Goal: Information Seeking & Learning: Learn about a topic

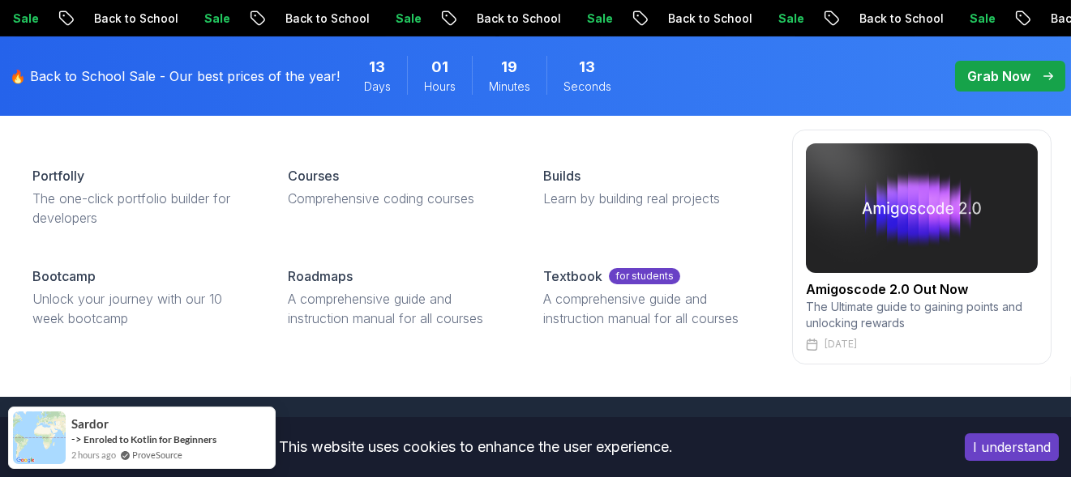
scroll to position [702, 0]
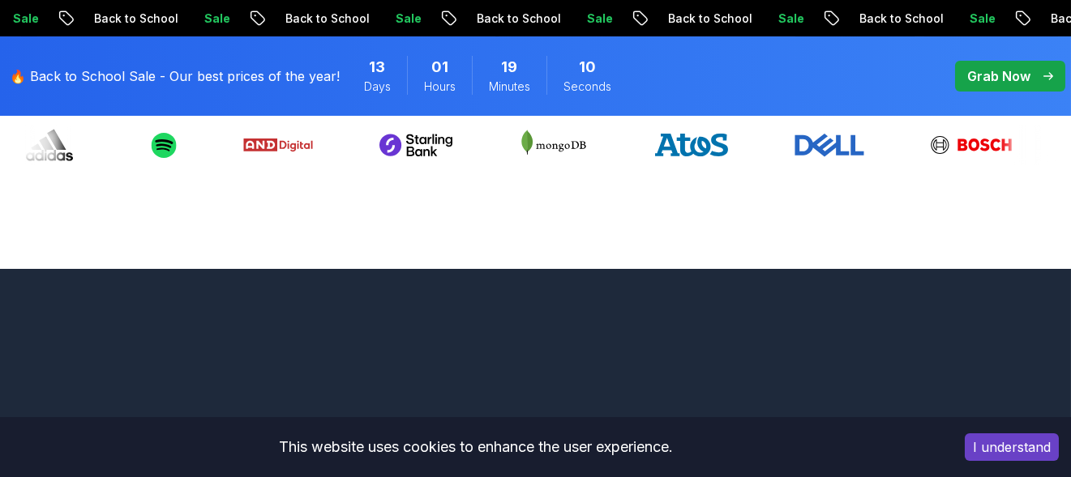
click at [1000, 464] on div "I understand" at bounding box center [1011, 447] width 118 height 52
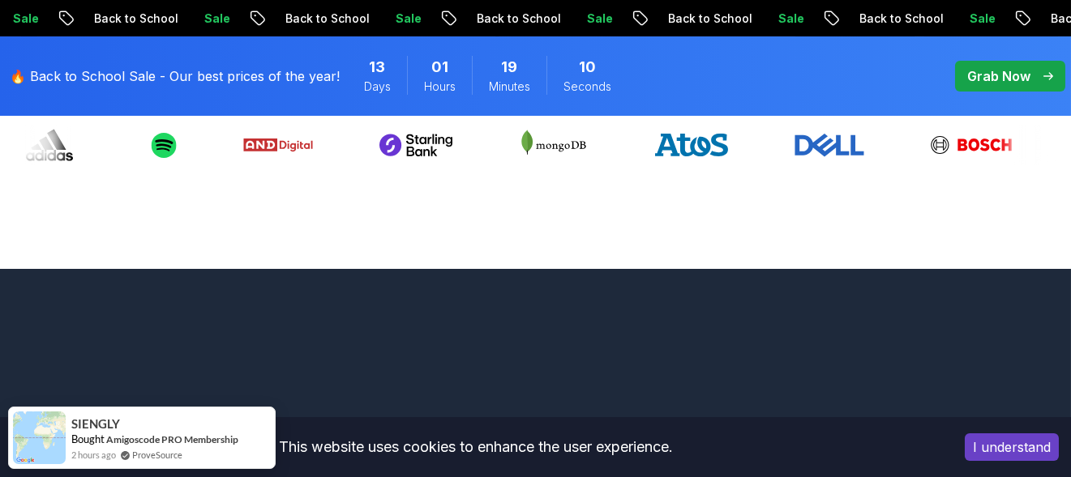
click at [998, 459] on button "I understand" at bounding box center [1011, 448] width 94 height 28
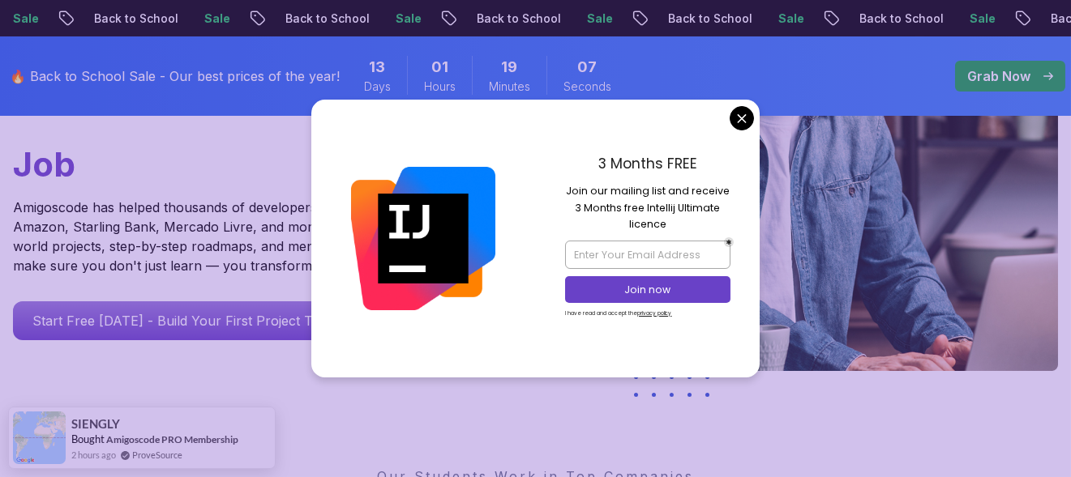
scroll to position [270, 0]
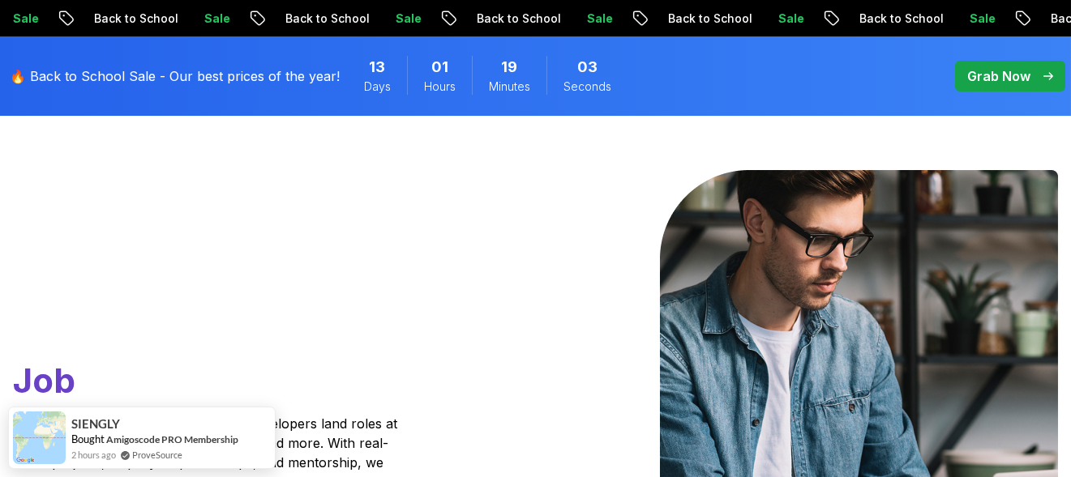
scroll to position [0, 0]
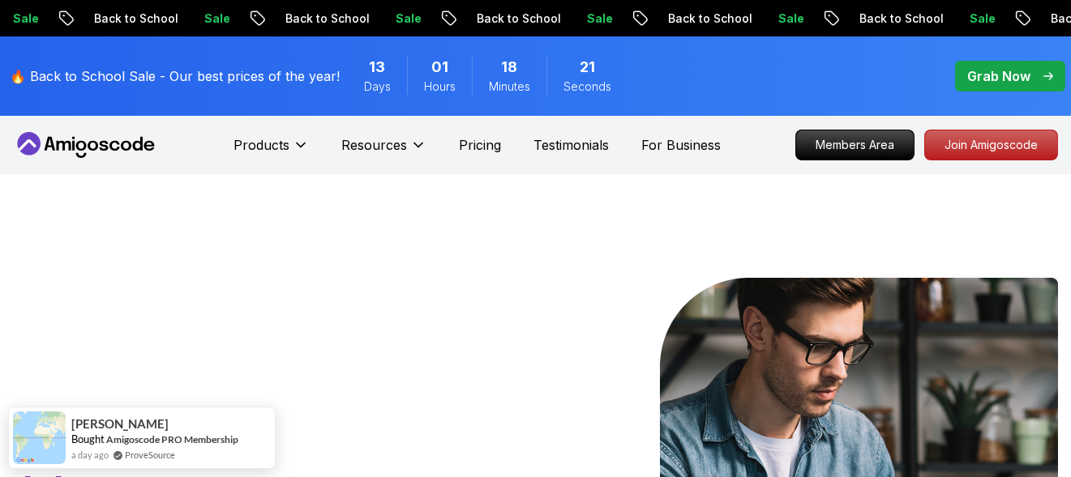
click at [42, 143] on icon at bounding box center [86, 145] width 146 height 26
click at [92, 150] on icon at bounding box center [93, 146] width 11 height 10
click at [92, 153] on icon at bounding box center [86, 145] width 146 height 26
click at [980, 71] on p "Grab Now" at bounding box center [998, 75] width 63 height 19
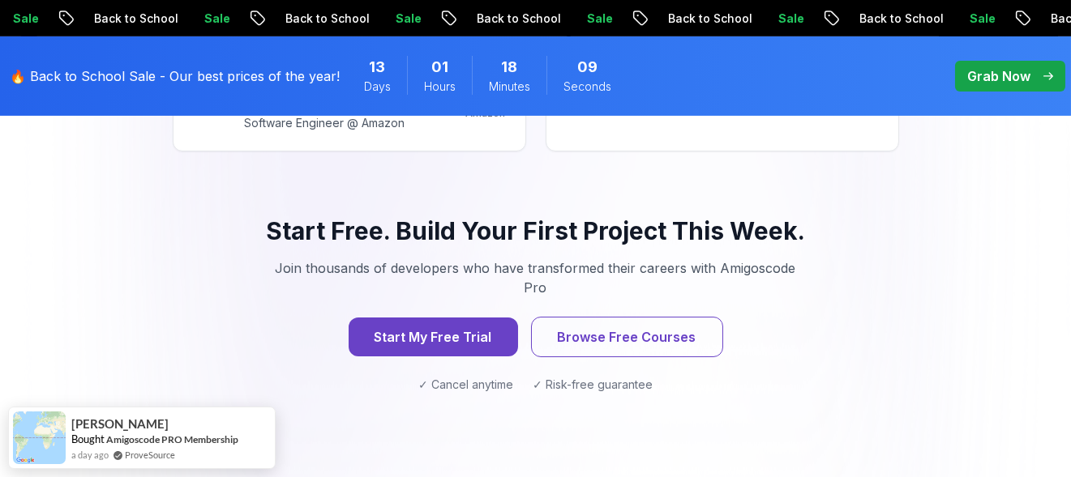
scroll to position [2323, 0]
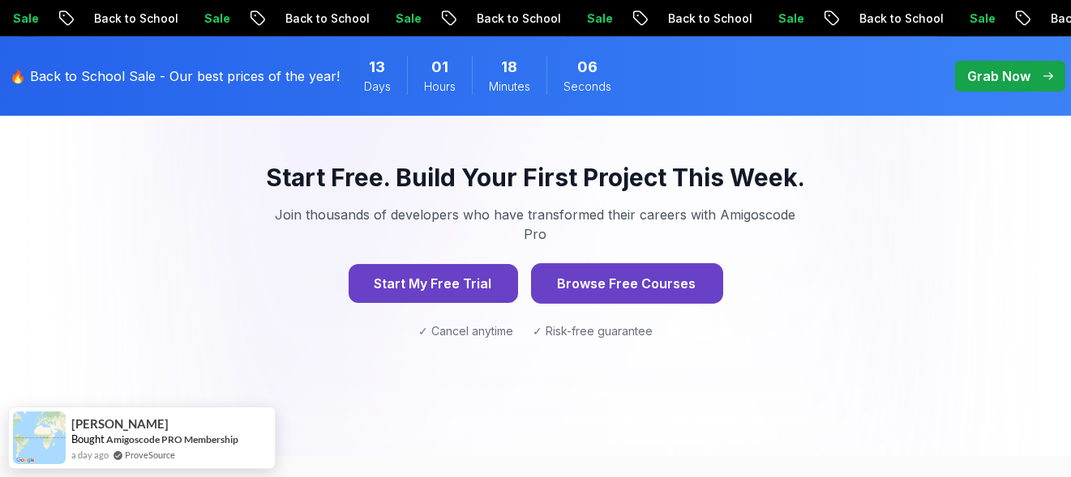
click at [687, 263] on button "Browse Free Courses" at bounding box center [627, 283] width 192 height 41
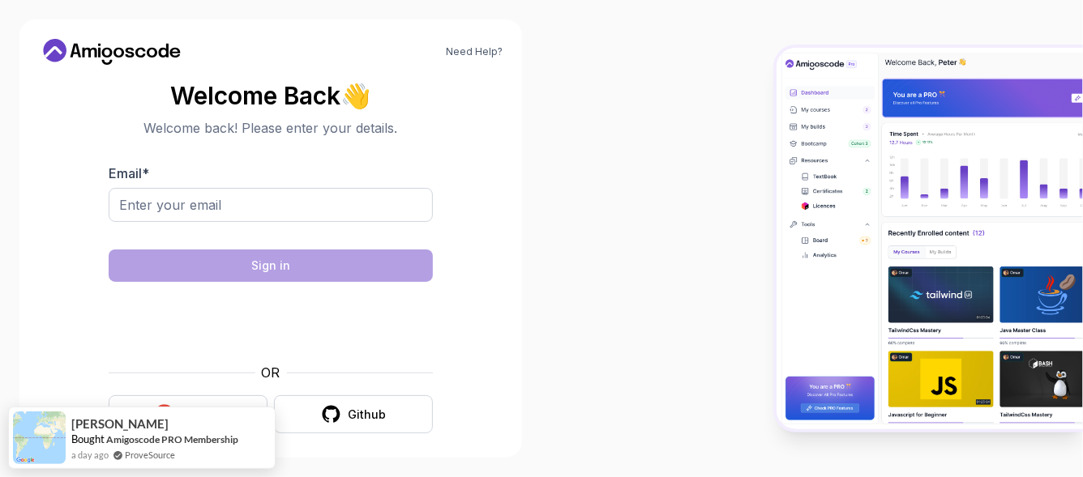
scroll to position [11, 0]
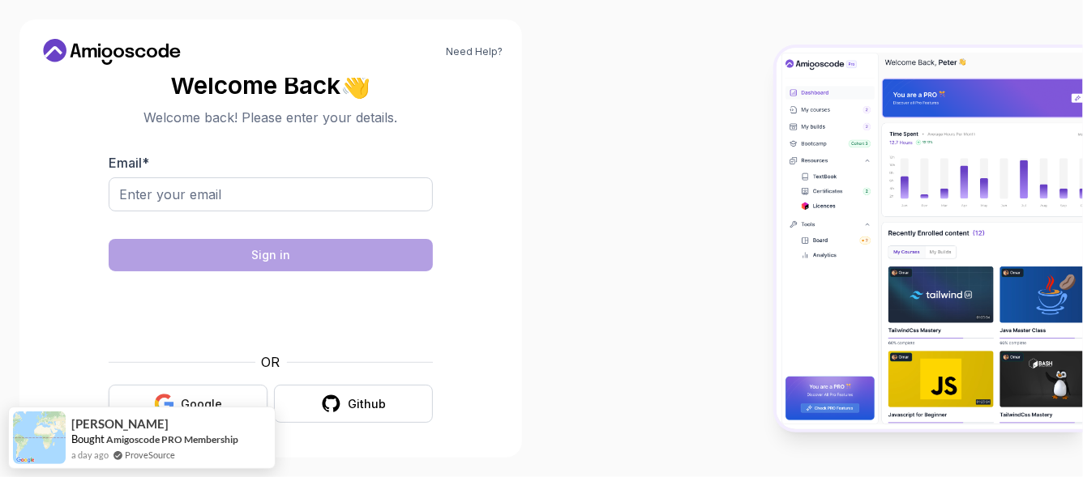
click at [217, 396] on div "Google" at bounding box center [201, 404] width 41 height 16
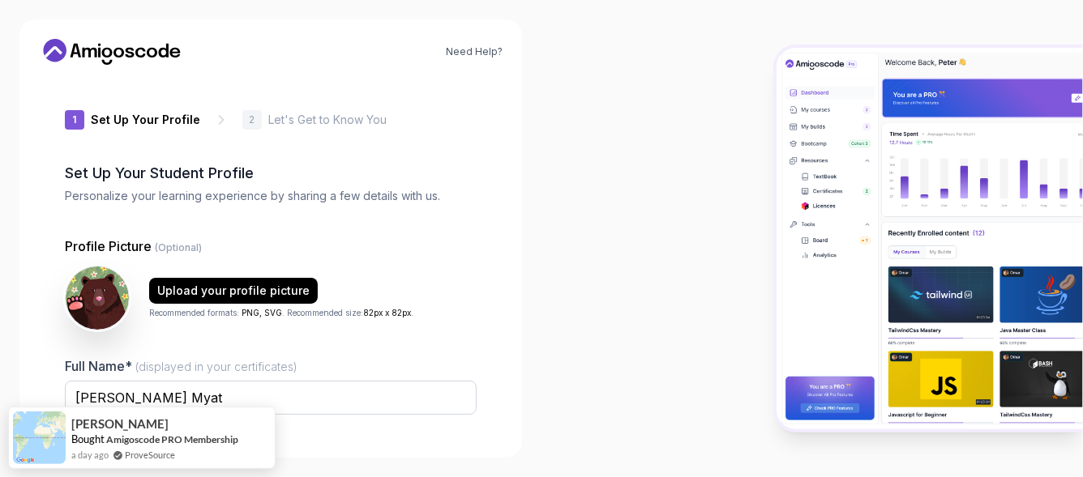
scroll to position [197, 0]
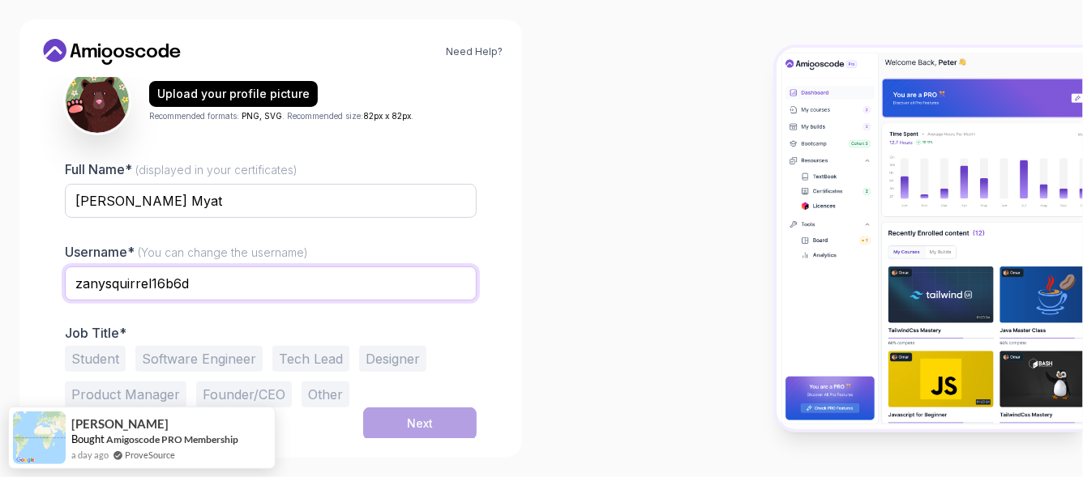
click at [259, 280] on input "zanysquirrel16b6d" at bounding box center [271, 284] width 412 height 34
drag, startPoint x: 259, startPoint y: 280, endPoint x: 2, endPoint y: 273, distance: 257.8
click at [2, 273] on div "Need Help? 1 Set Up Your Profile 1 Set Up Your Profile 2 Let's Get to Know You …" at bounding box center [270, 238] width 541 height 477
type input "Ark@r123"
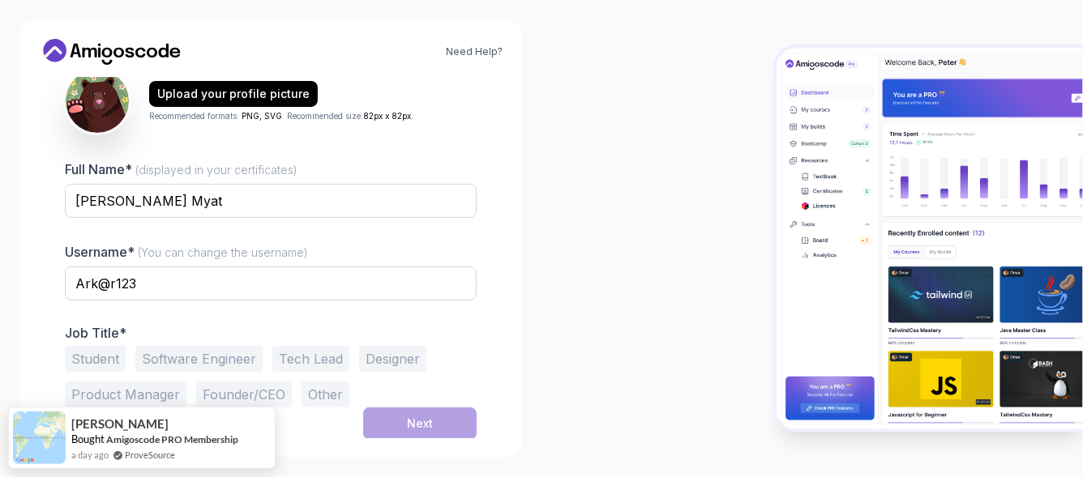
click at [98, 351] on button "Student" at bounding box center [95, 359] width 61 height 26
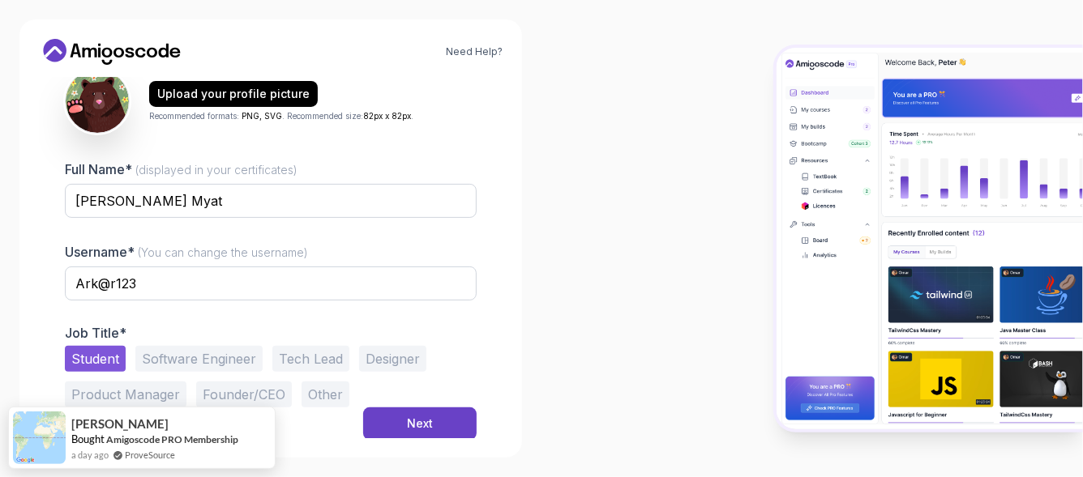
click at [186, 350] on button "Software Engineer" at bounding box center [198, 359] width 127 height 26
click at [70, 356] on button "Student" at bounding box center [95, 359] width 61 height 26
click at [411, 424] on div "Next" at bounding box center [420, 424] width 26 height 16
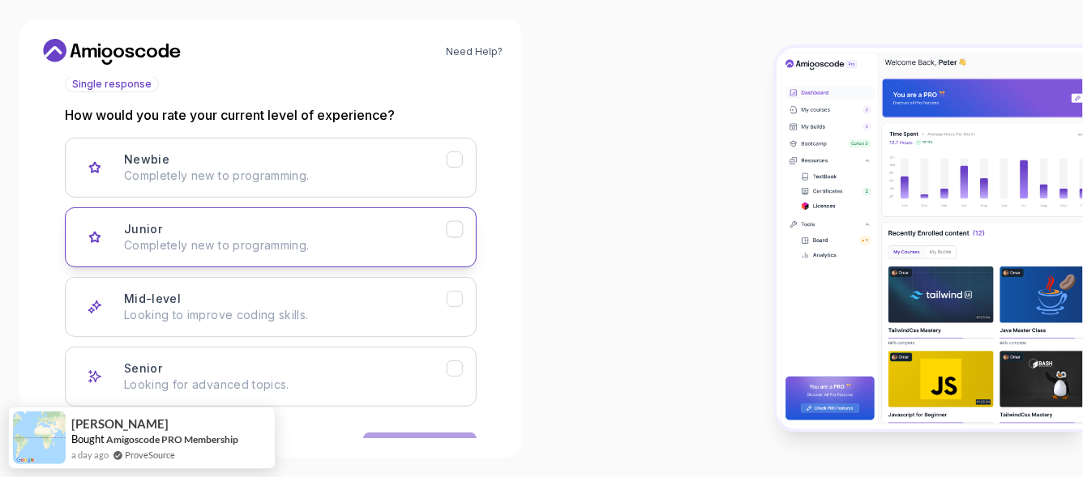
click at [454, 226] on icon "Junior" at bounding box center [454, 229] width 15 height 15
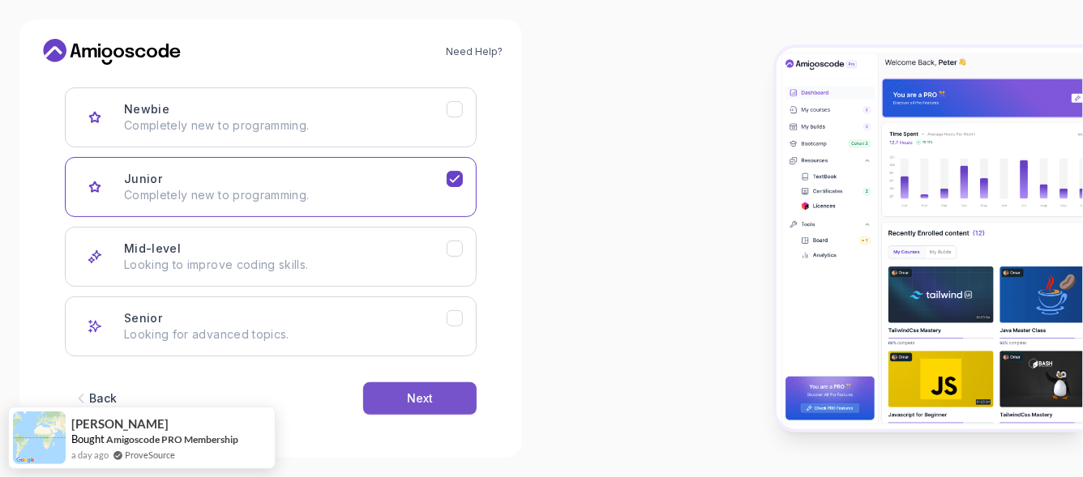
click at [420, 395] on div "Next" at bounding box center [420, 399] width 26 height 16
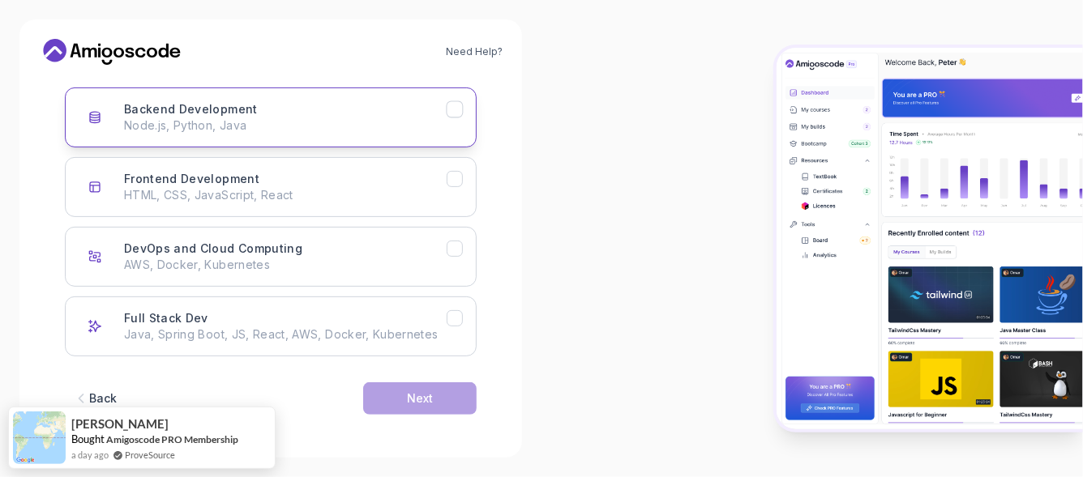
click at [459, 113] on icon "Backend Development" at bounding box center [454, 109] width 15 height 15
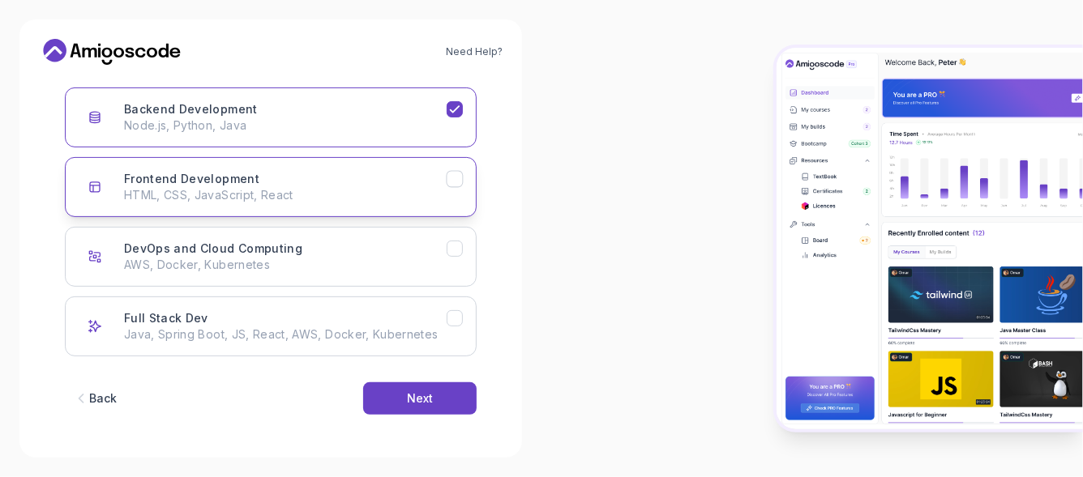
click at [464, 170] on button "Frontend Development HTML, CSS, JavaScript, React" at bounding box center [271, 187] width 412 height 60
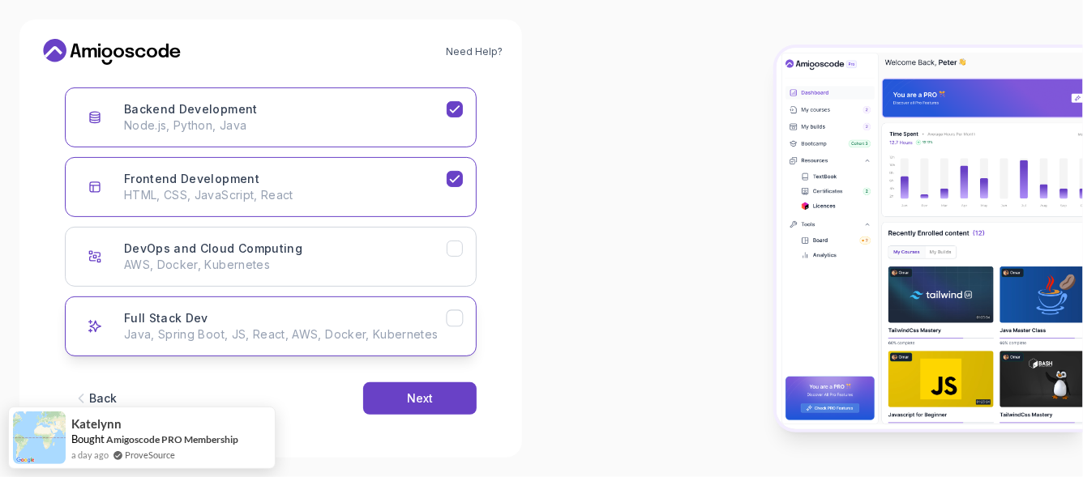
click at [454, 314] on icon "Full Stack Dev" at bounding box center [454, 318] width 15 height 15
click at [427, 396] on div "Next" at bounding box center [420, 399] width 26 height 16
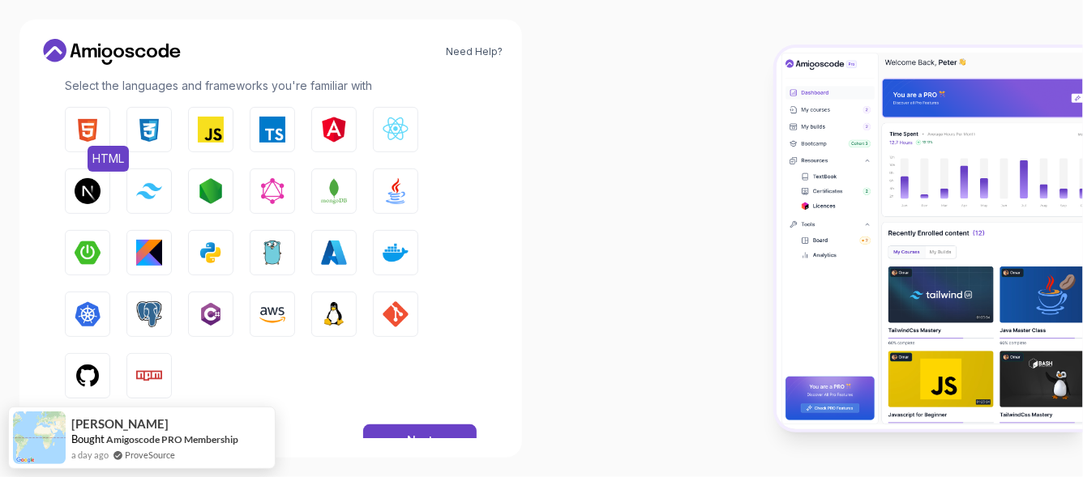
click at [81, 130] on img "button" at bounding box center [88, 130] width 26 height 26
click at [139, 133] on img "button" at bounding box center [149, 130] width 26 height 26
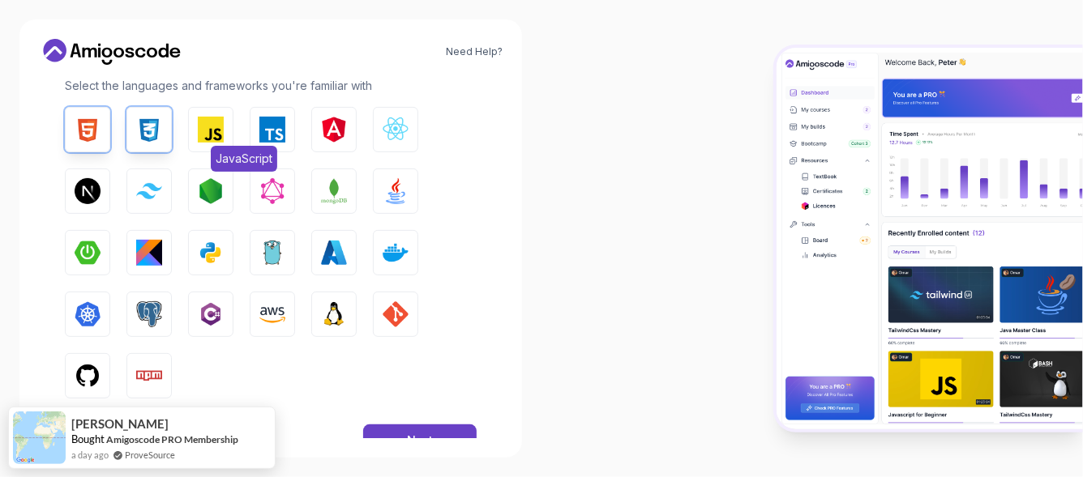
click at [224, 137] on button "JavaScript" at bounding box center [210, 129] width 45 height 45
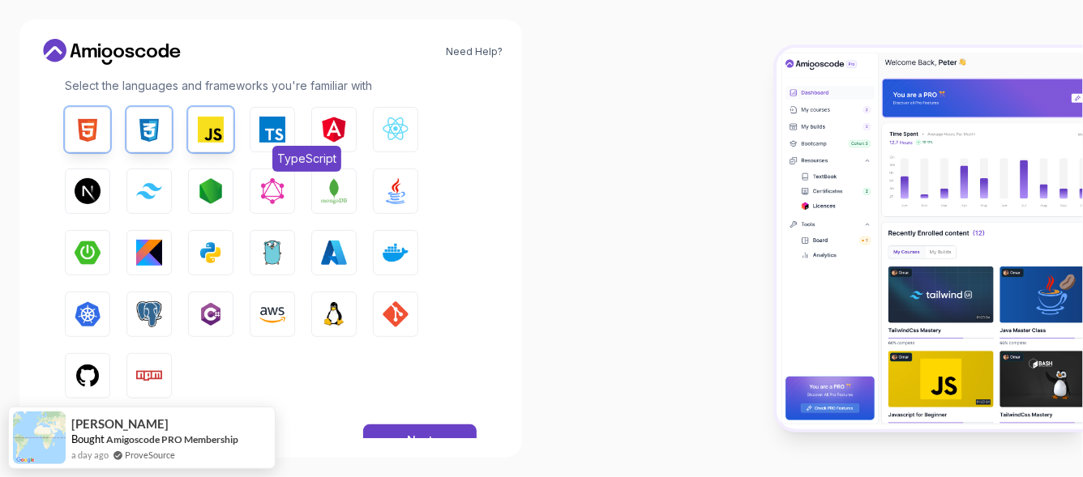
click at [272, 140] on img "button" at bounding box center [272, 130] width 26 height 26
click at [401, 134] on img "button" at bounding box center [396, 130] width 26 height 26
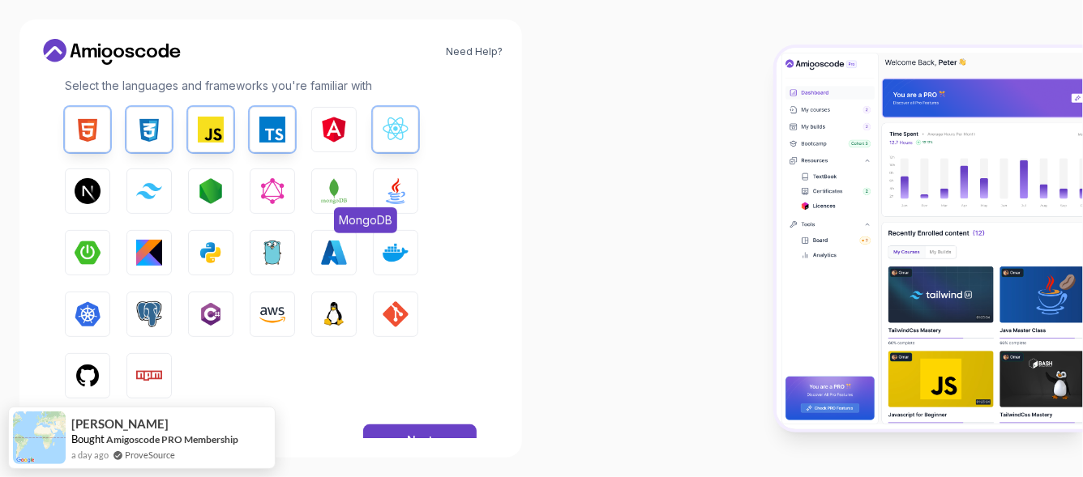
click at [325, 204] on button "MongoDB" at bounding box center [333, 191] width 45 height 45
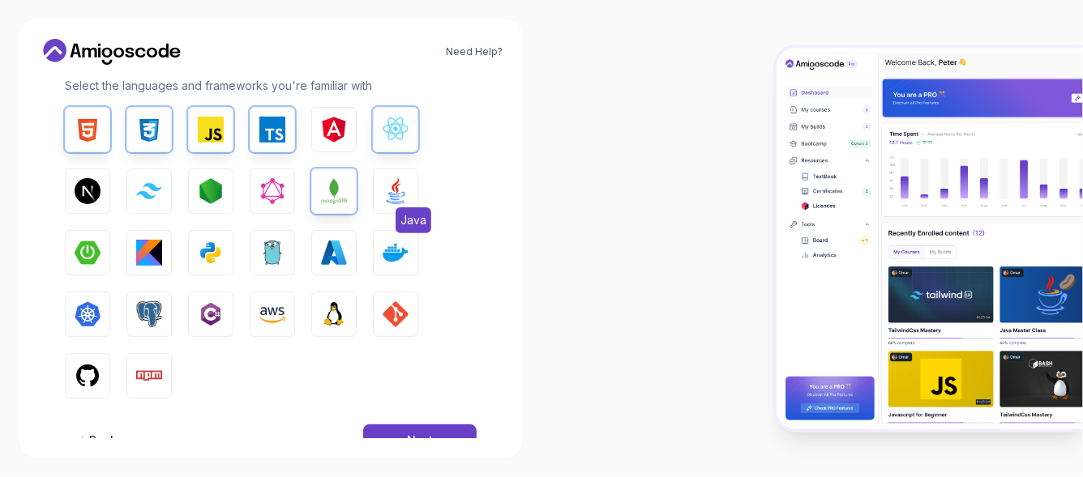
click at [404, 190] on img "button" at bounding box center [396, 191] width 26 height 26
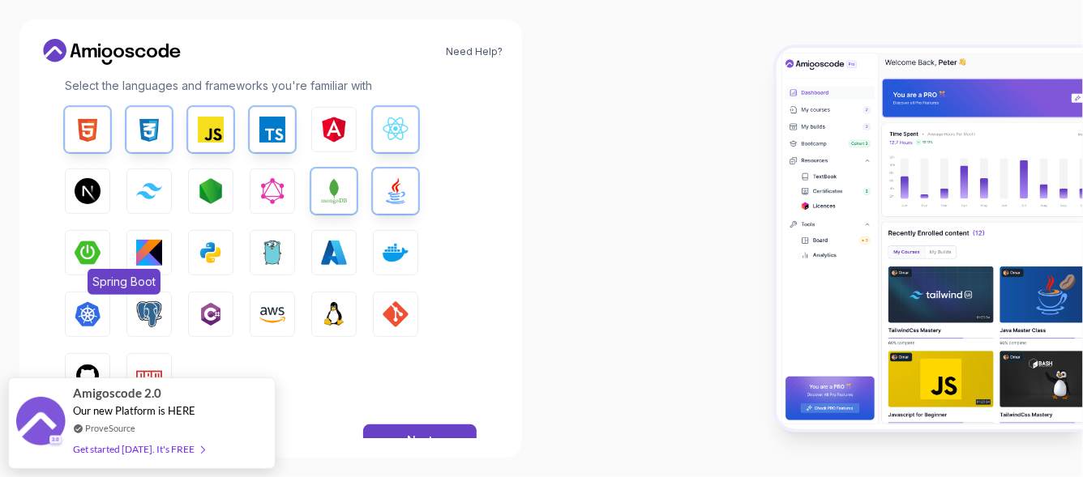
click at [97, 259] on img "button" at bounding box center [88, 253] width 26 height 26
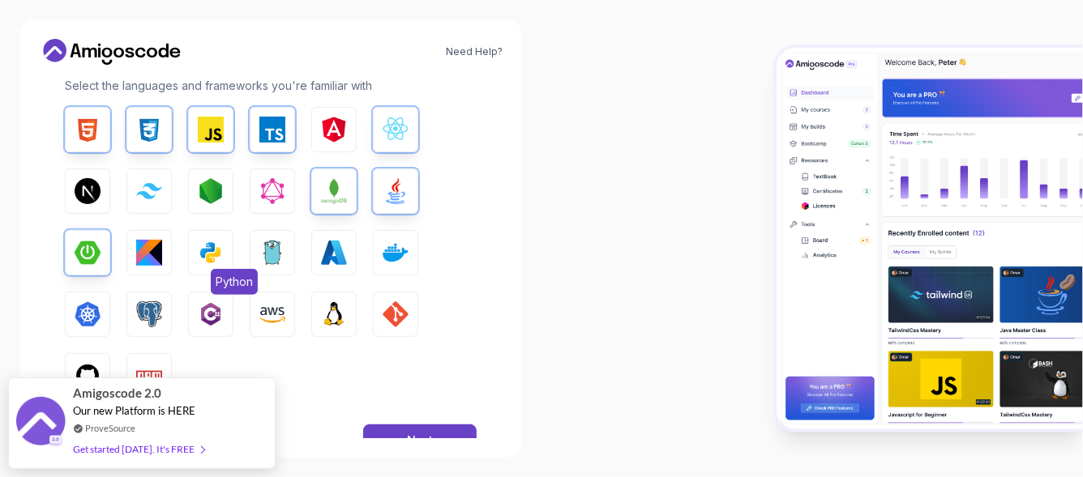
click at [208, 250] on img "button" at bounding box center [211, 253] width 26 height 26
click at [389, 258] on img "button" at bounding box center [396, 253] width 26 height 26
click at [392, 317] on img "button" at bounding box center [396, 314] width 26 height 26
click at [95, 363] on img "button" at bounding box center [88, 376] width 26 height 26
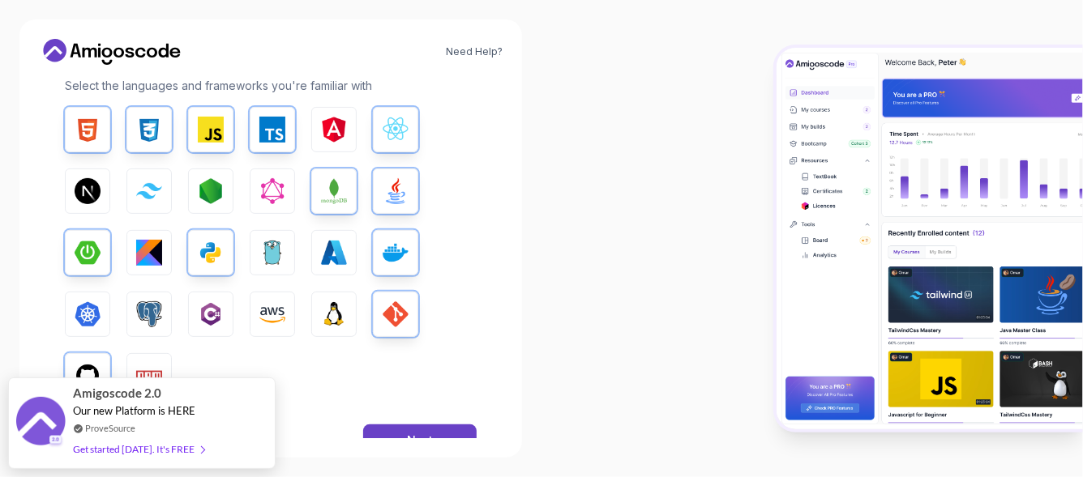
click at [146, 366] on img "button" at bounding box center [149, 376] width 26 height 26
click at [150, 320] on img "button" at bounding box center [149, 314] width 26 height 26
click at [212, 190] on img "button" at bounding box center [211, 191] width 26 height 26
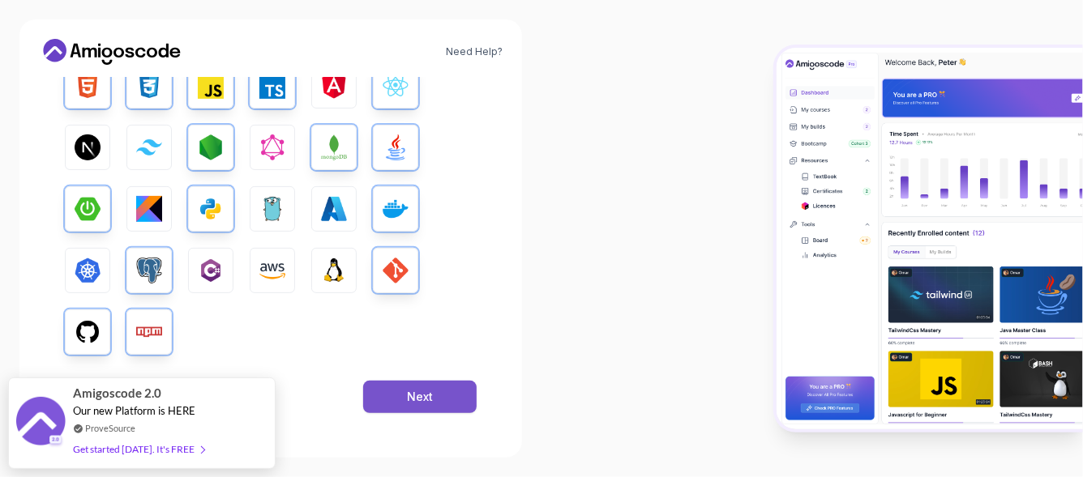
click at [398, 391] on button "Next" at bounding box center [419, 397] width 113 height 32
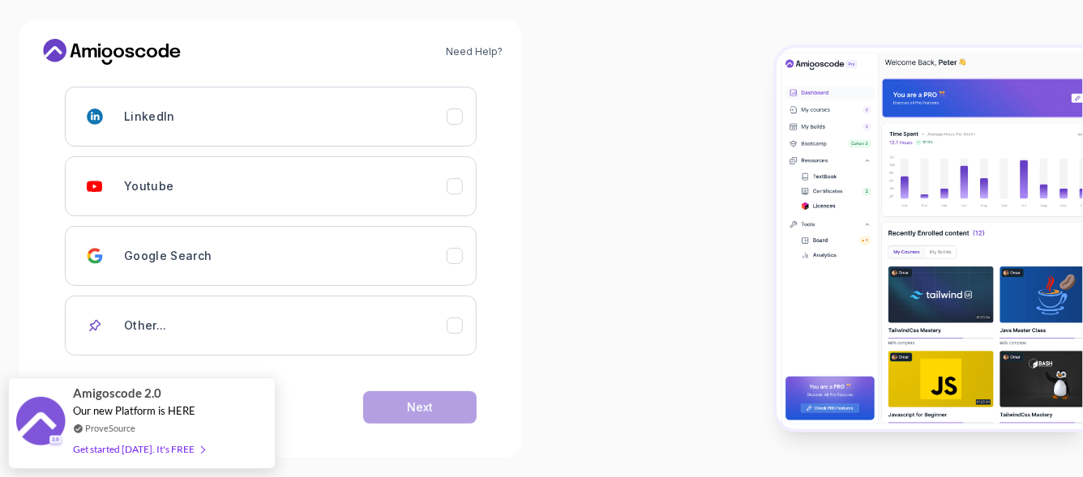
scroll to position [257, 0]
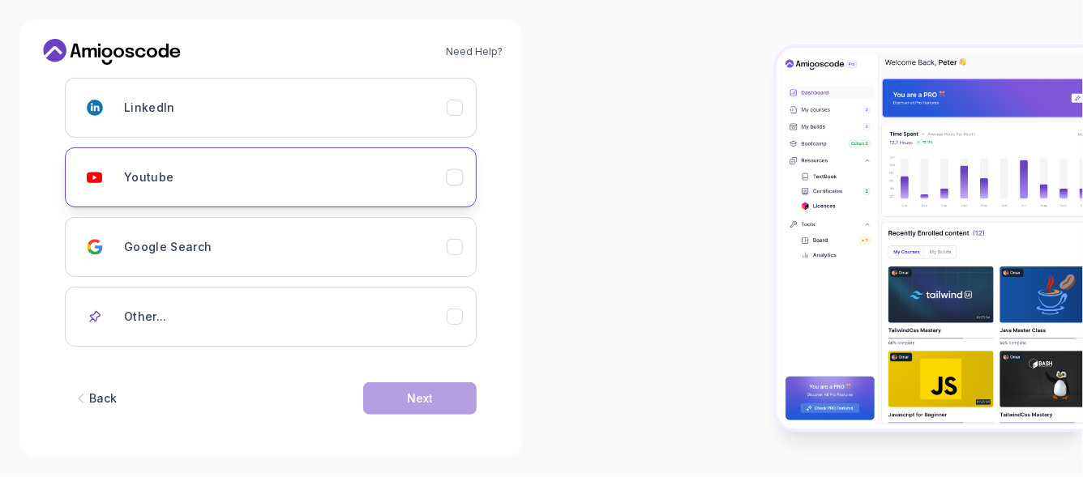
click at [459, 176] on icon "Youtube" at bounding box center [454, 177] width 15 height 15
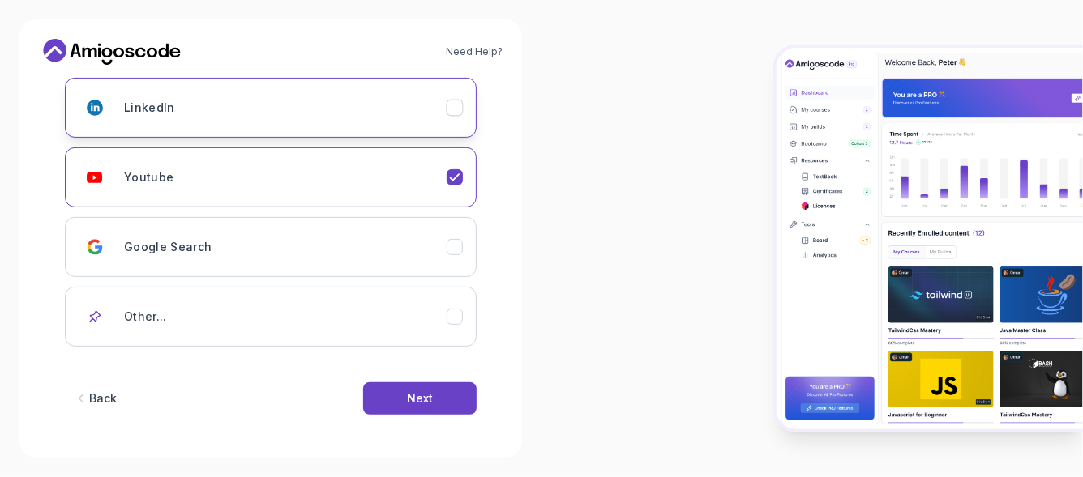
click at [457, 104] on icon "LinkedIn" at bounding box center [454, 107] width 15 height 15
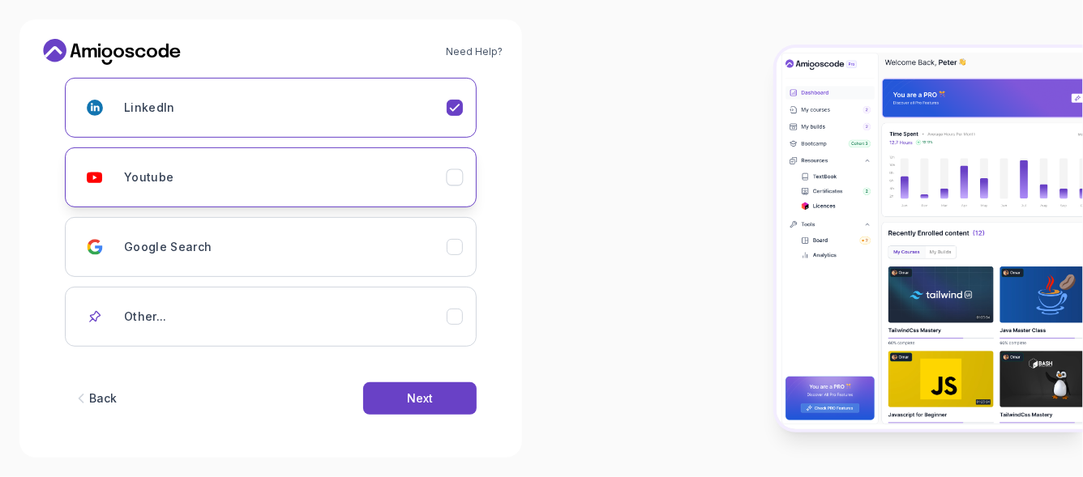
click at [455, 194] on button "Youtube" at bounding box center [271, 177] width 412 height 60
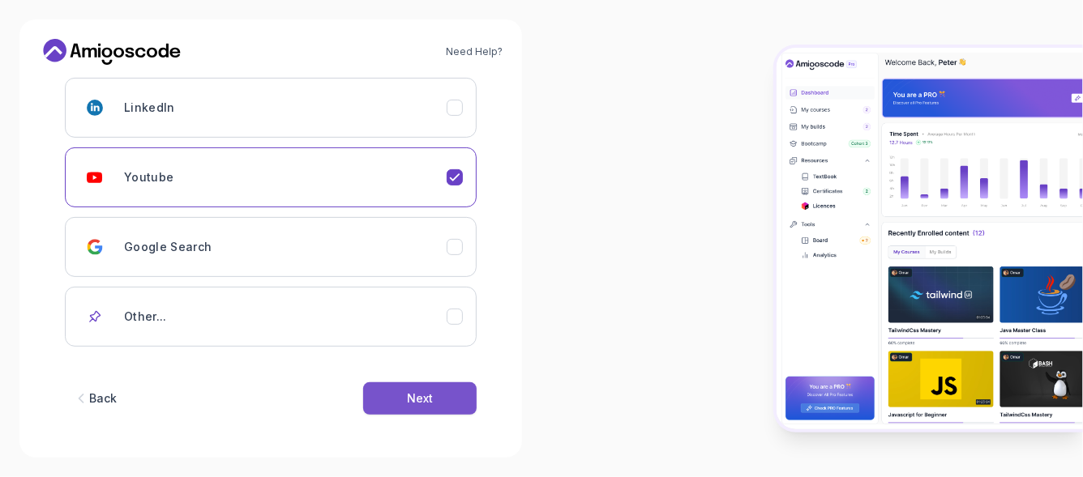
click at [424, 402] on div "Next" at bounding box center [420, 399] width 26 height 16
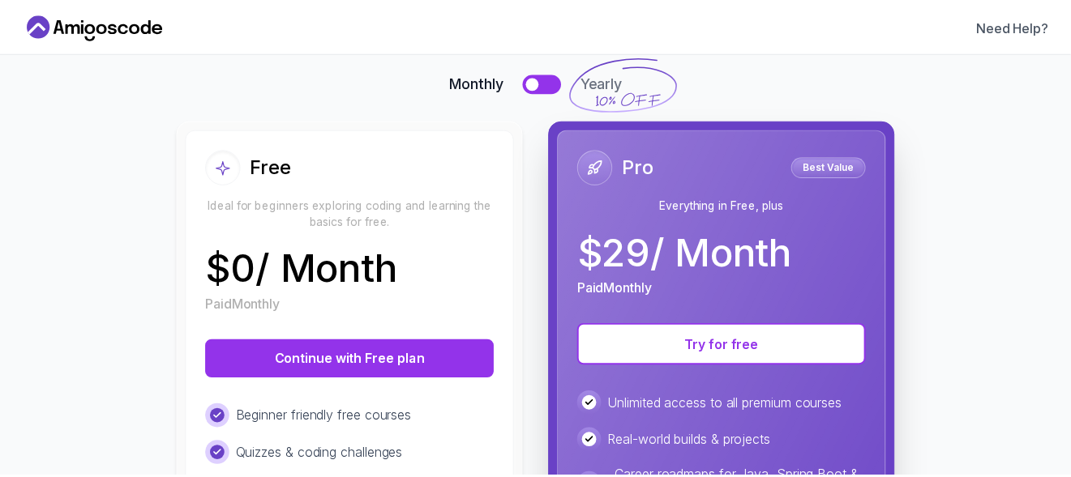
scroll to position [270, 0]
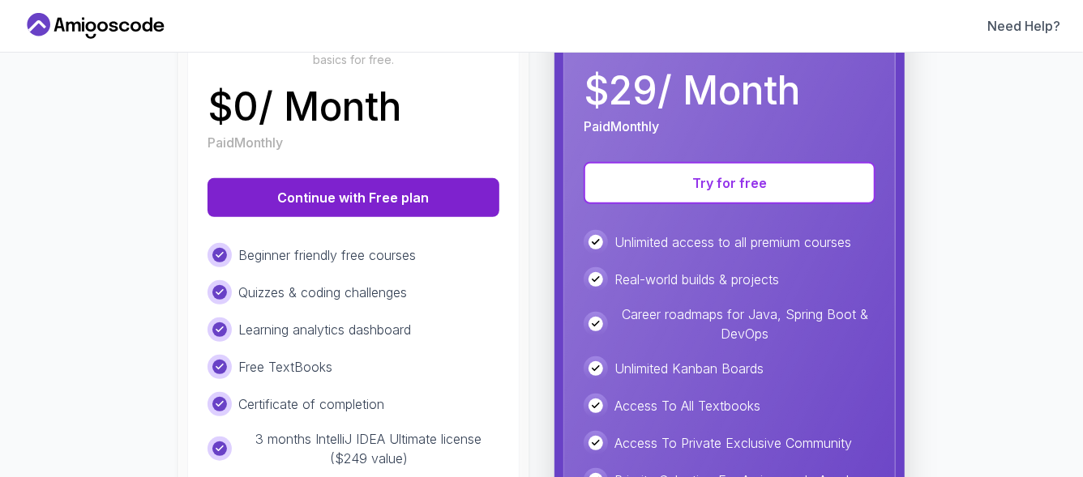
click at [301, 191] on button "Continue with Free plan" at bounding box center [353, 197] width 292 height 39
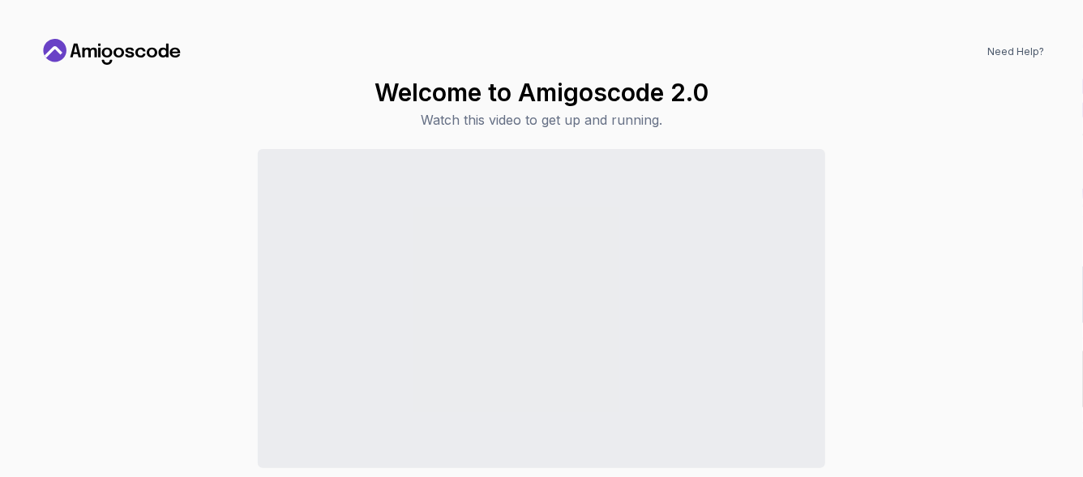
click at [881, 384] on div "Continue to Dashboard" at bounding box center [541, 341] width 1005 height 384
click at [482, 89] on h1 "Welcome to Amigoscode 2.0" at bounding box center [541, 92] width 334 height 29
click at [488, 126] on p "Watch this video to get up and running." at bounding box center [541, 119] width 334 height 19
click at [502, 111] on p "Watch this video to get up and running." at bounding box center [541, 119] width 334 height 19
drag, startPoint x: 154, startPoint y: 152, endPoint x: 63, endPoint y: 152, distance: 90.8
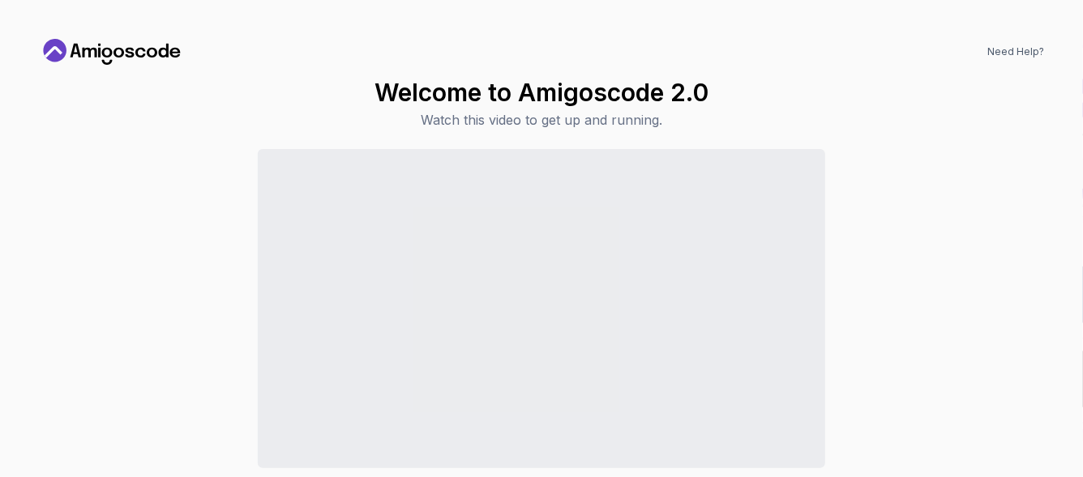
click at [153, 153] on div "Continue to Dashboard" at bounding box center [541, 341] width 1005 height 384
drag, startPoint x: 63, startPoint y: 152, endPoint x: 113, endPoint y: 0, distance: 160.2
click at [66, 126] on div "Welcome to Amigoscode 2.0 Watch this video to get up and running. Continue to D…" at bounding box center [541, 305] width 1005 height 455
click at [108, 28] on div "Need Help? Welcome to Amigoscode 2.0 Watch this video to get up and running. Co…" at bounding box center [541, 238] width 1083 height 477
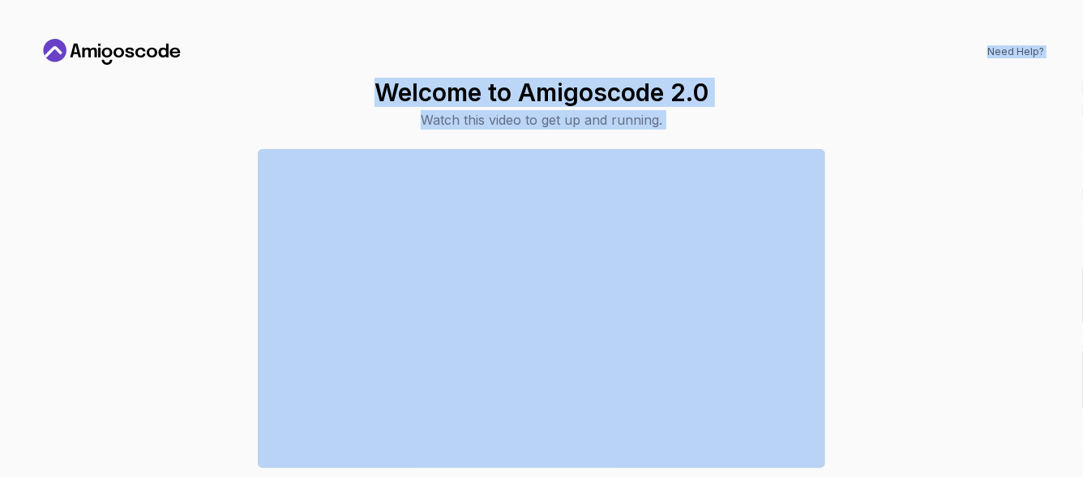
click at [225, 68] on div "Need Help? Welcome to Amigoscode 2.0 Watch this video to get up and running. Co…" at bounding box center [541, 238] width 1044 height 438
click at [922, 90] on div "Welcome to Amigoscode 2.0 Watch this video to get up and running. Continue to D…" at bounding box center [541, 305] width 1005 height 455
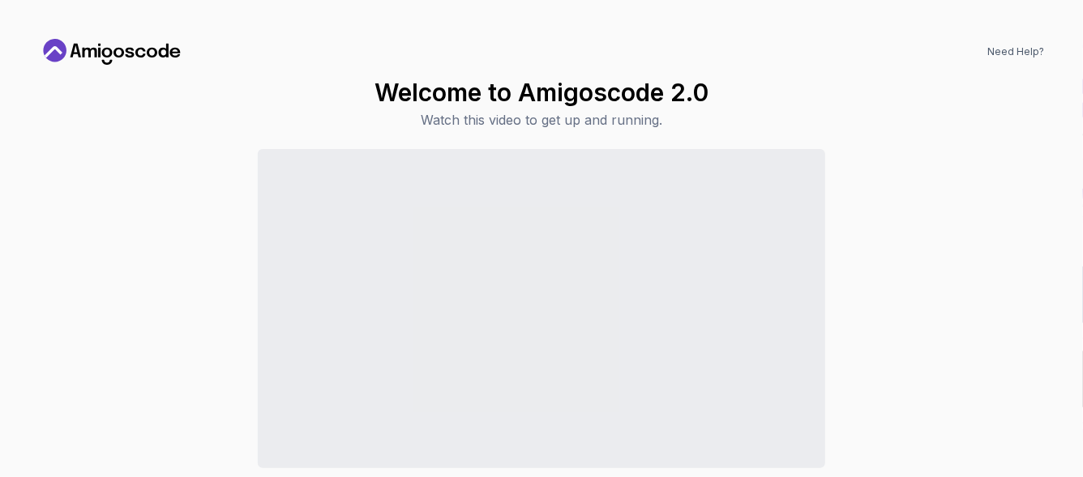
click at [1081, 43] on div "Need Help? Welcome to Amigoscode 2.0 Watch this video to get up and running. Co…" at bounding box center [541, 238] width 1083 height 477
click at [884, 177] on div "Continue to Dashboard" at bounding box center [541, 341] width 1005 height 384
click at [874, 158] on div "Continue to Dashboard" at bounding box center [541, 341] width 1005 height 384
click at [851, 142] on div "Welcome to Amigoscode 2.0 Watch this video to get up and running. Continue to D…" at bounding box center [541, 305] width 1005 height 455
click at [578, 118] on p "Watch this video to get up and running." at bounding box center [541, 119] width 334 height 19
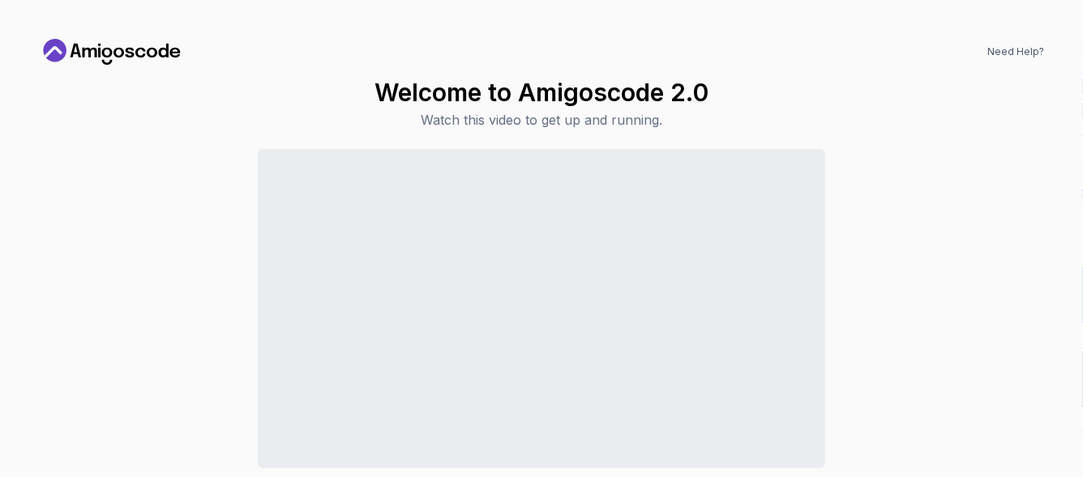
click at [653, 120] on p "Watch this video to get up and running." at bounding box center [541, 119] width 334 height 19
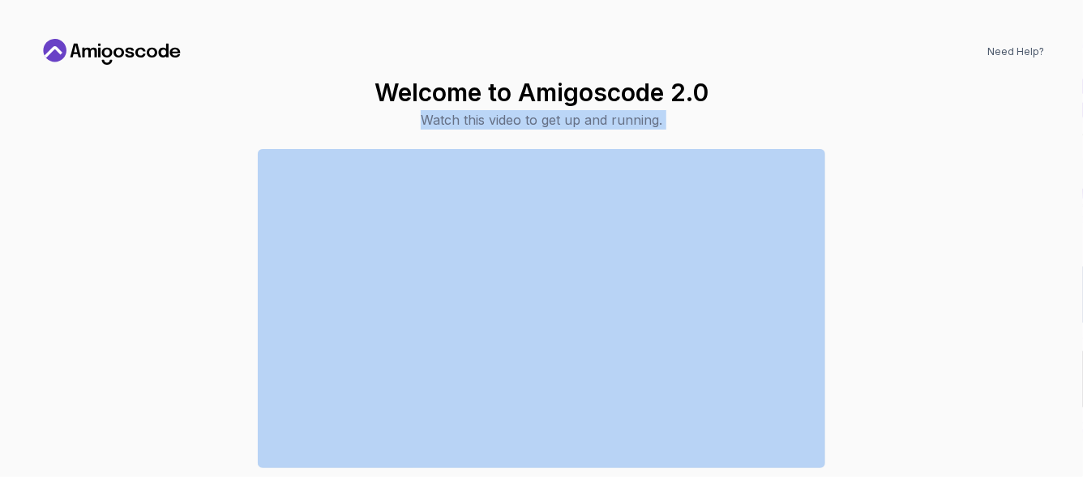
click at [652, 122] on p "Watch this video to get up and running." at bounding box center [541, 119] width 334 height 19
click at [652, 120] on p "Watch this video to get up and running." at bounding box center [541, 119] width 334 height 19
click at [656, 113] on p "Watch this video to get up and running." at bounding box center [541, 119] width 334 height 19
click at [653, 113] on p "Watch this video to get up and running." at bounding box center [541, 119] width 334 height 19
drag, startPoint x: 653, startPoint y: 113, endPoint x: 660, endPoint y: 117, distance: 8.3
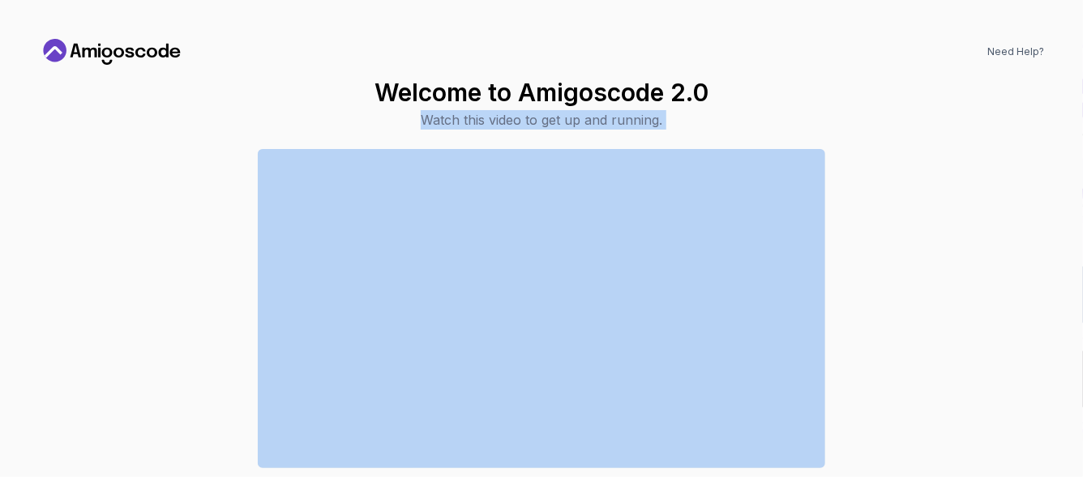
click at [654, 113] on p "Watch this video to get up and running." at bounding box center [541, 119] width 334 height 19
click at [660, 120] on p "Watch this video to get up and running." at bounding box center [541, 119] width 334 height 19
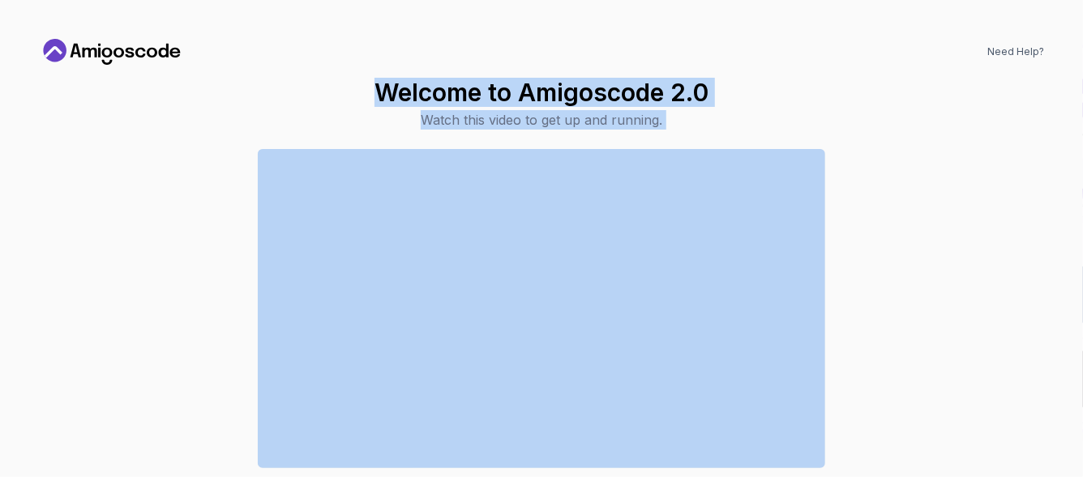
drag, startPoint x: 660, startPoint y: 120, endPoint x: 399, endPoint y: 101, distance: 261.6
click at [398, 103] on div "Welcome to Amigoscode 2.0 Watch this video to get up and running." at bounding box center [541, 104] width 334 height 52
click at [157, 82] on div "Welcome to Amigoscode 2.0 Watch this video to get up and running. Continue to D…" at bounding box center [541, 305] width 1005 height 455
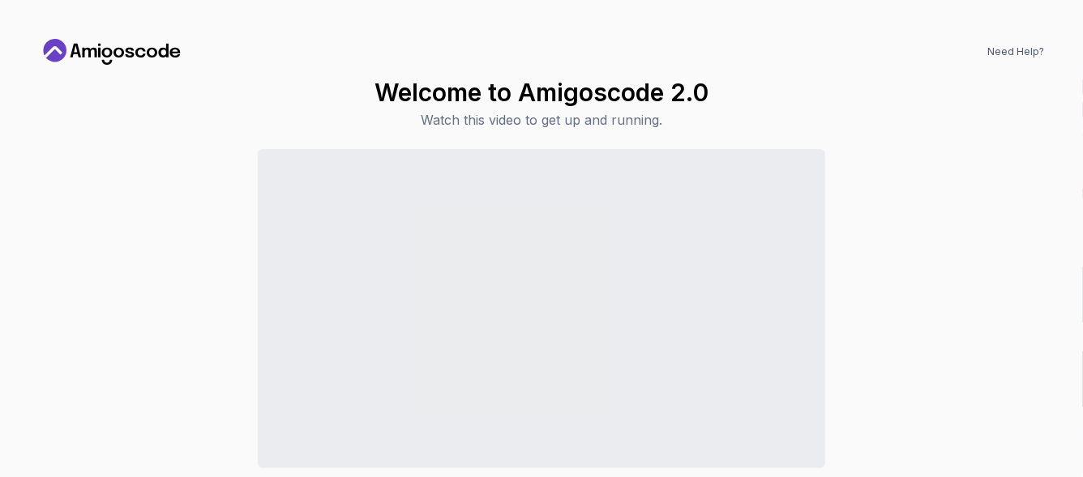
drag, startPoint x: 152, startPoint y: 78, endPoint x: 143, endPoint y: 75, distance: 8.7
click at [143, 75] on div "Need Help? Welcome to Amigoscode 2.0 Watch this video to get up and running. Co…" at bounding box center [541, 238] width 1044 height 438
drag, startPoint x: 7, startPoint y: 52, endPoint x: 109, endPoint y: 32, distance: 104.1
click at [7, 42] on div "Need Help? Welcome to Amigoscode 2.0 Watch this video to get up and running. Co…" at bounding box center [541, 238] width 1083 height 477
drag, startPoint x: 225, startPoint y: 78, endPoint x: 233, endPoint y: 92, distance: 16.7
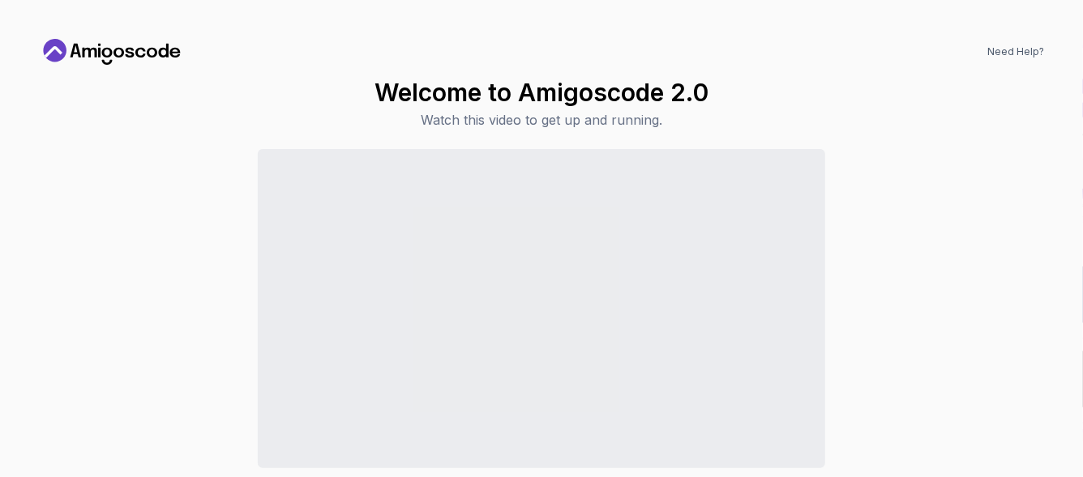
click at [233, 92] on div "Need Help? Welcome to Amigoscode 2.0 Watch this video to get up and running. Co…" at bounding box center [541, 238] width 1044 height 438
click at [132, 32] on div "Need Help? Welcome to Amigoscode 2.0 Watch this video to get up and running. Co…" at bounding box center [541, 238] width 1044 height 438
click at [87, 16] on div "Need Help? Welcome to Amigoscode 2.0 Watch this video to get up and running. Co…" at bounding box center [541, 238] width 1083 height 477
click at [130, 58] on icon at bounding box center [112, 52] width 146 height 26
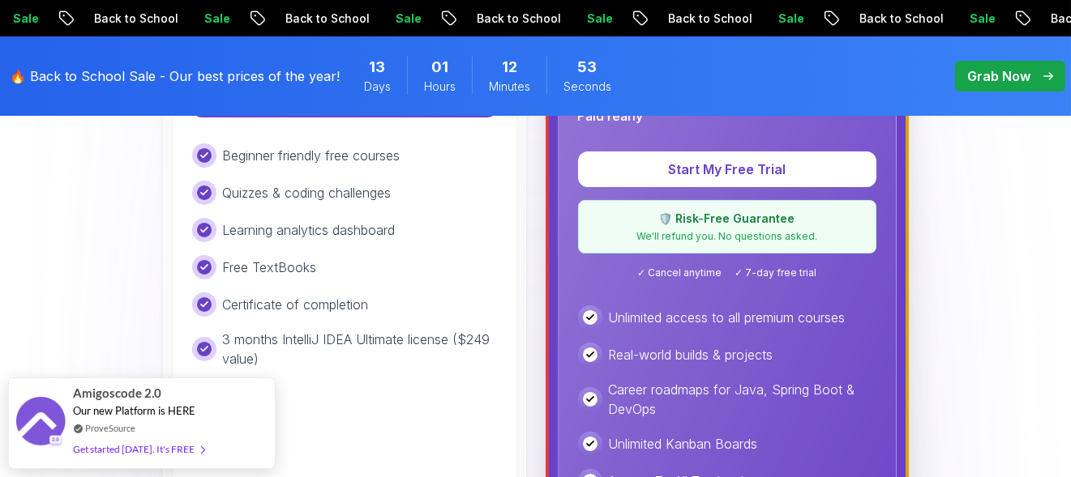
scroll to position [540, 0]
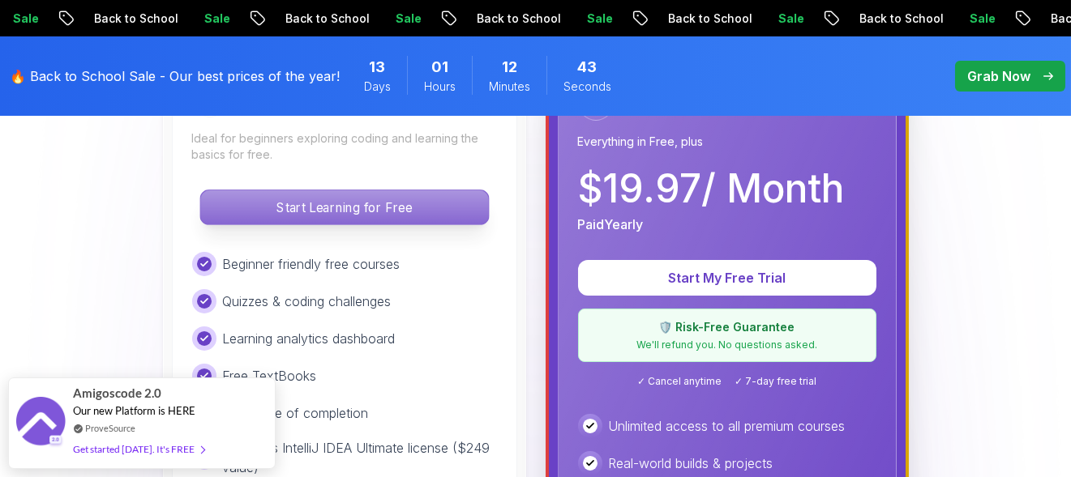
click at [318, 207] on p "Start Learning for Free" at bounding box center [344, 207] width 288 height 34
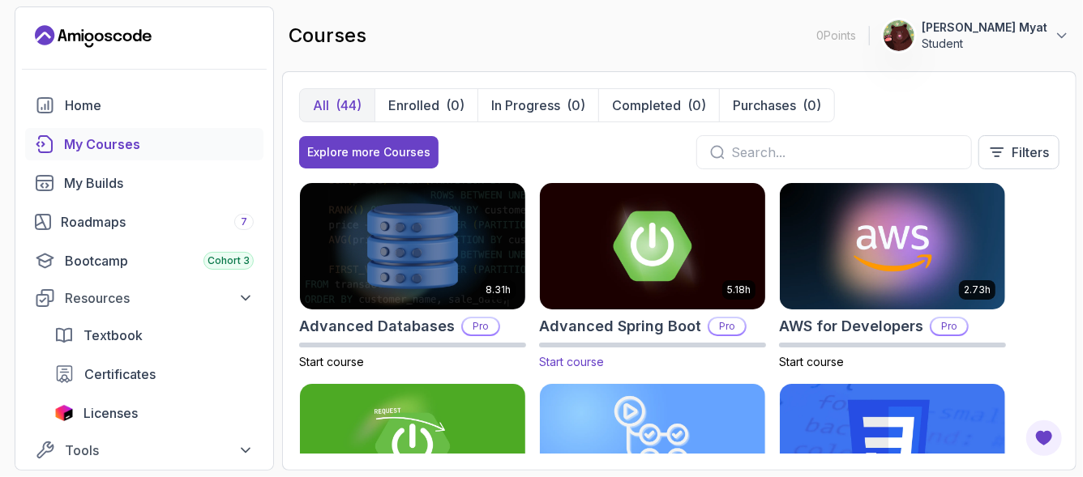
click at [643, 315] on h2 "Advanced Spring Boot" at bounding box center [620, 326] width 162 height 23
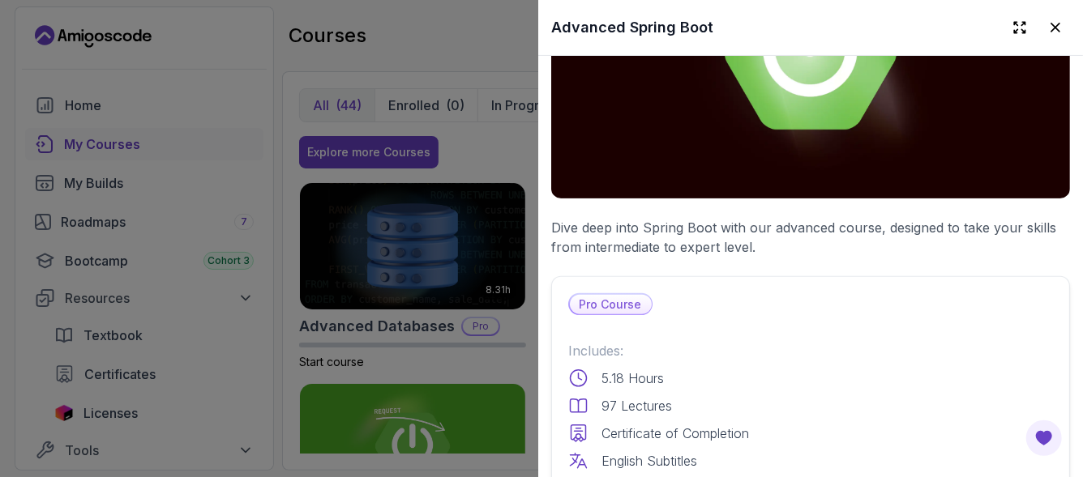
scroll to position [216, 0]
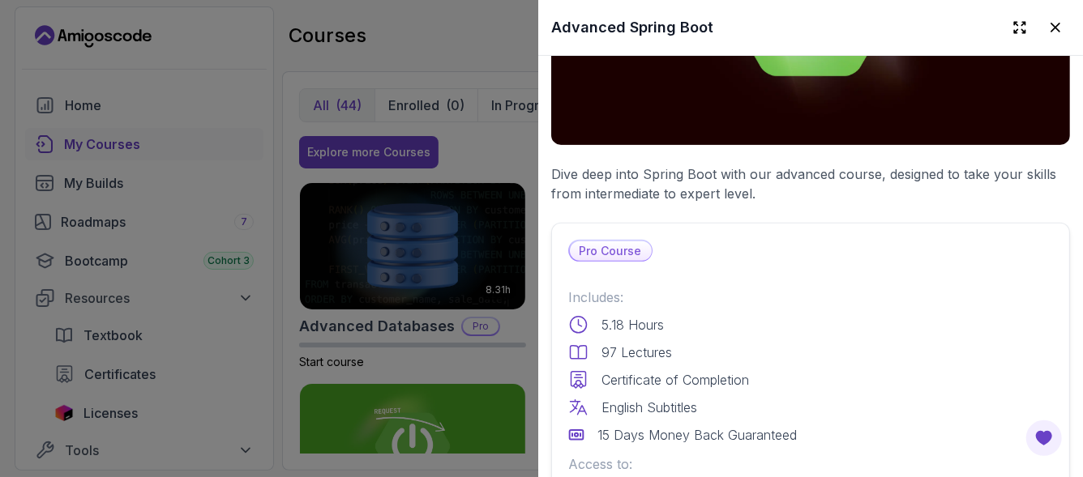
click at [270, 97] on div at bounding box center [541, 238] width 1083 height 477
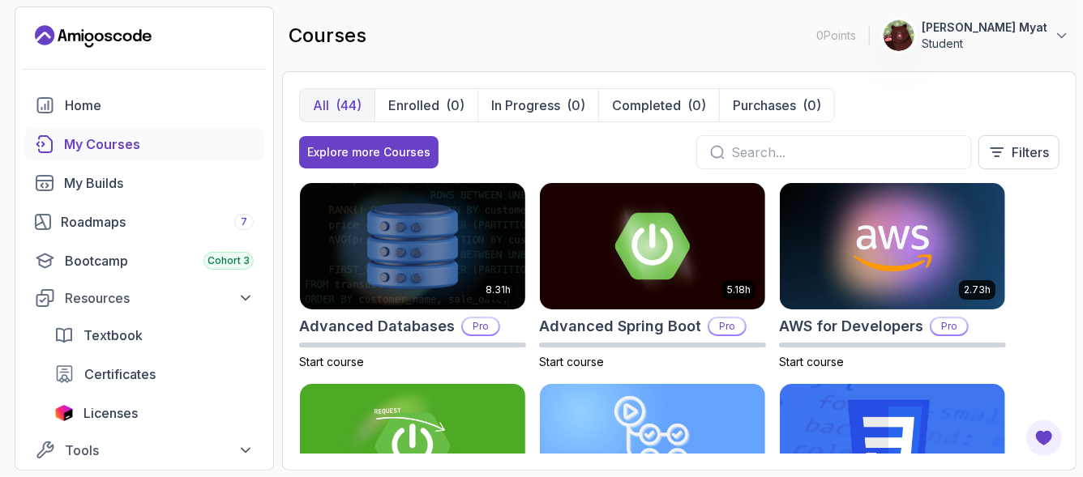
click at [831, 146] on input "text" at bounding box center [844, 152] width 227 height 19
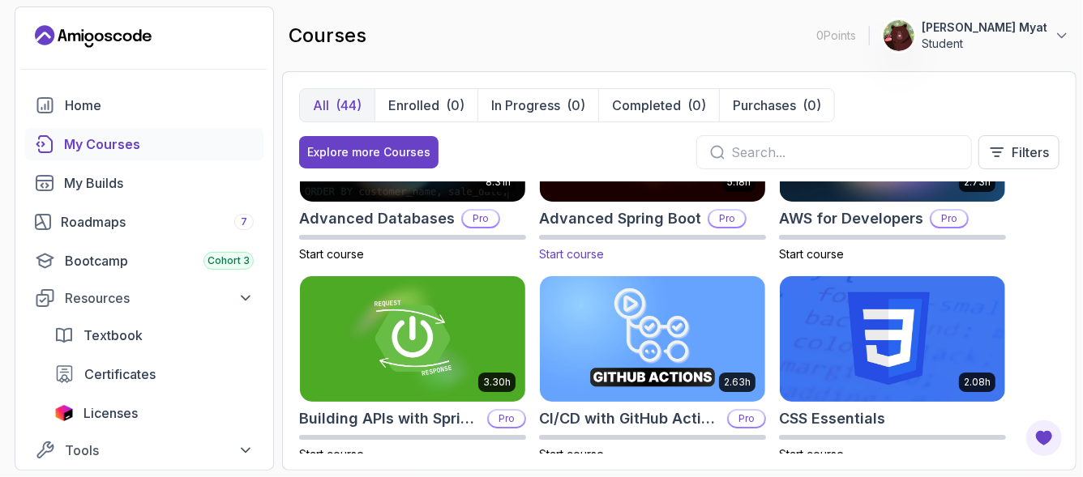
scroll to position [0, 0]
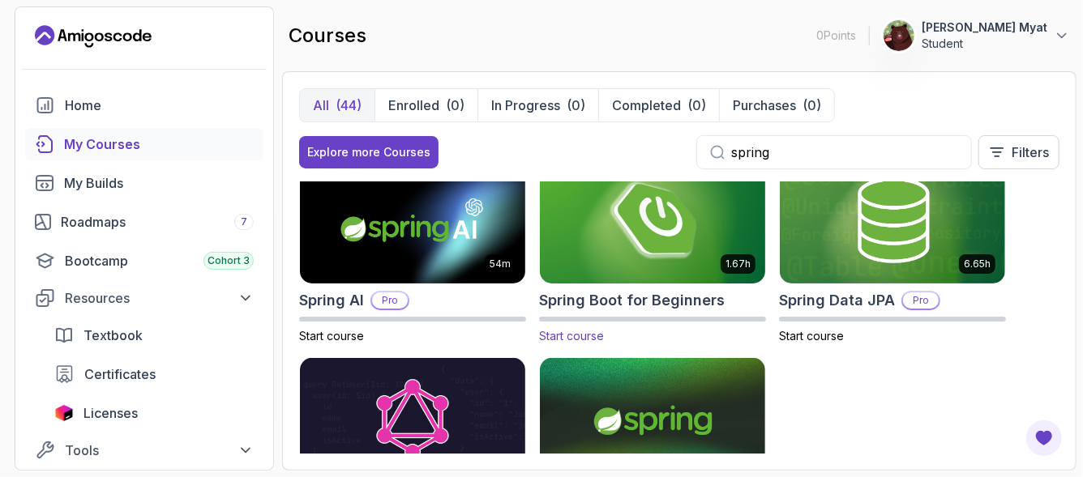
scroll to position [173, 0]
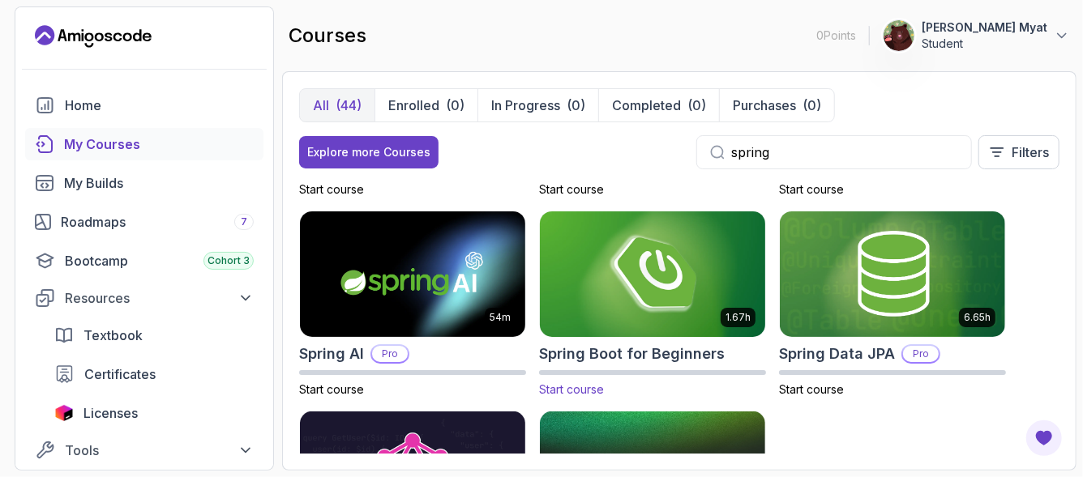
type input "spring"
click at [680, 284] on img at bounding box center [652, 274] width 237 height 132
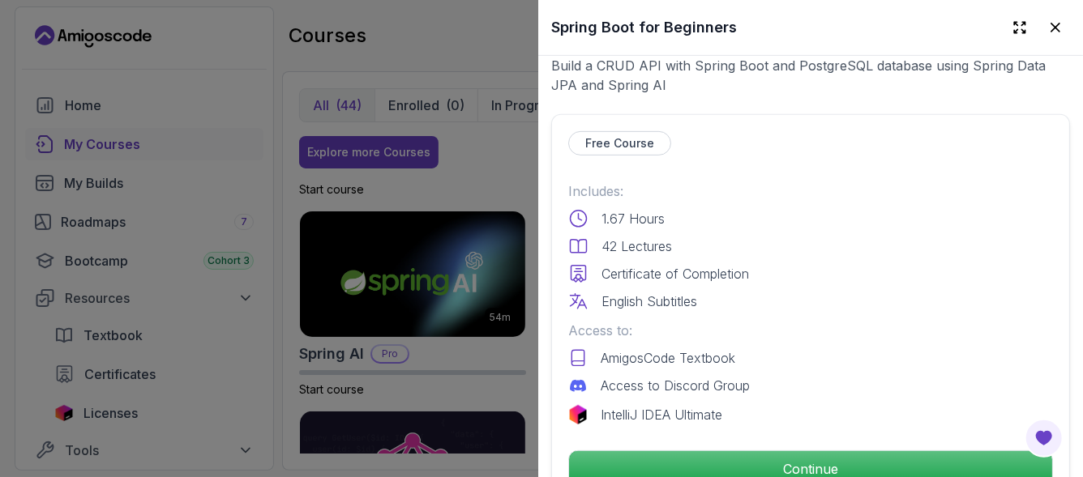
scroll to position [378, 0]
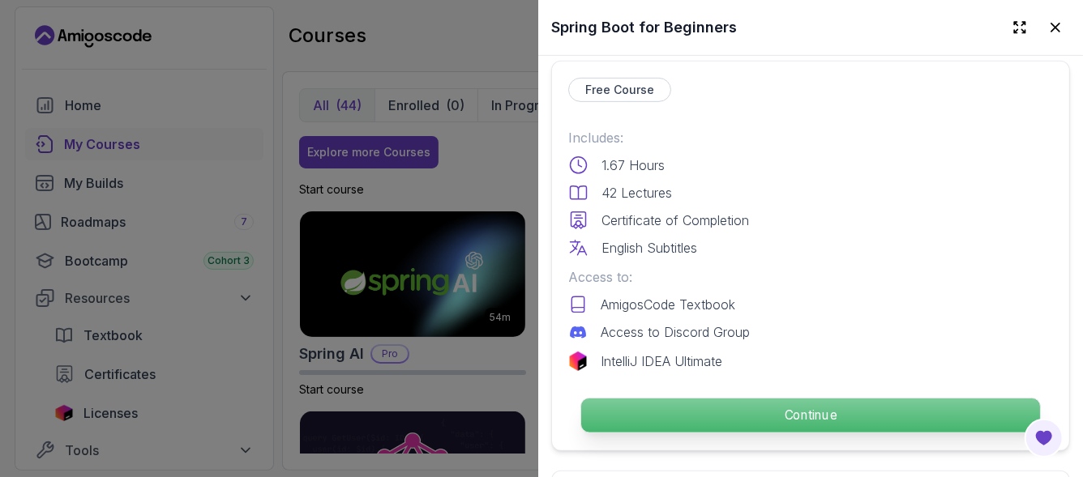
click at [818, 399] on p "Continue" at bounding box center [810, 416] width 459 height 34
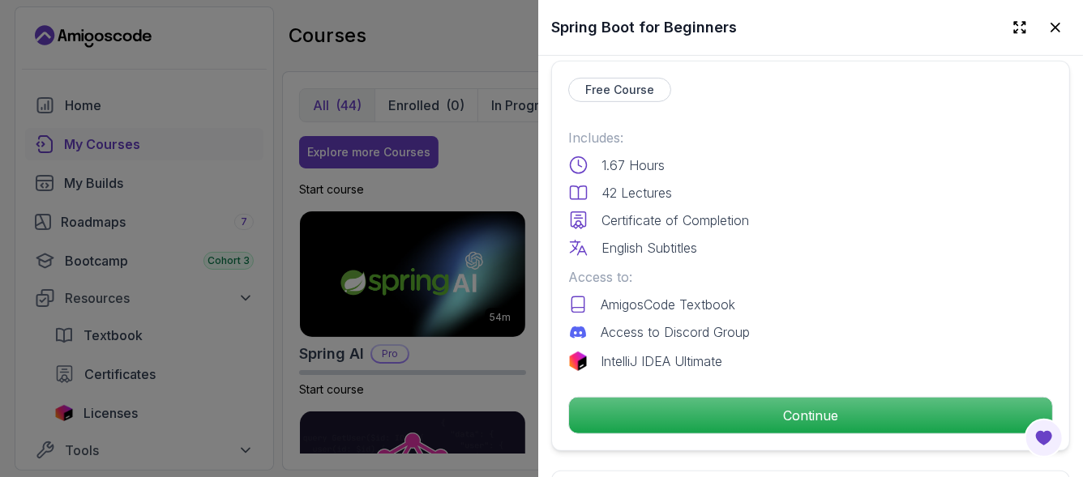
scroll to position [324, 0]
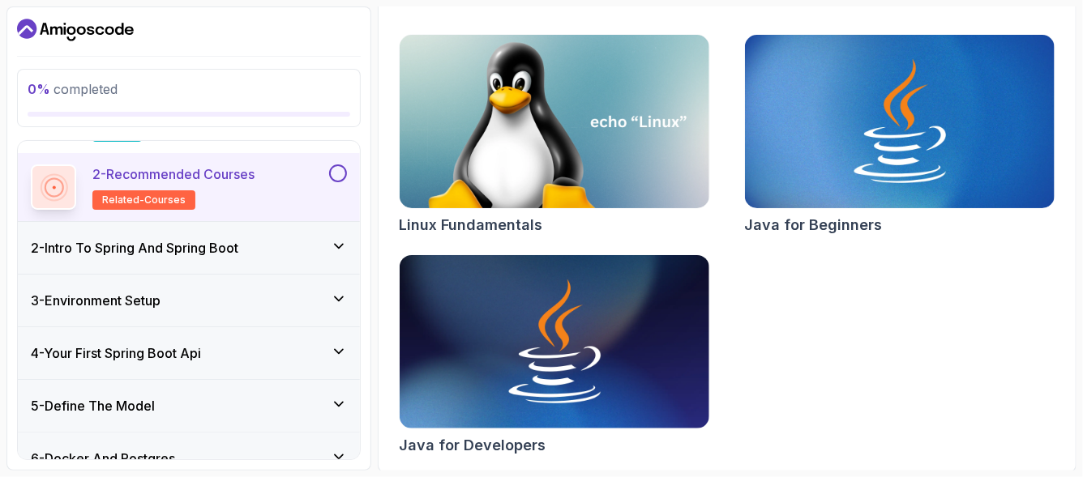
scroll to position [53, 0]
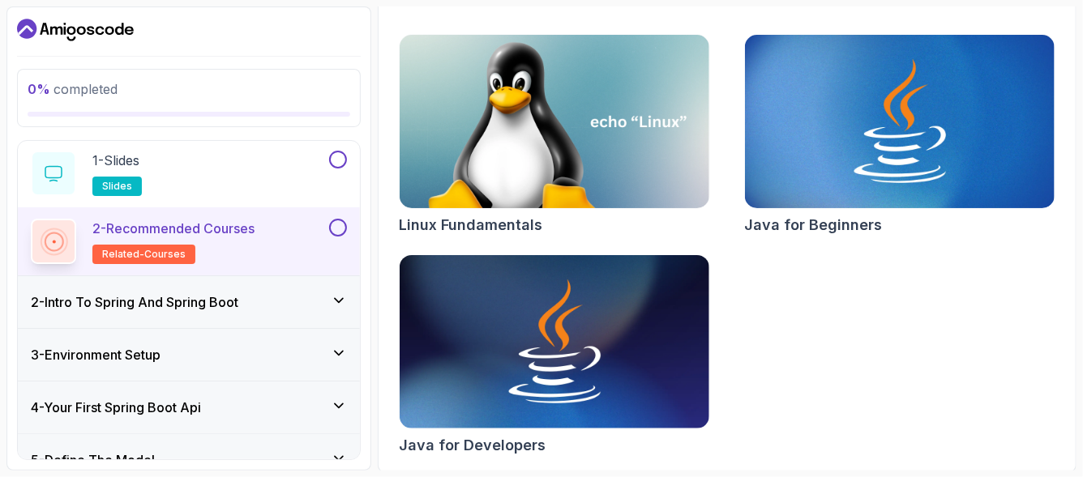
click at [224, 294] on h3 "2 - Intro To Spring And Spring Boot" at bounding box center [134, 302] width 207 height 19
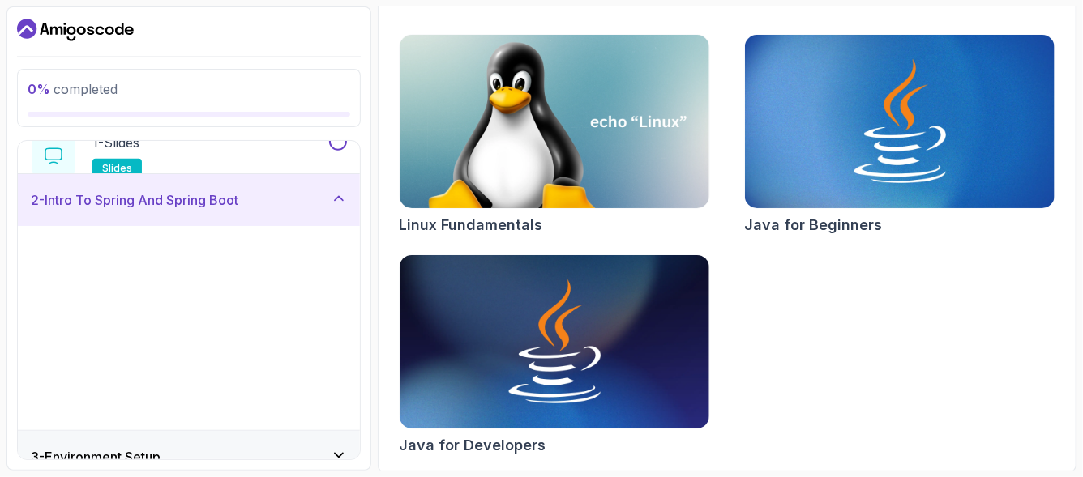
scroll to position [52, 0]
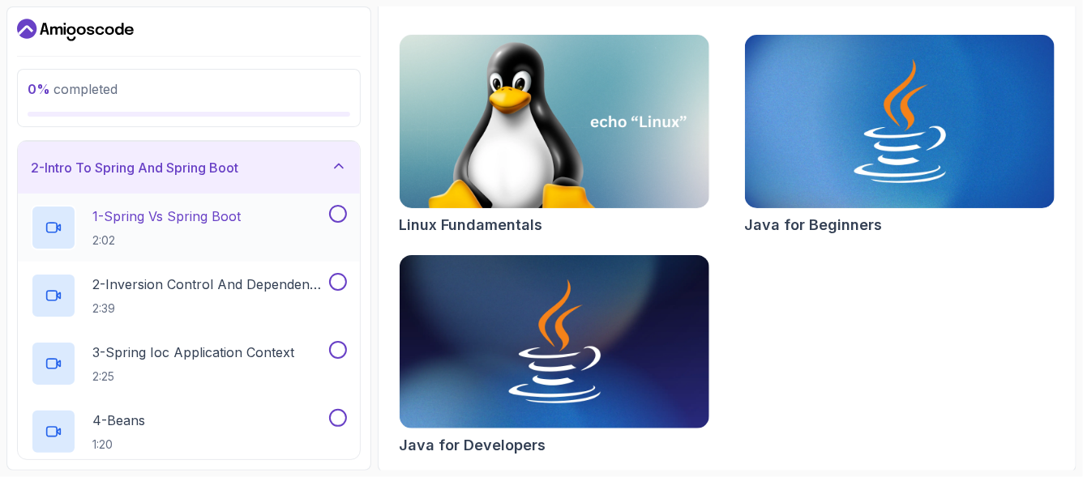
click at [269, 236] on div "1 - Spring Vs Spring Boot 2:02" at bounding box center [178, 227] width 295 height 45
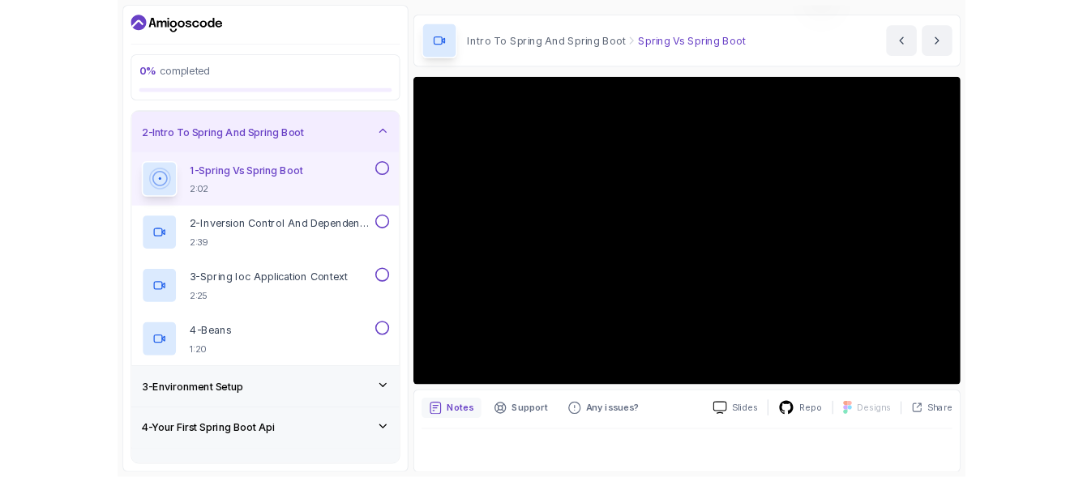
scroll to position [177, 0]
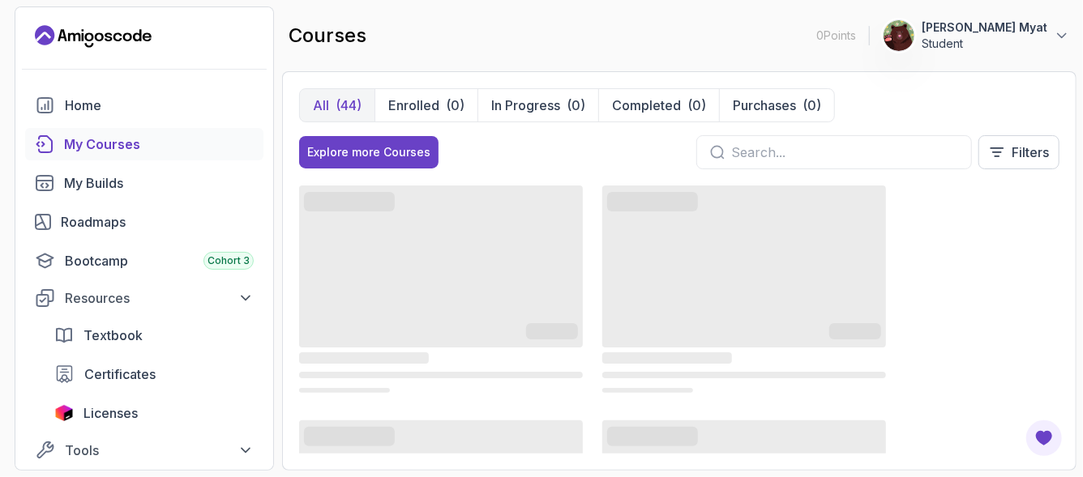
click at [170, 138] on div "My Courses" at bounding box center [159, 144] width 190 height 19
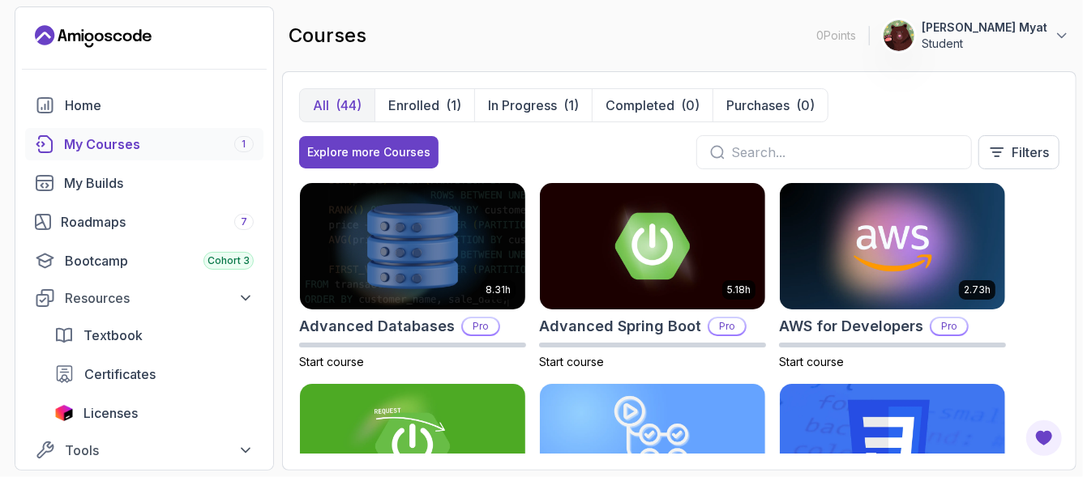
click at [800, 152] on input "text" at bounding box center [844, 152] width 227 height 19
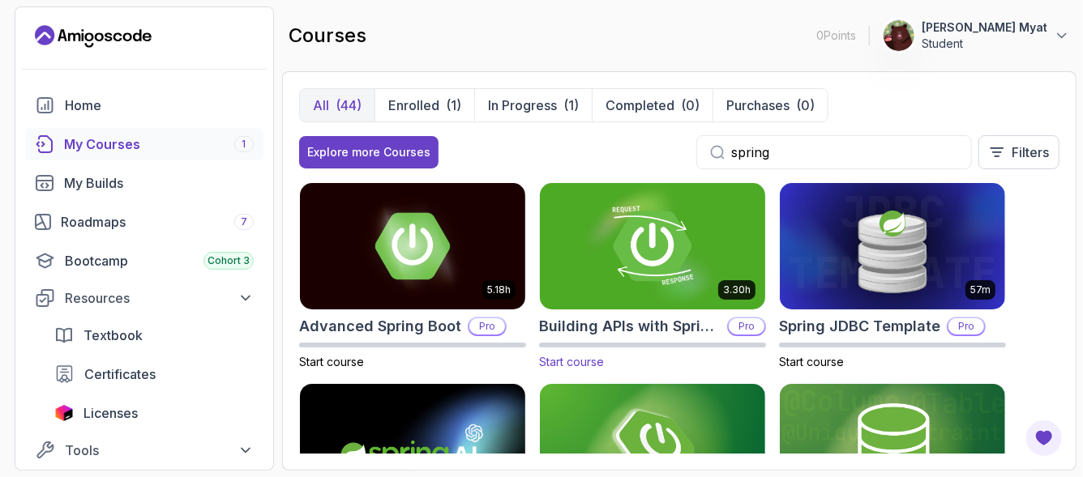
type input "spring"
click at [687, 326] on h2 "Building APIs with Spring Boot" at bounding box center [630, 326] width 182 height 23
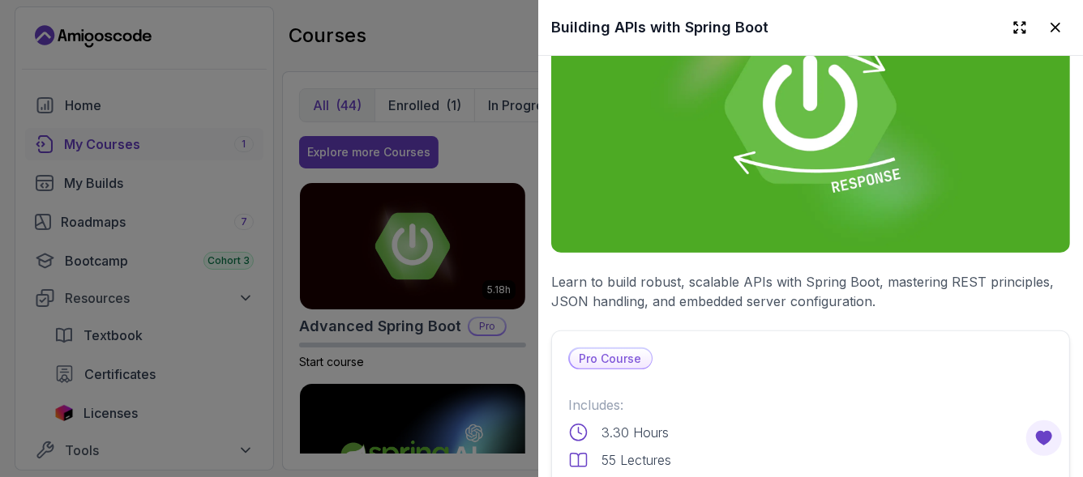
scroll to position [162, 0]
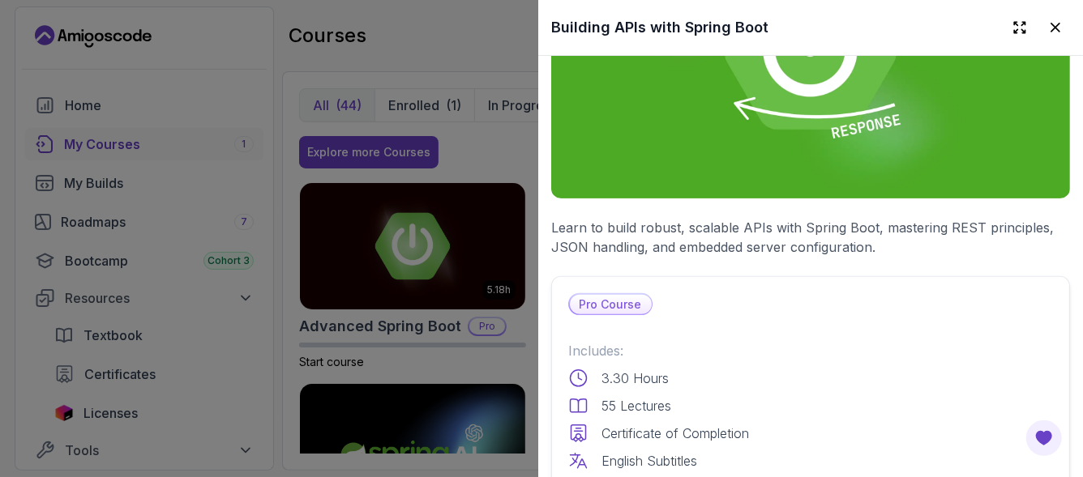
click at [386, 344] on div at bounding box center [541, 238] width 1083 height 477
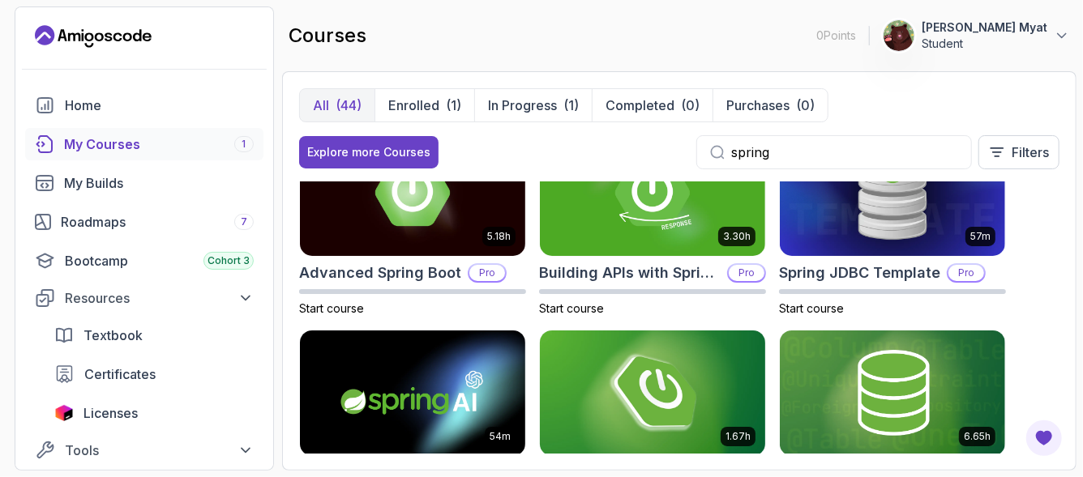
scroll to position [0, 0]
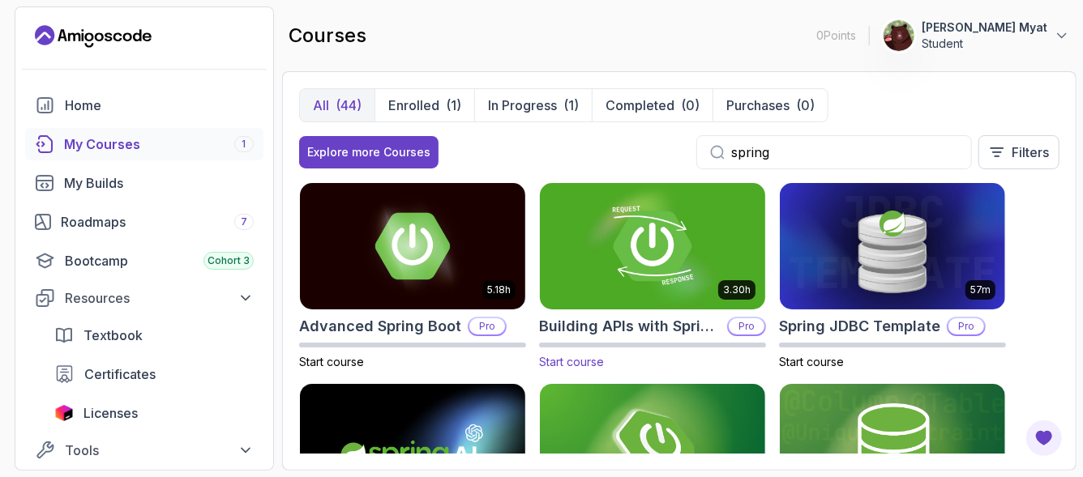
click at [625, 315] on h2 "Building APIs with Spring Boot" at bounding box center [630, 326] width 182 height 23
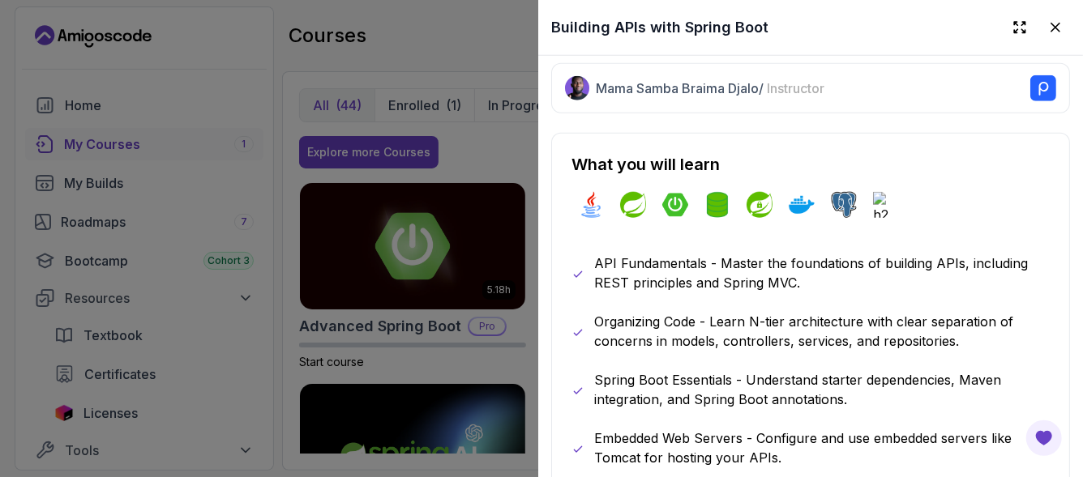
scroll to position [864, 0]
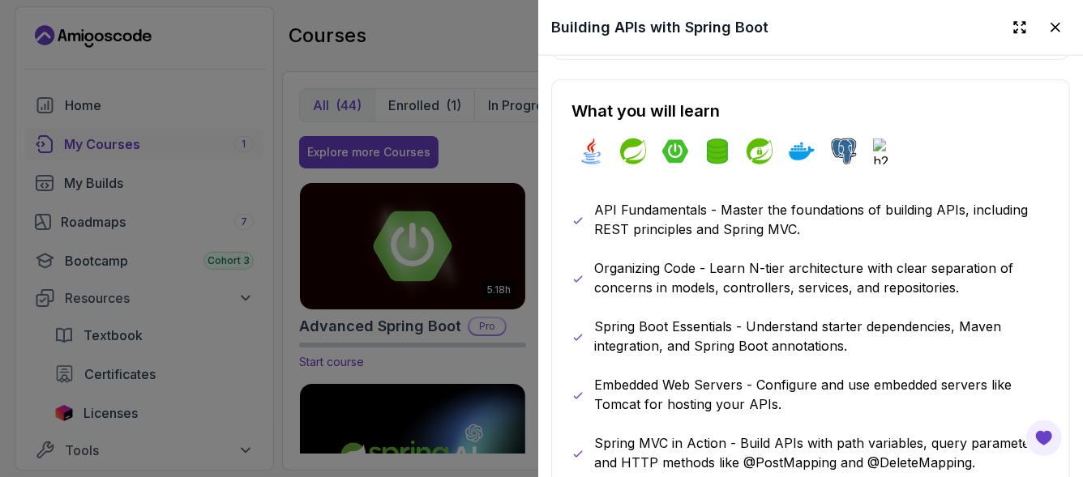
click at [299, 346] on div at bounding box center [541, 238] width 1083 height 477
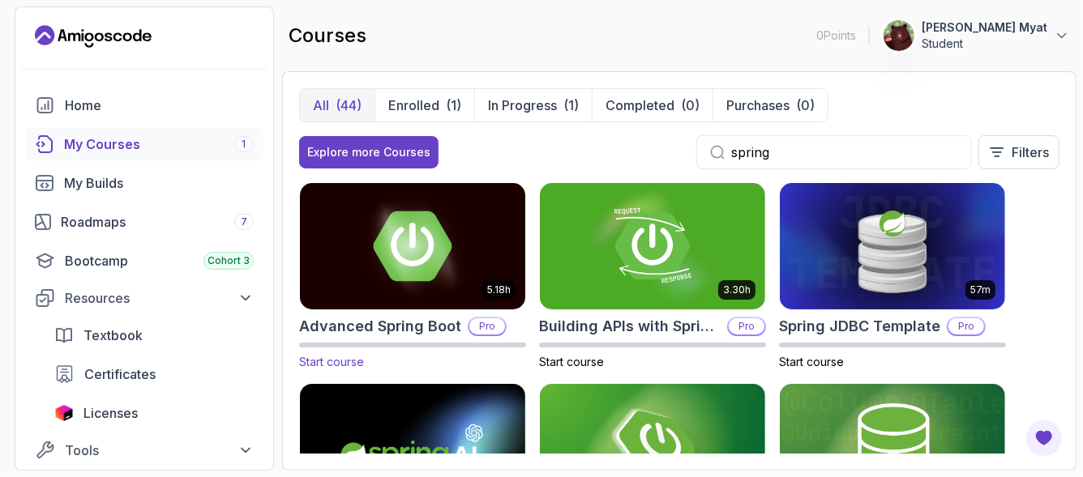
click at [434, 303] on img at bounding box center [412, 246] width 237 height 132
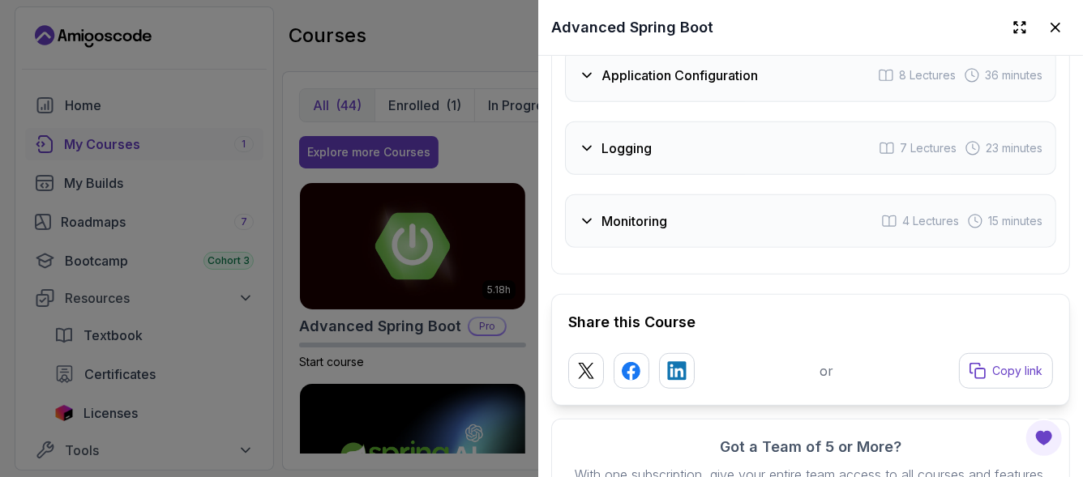
scroll to position [3578, 0]
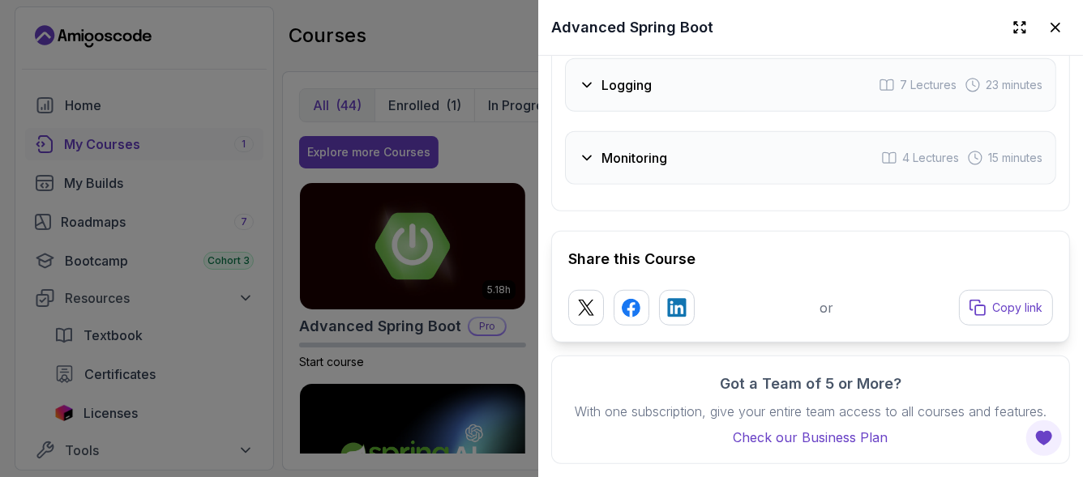
click at [254, 348] on div at bounding box center [541, 238] width 1083 height 477
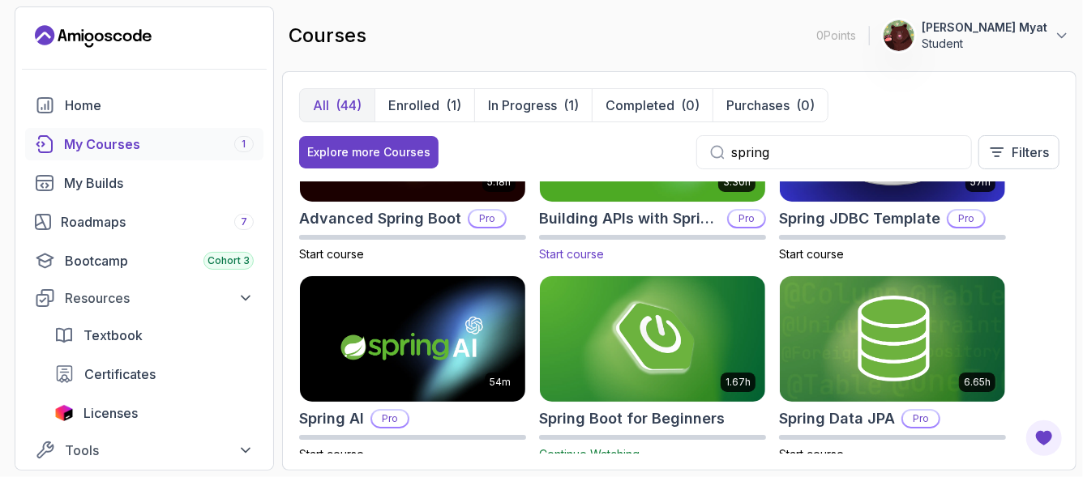
scroll to position [0, 0]
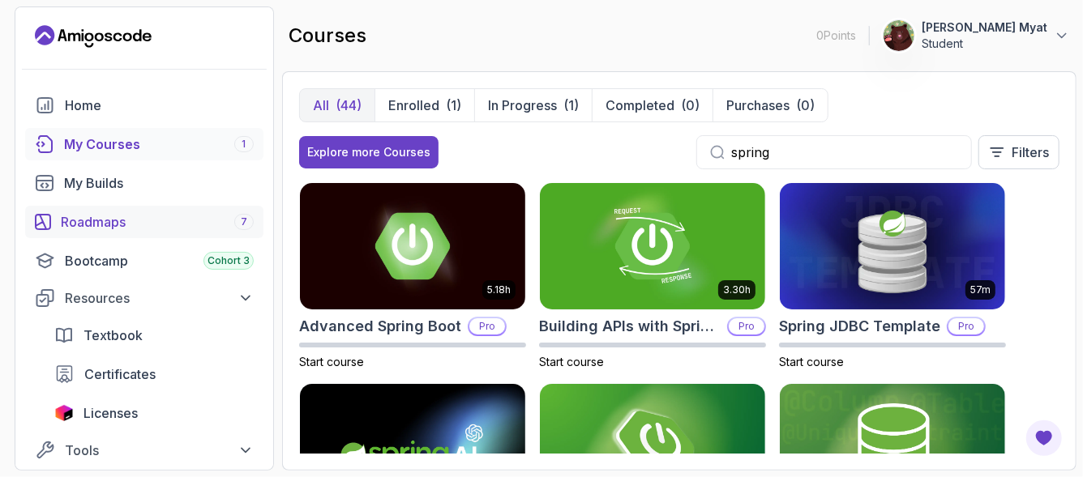
click at [75, 228] on div "Roadmaps 7" at bounding box center [157, 221] width 193 height 19
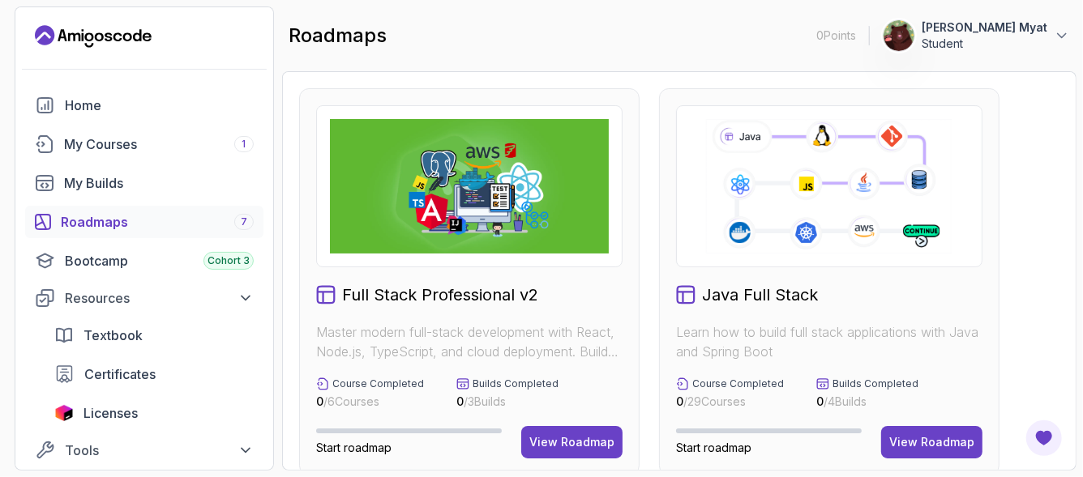
scroll to position [53, 0]
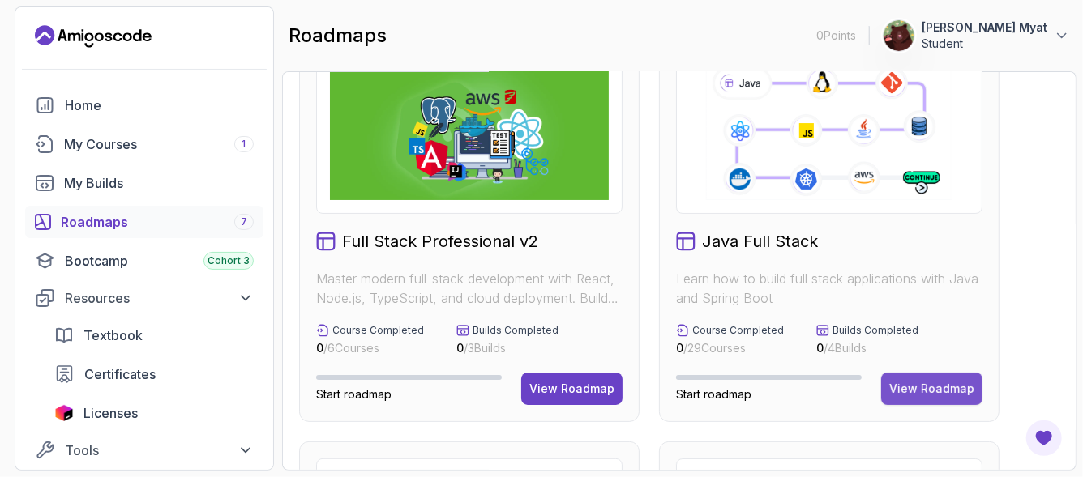
click at [941, 385] on div "View Roadmap" at bounding box center [931, 389] width 85 height 16
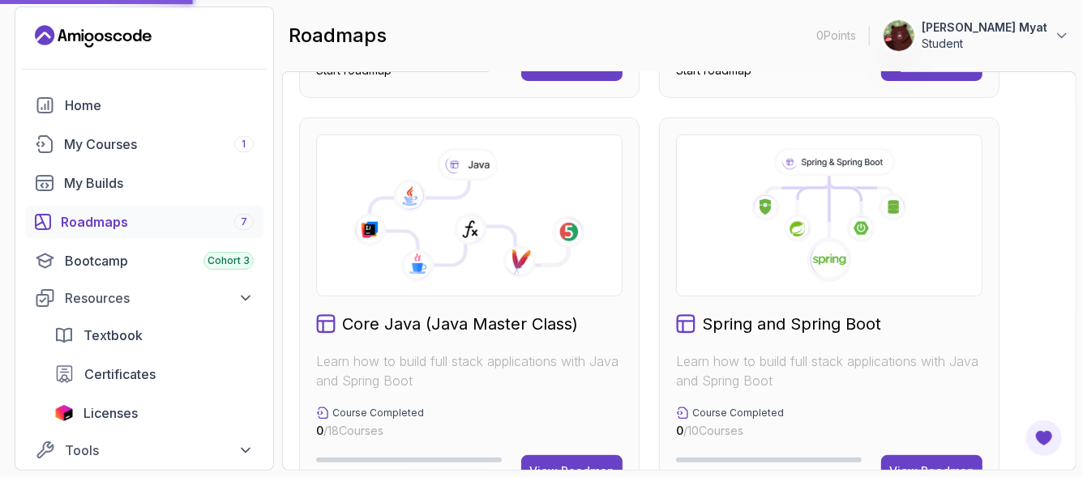
scroll to position [432, 0]
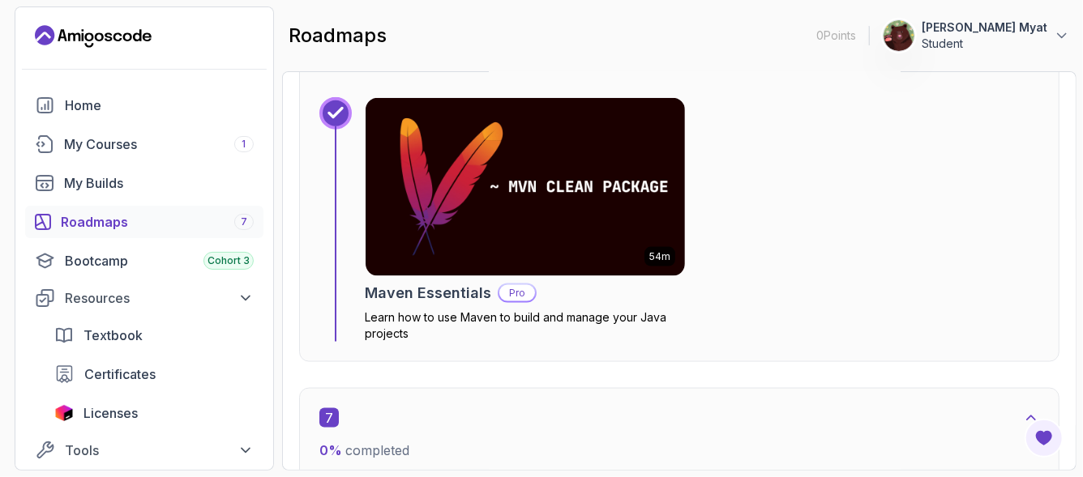
scroll to position [4230, 0]
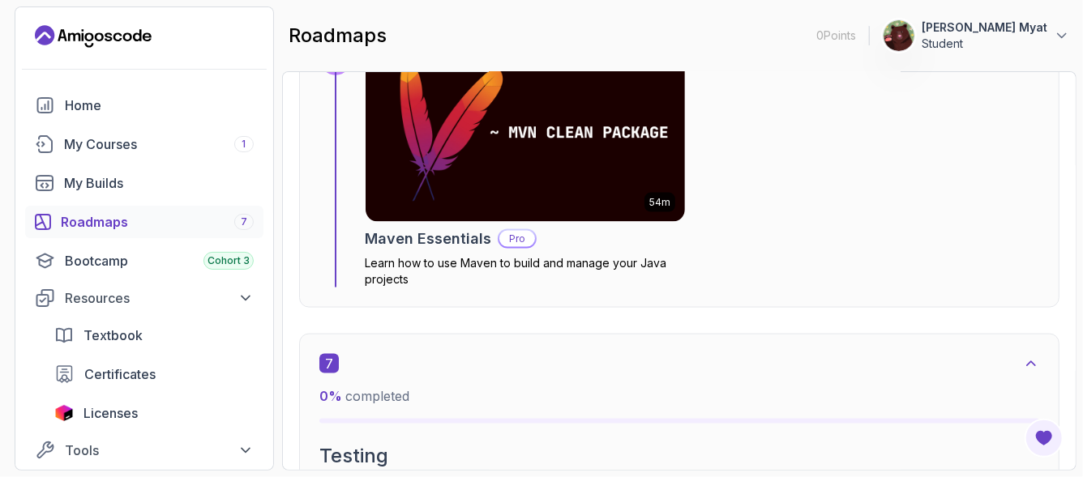
click at [147, 231] on link "Roadmaps 7" at bounding box center [144, 222] width 238 height 32
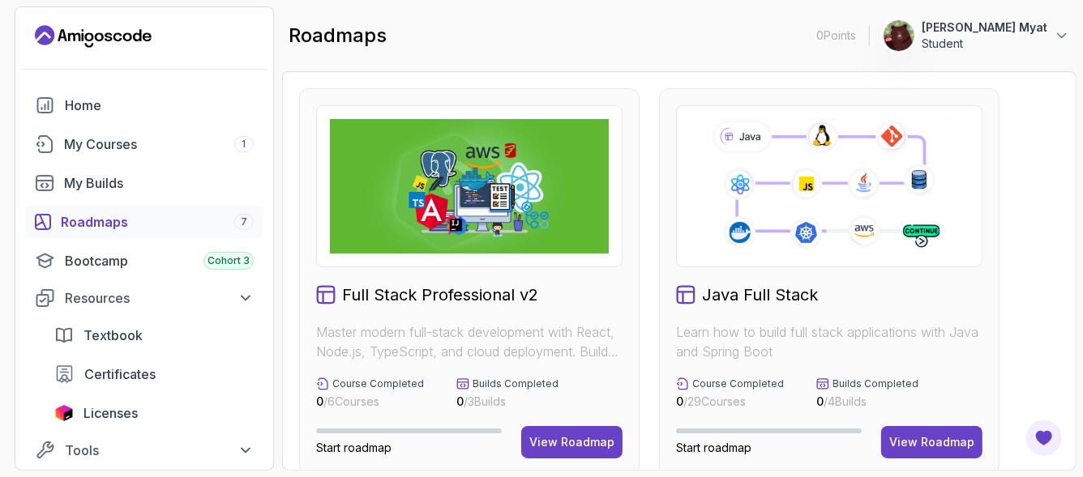
click at [393, 298] on h2 "Full Stack Professional v2" at bounding box center [440, 295] width 196 height 23
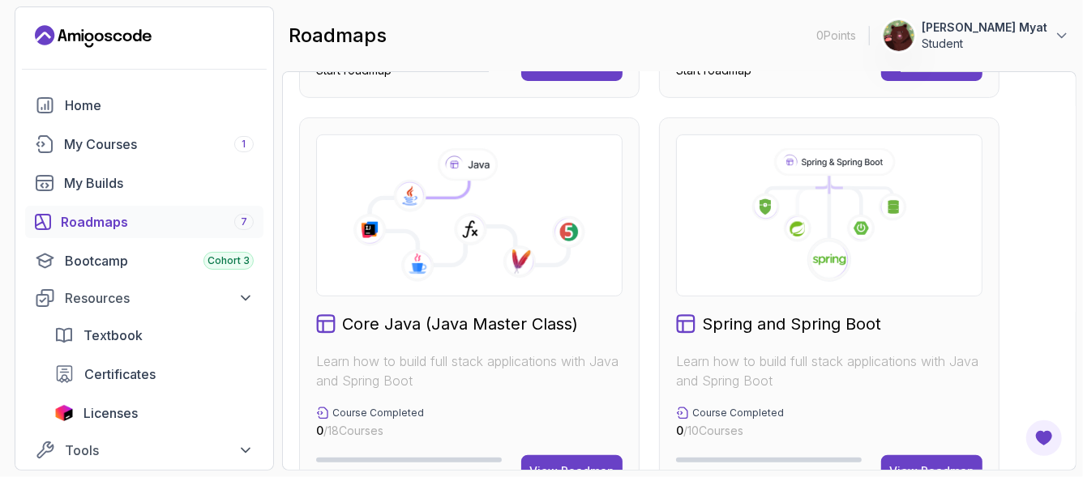
scroll to position [432, 0]
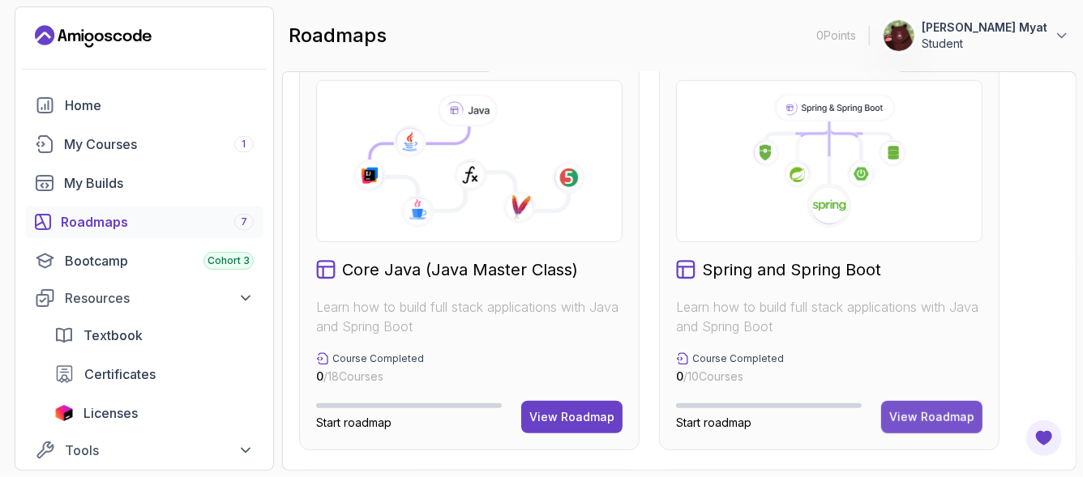
click at [937, 409] on div "View Roadmap" at bounding box center [931, 417] width 85 height 16
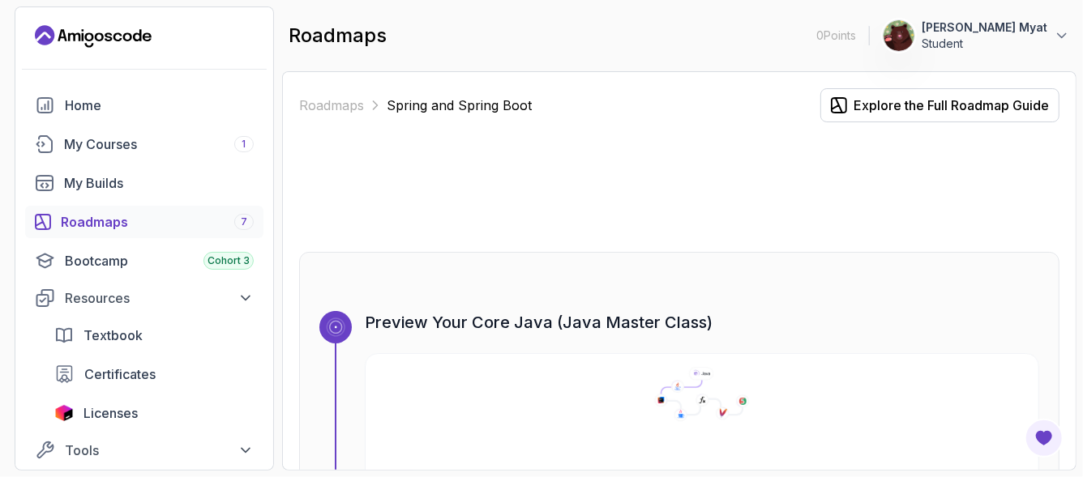
click at [143, 233] on link "Roadmaps 7" at bounding box center [144, 222] width 238 height 32
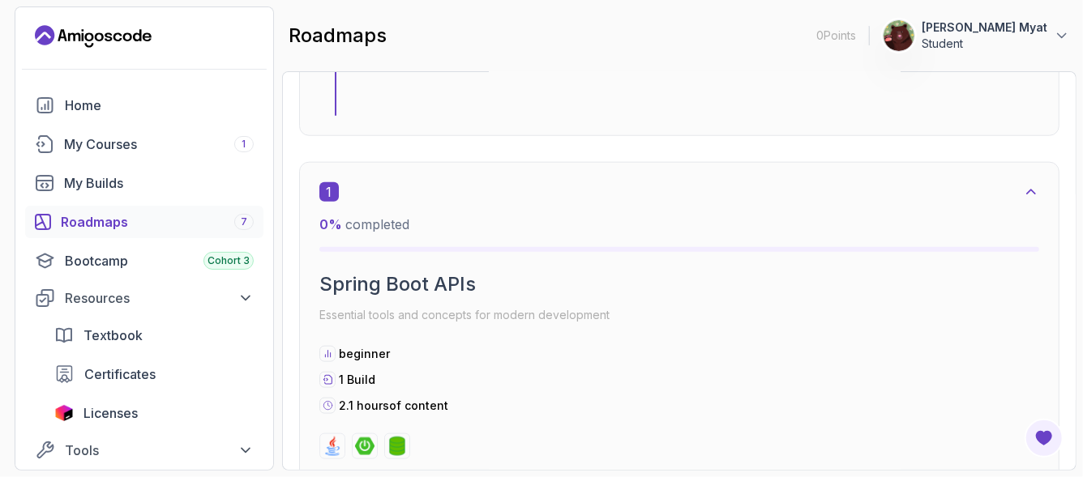
scroll to position [1122, 0]
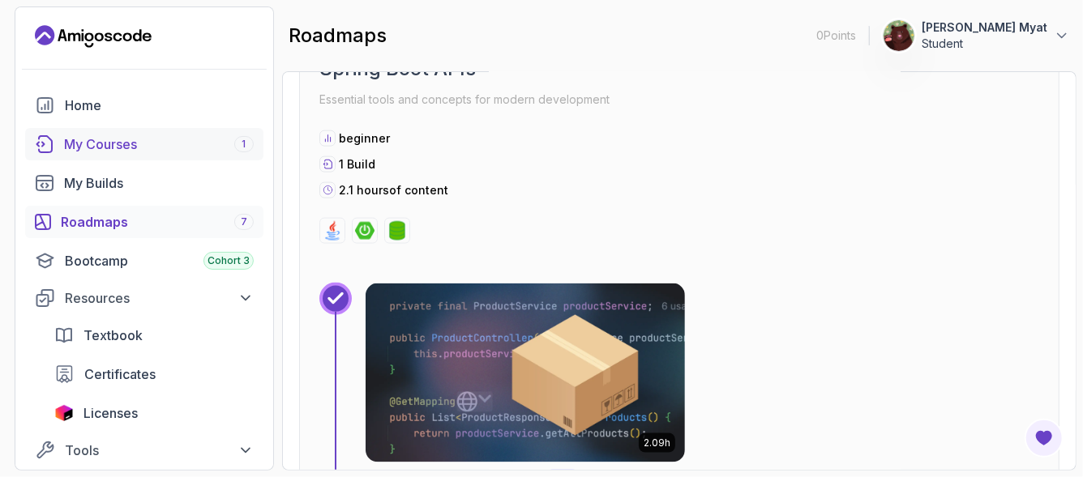
click at [142, 150] on div "My Courses 1" at bounding box center [159, 144] width 190 height 19
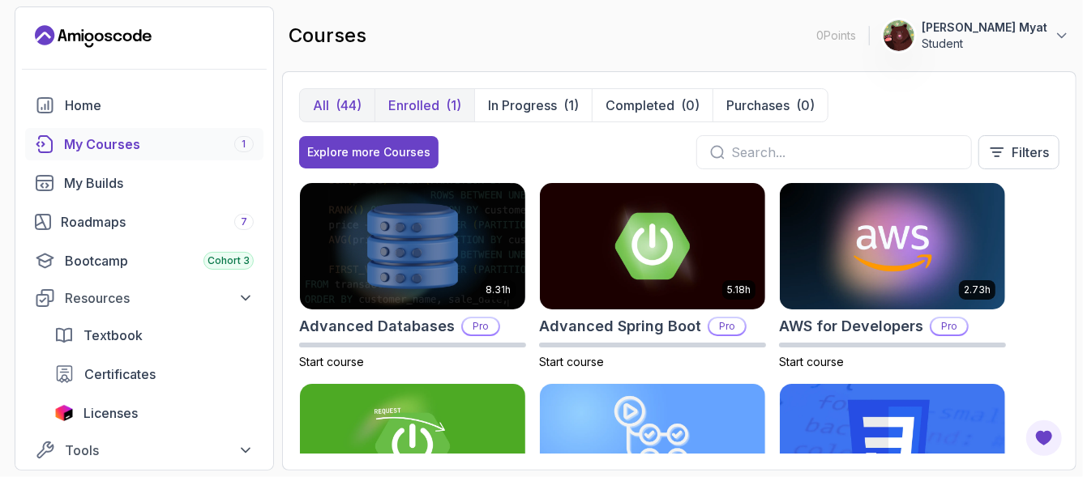
click at [405, 109] on p "Enrolled" at bounding box center [413, 105] width 51 height 19
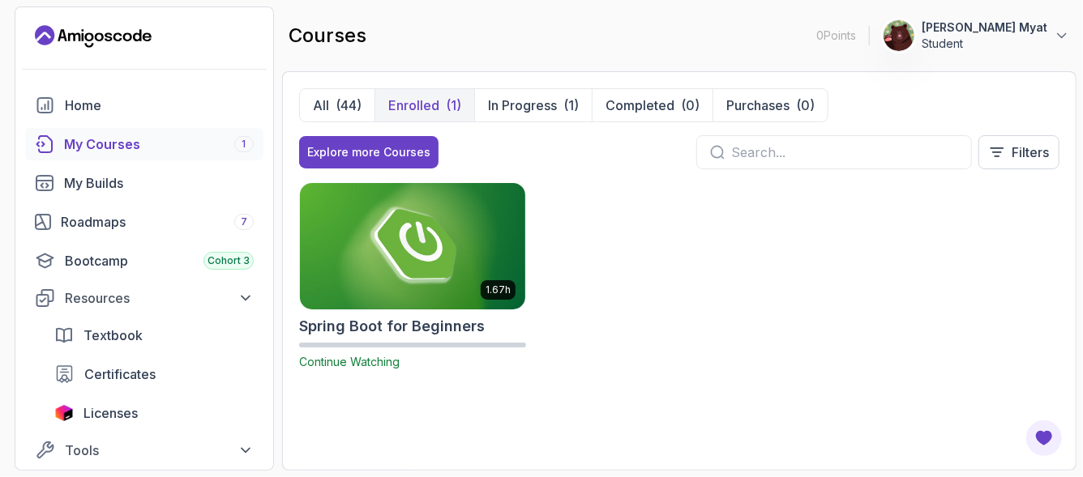
click at [503, 295] on div "1.67h" at bounding box center [498, 289] width 35 height 19
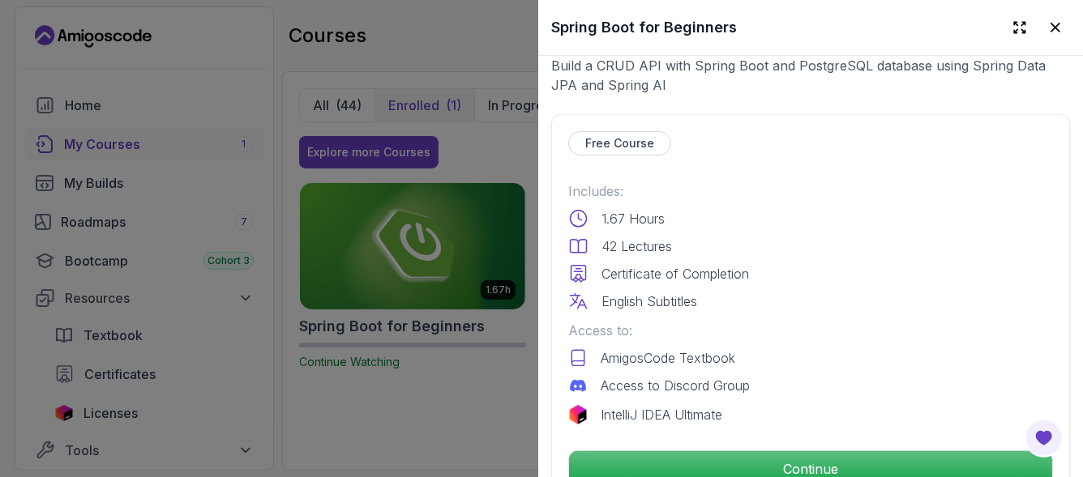
scroll to position [108, 0]
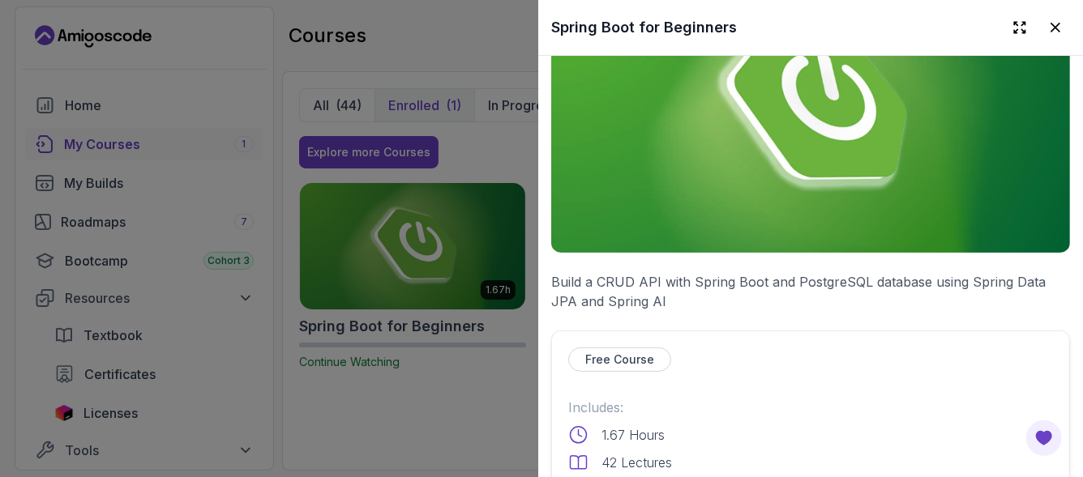
click at [390, 260] on div at bounding box center [541, 238] width 1083 height 477
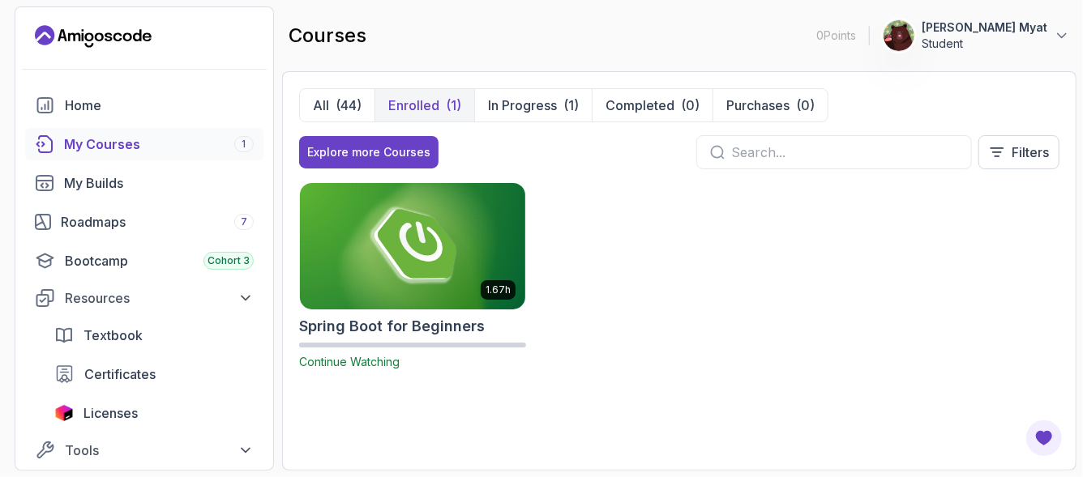
click at [404, 250] on img at bounding box center [412, 246] width 237 height 132
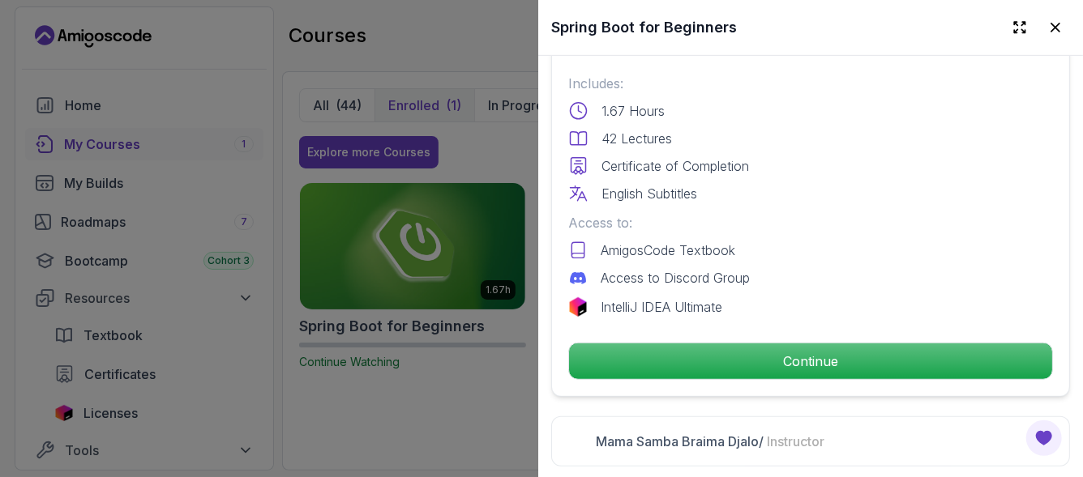
scroll to position [485, 0]
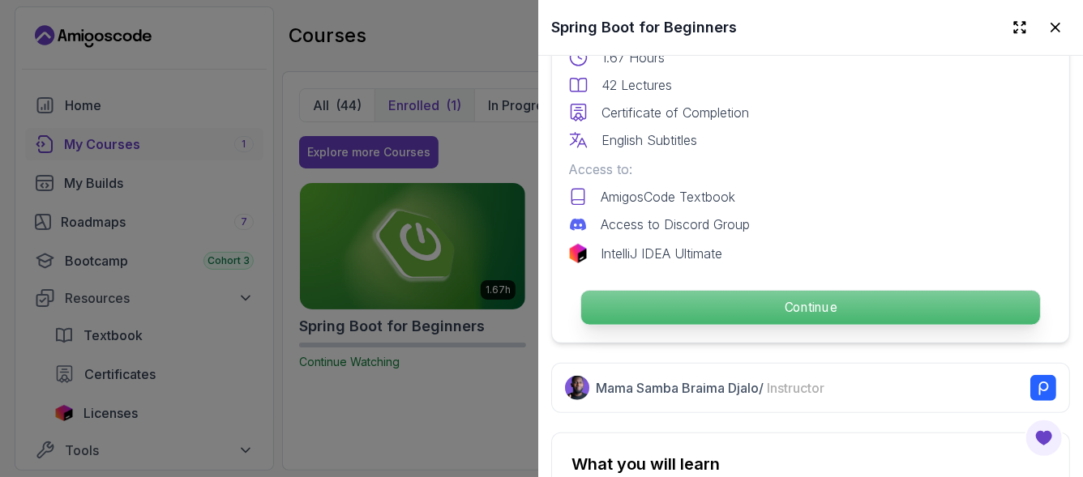
click at [702, 299] on p "Continue" at bounding box center [810, 308] width 459 height 34
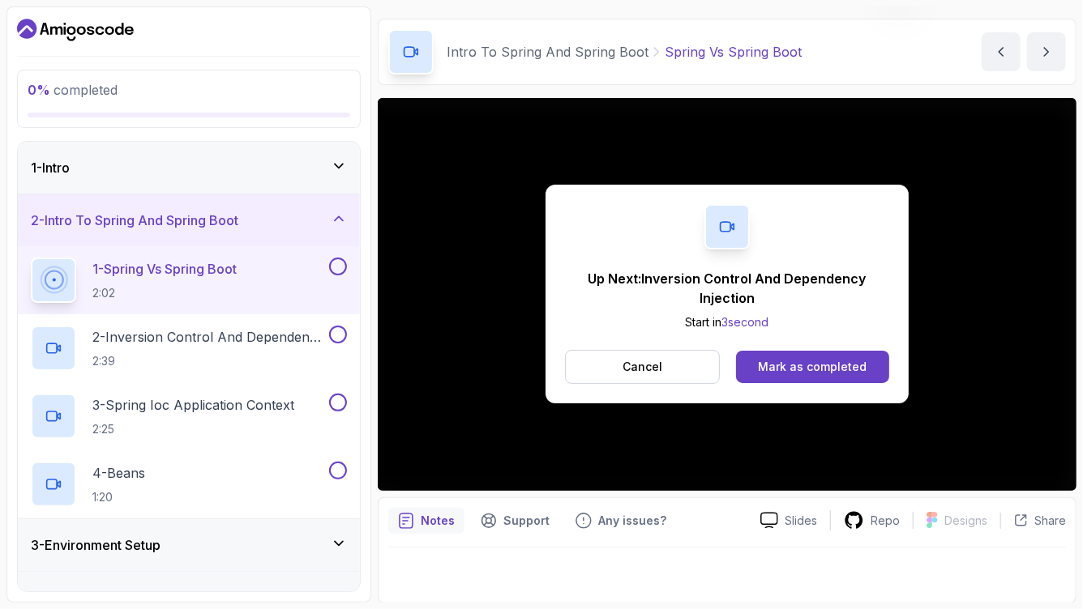
scroll to position [162, 0]
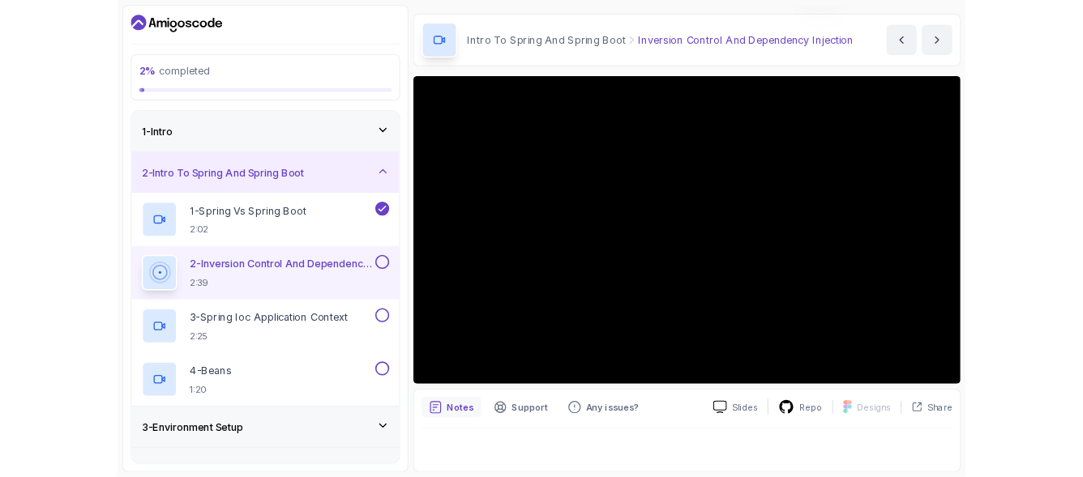
scroll to position [46, 0]
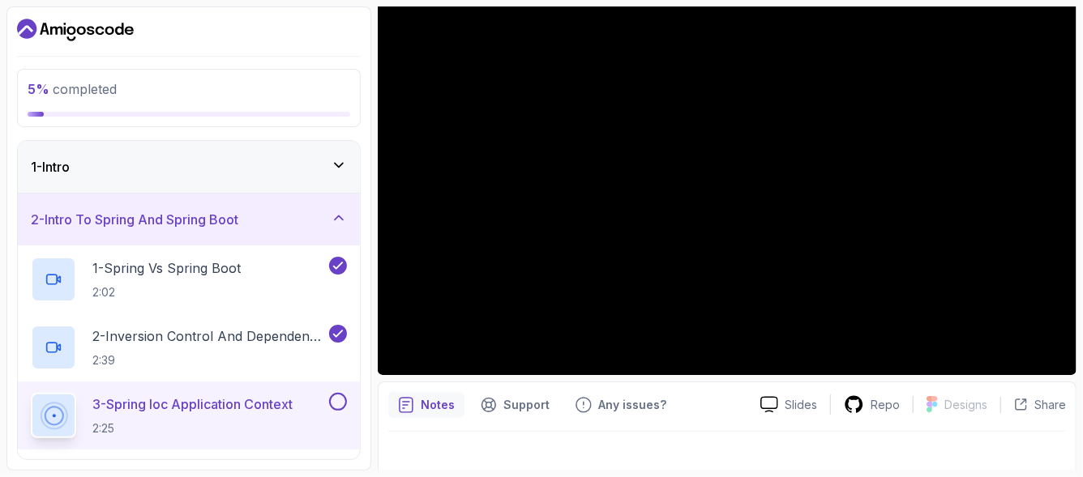
scroll to position [46, 0]
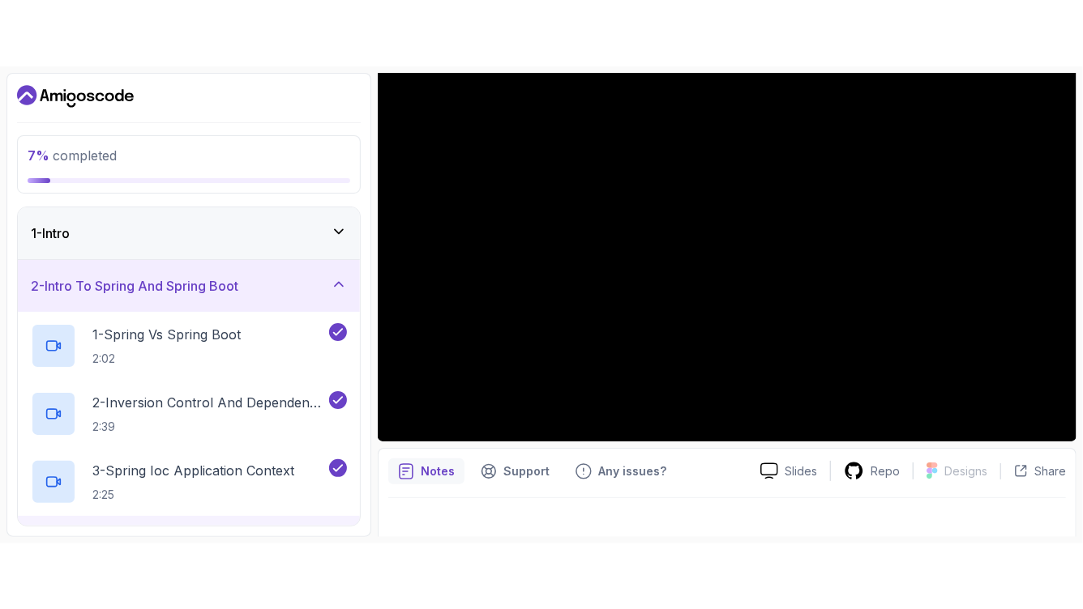
scroll to position [46, 0]
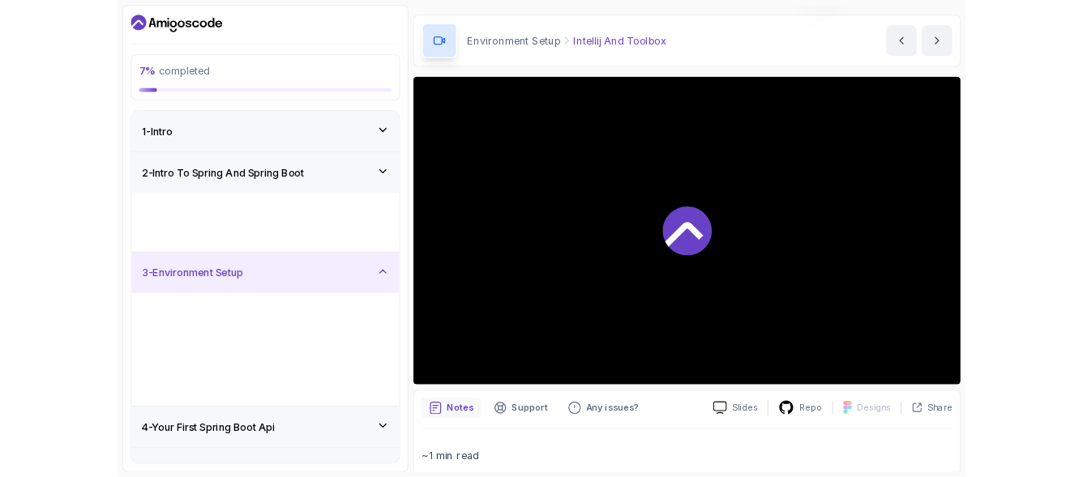
scroll to position [162, 0]
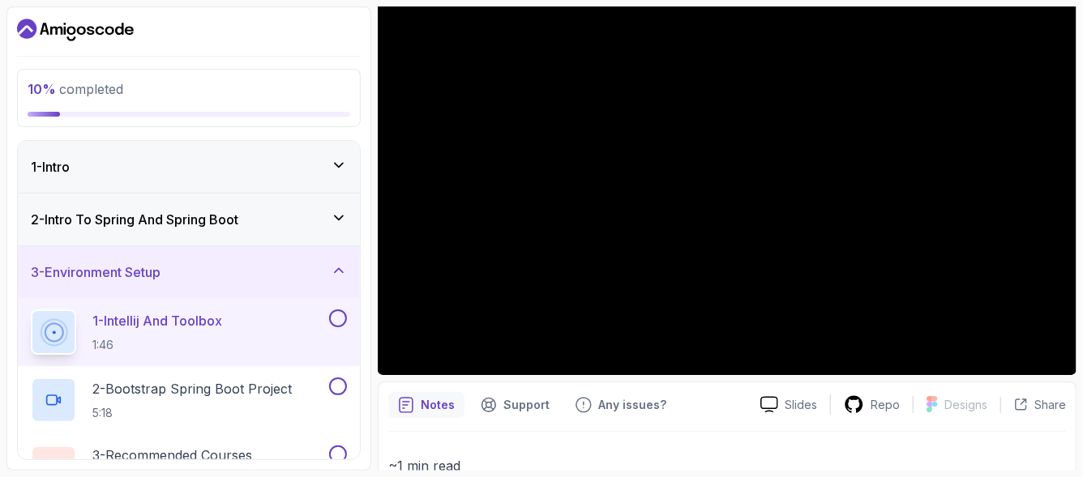
click at [336, 220] on icon at bounding box center [339, 218] width 16 height 16
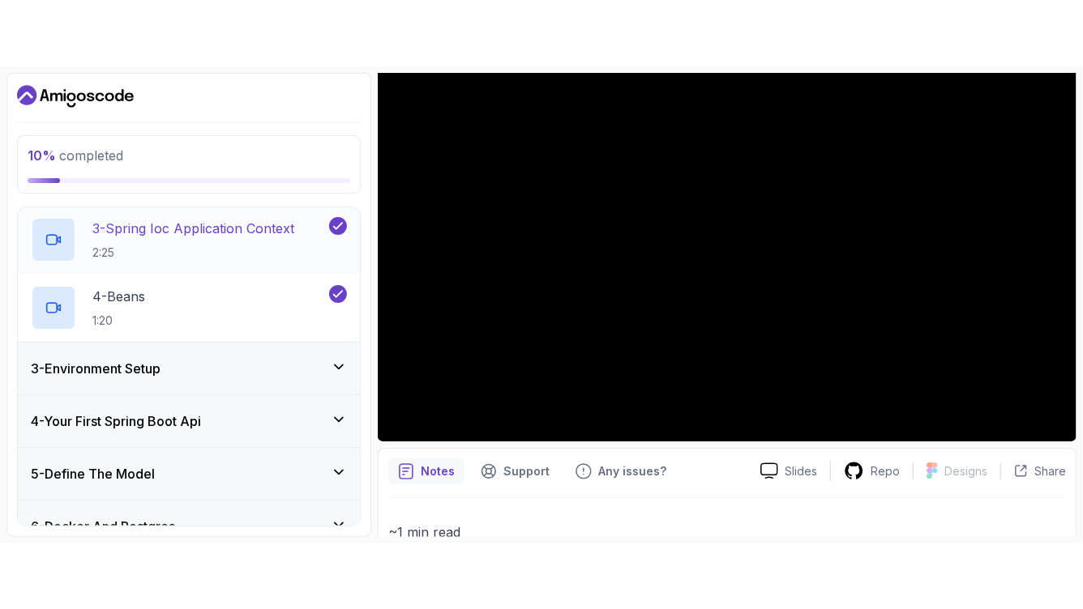
scroll to position [241, 0]
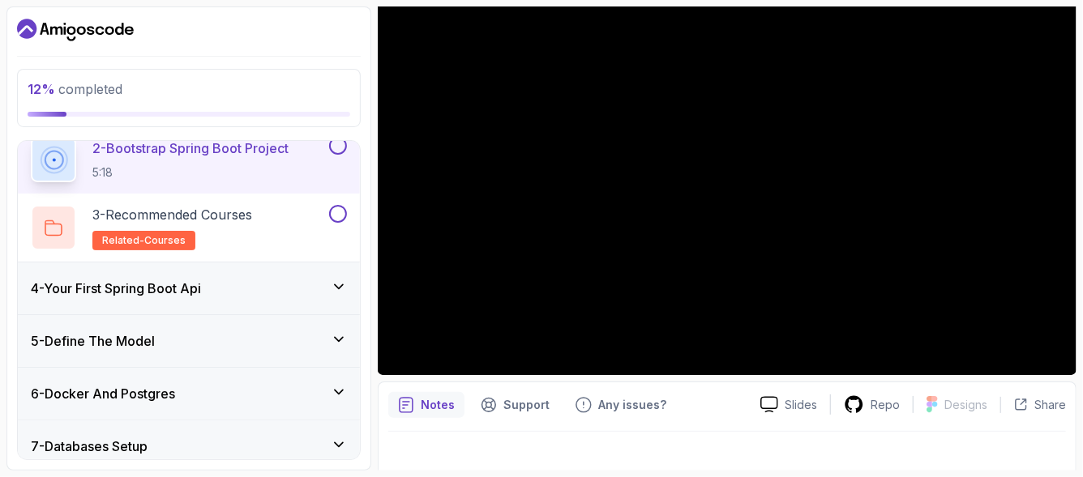
scroll to position [46, 0]
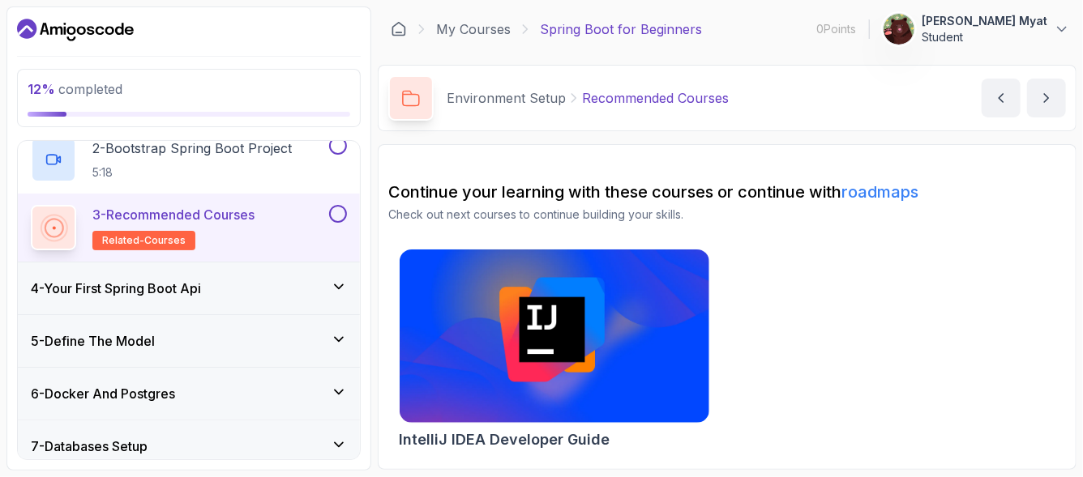
scroll to position [251, 0]
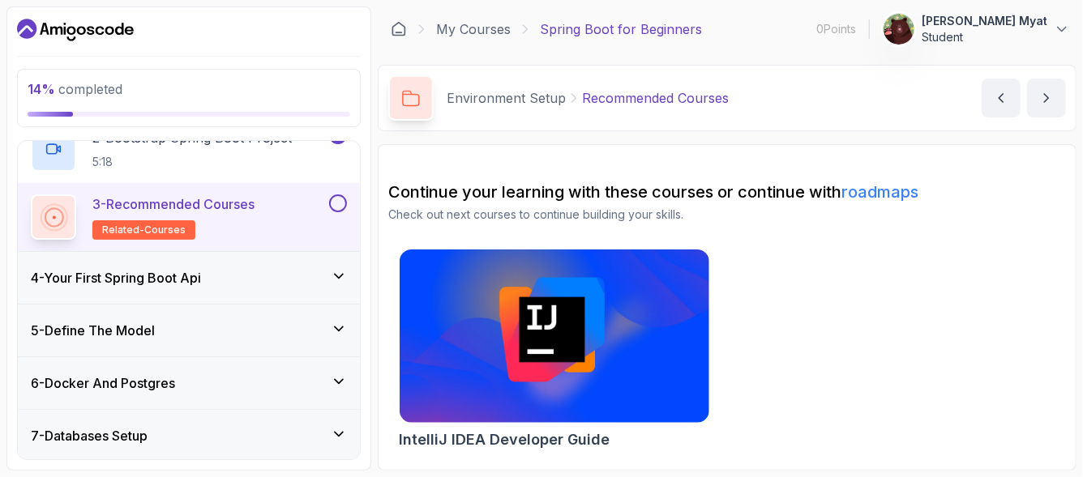
click at [350, 204] on div "3 - Recommended Courses related-courses" at bounding box center [189, 217] width 342 height 68
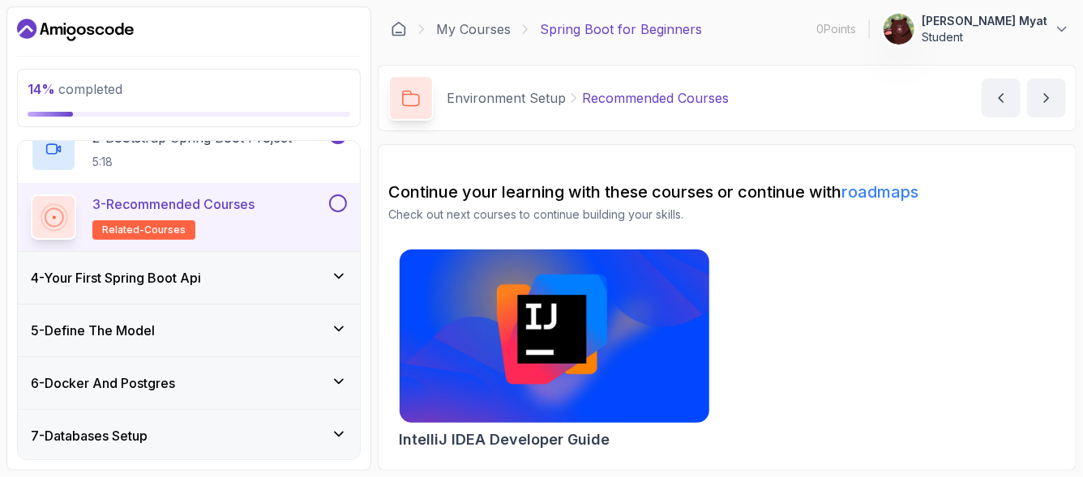
click at [581, 344] on img at bounding box center [553, 337] width 325 height 182
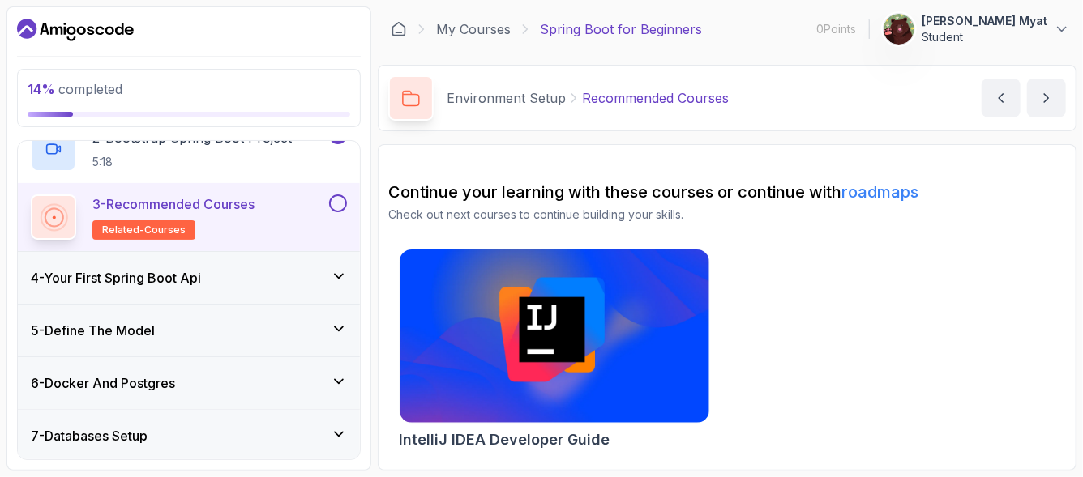
click at [340, 196] on button at bounding box center [338, 203] width 18 height 18
click at [885, 192] on link "roadmaps" at bounding box center [879, 191] width 77 height 19
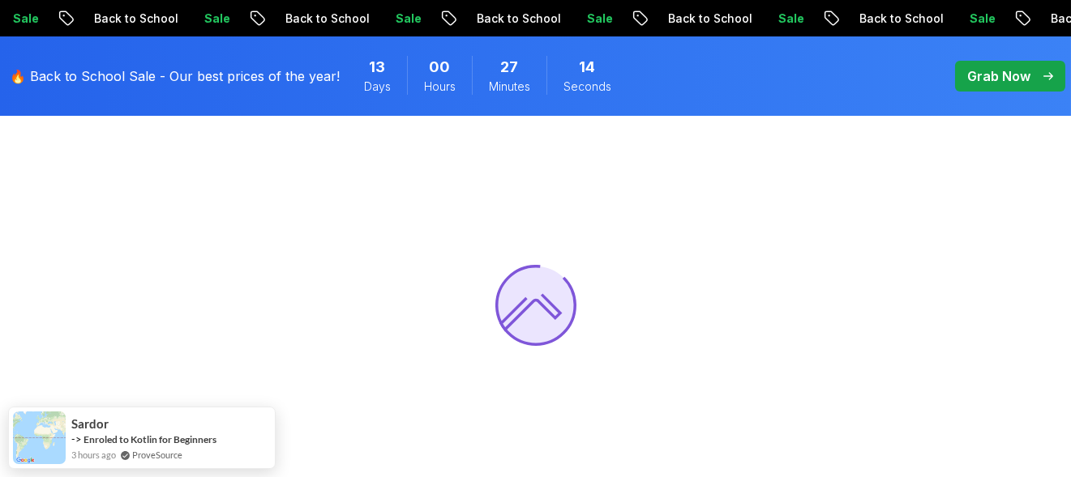
scroll to position [216, 0]
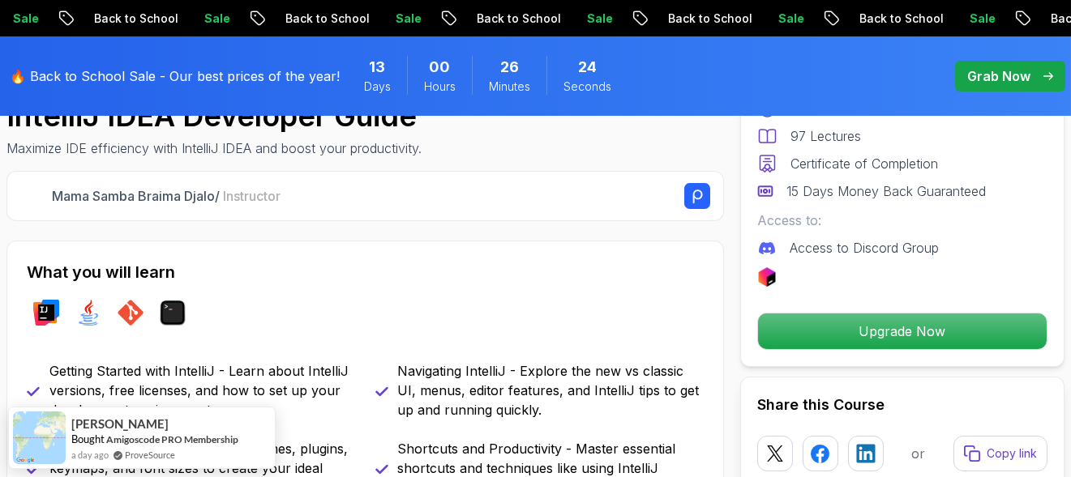
scroll to position [324, 0]
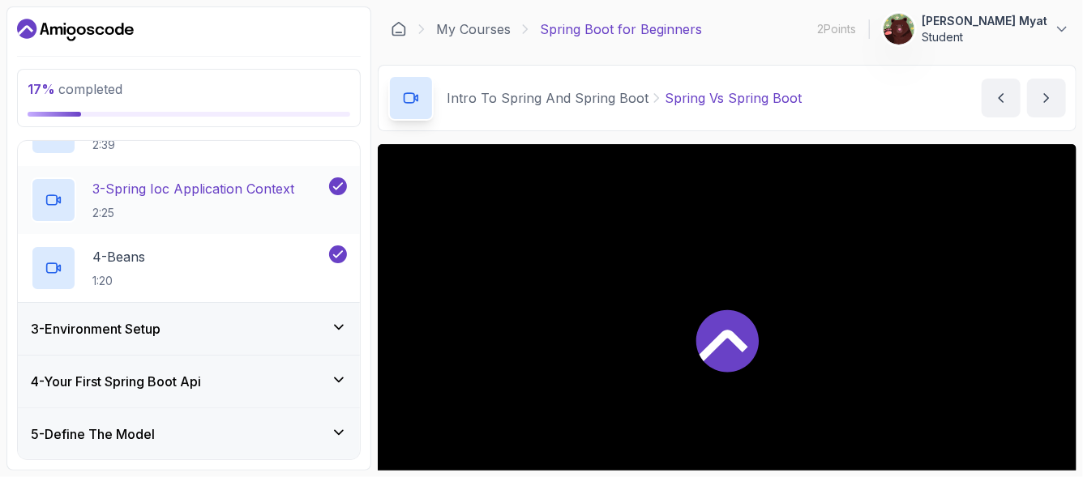
scroll to position [53, 0]
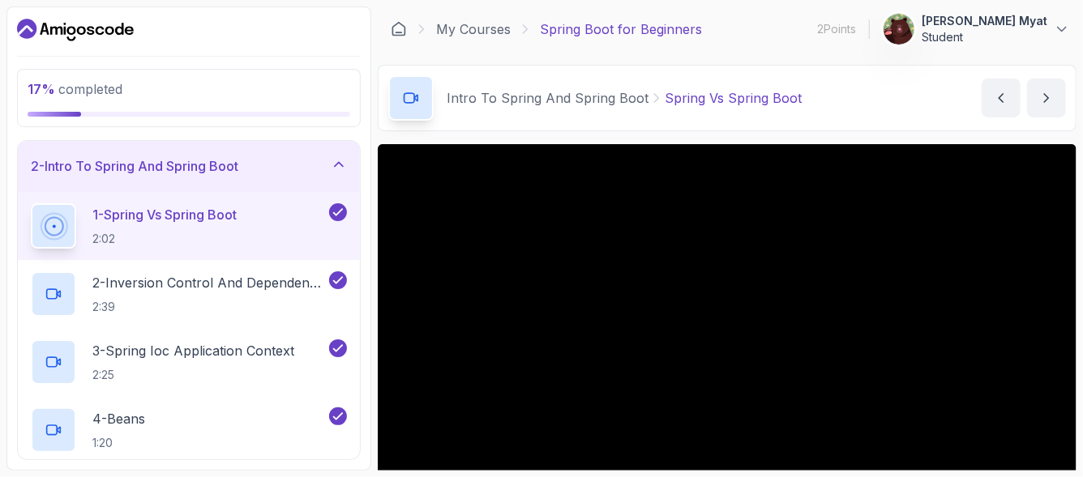
click at [212, 166] on h3 "2 - Intro To Spring And Spring Boot" at bounding box center [134, 165] width 207 height 19
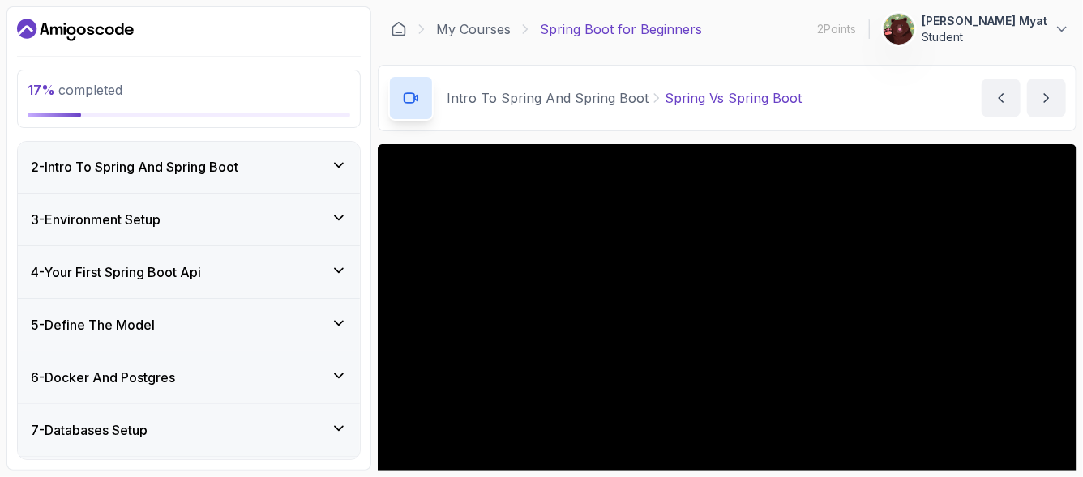
click at [179, 213] on div "3 - Environment Setup" at bounding box center [189, 219] width 316 height 19
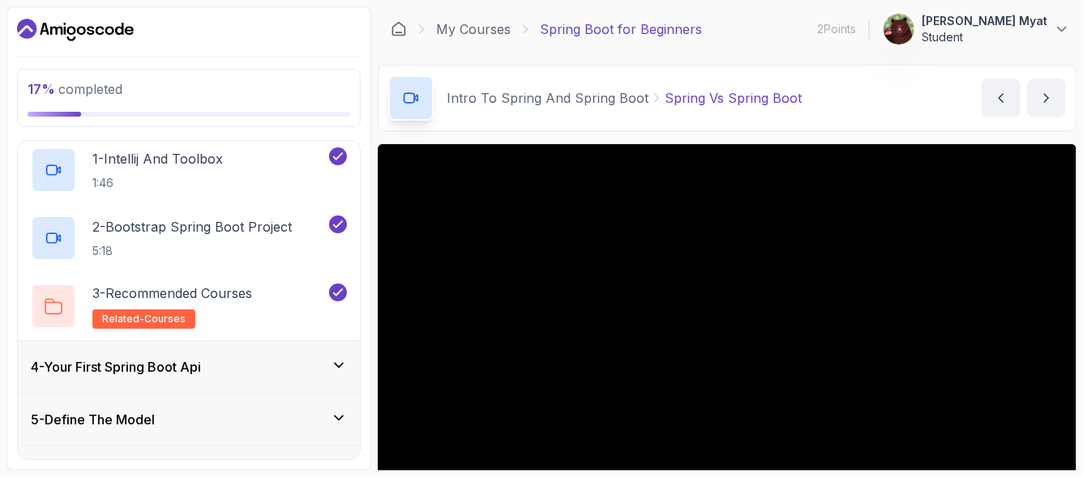
scroll to position [216, 0]
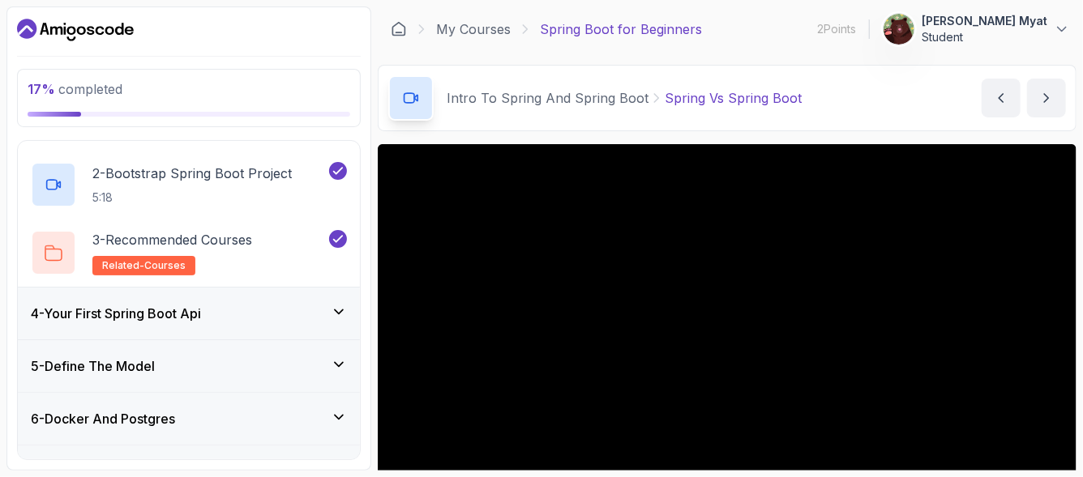
click at [197, 309] on h3 "4 - Your First Spring Boot Api" at bounding box center [116, 313] width 170 height 19
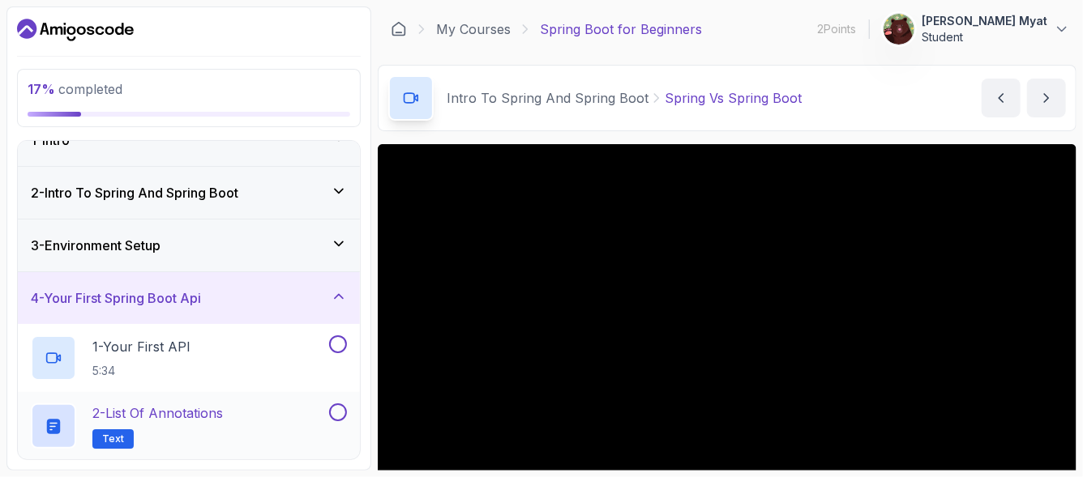
scroll to position [80, 0]
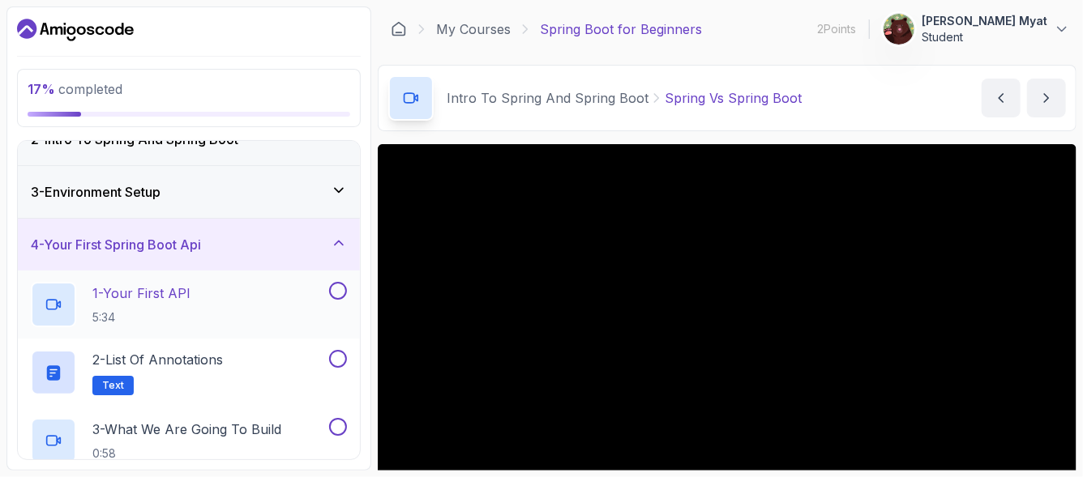
click at [184, 300] on p "1 - Your First API" at bounding box center [141, 293] width 98 height 19
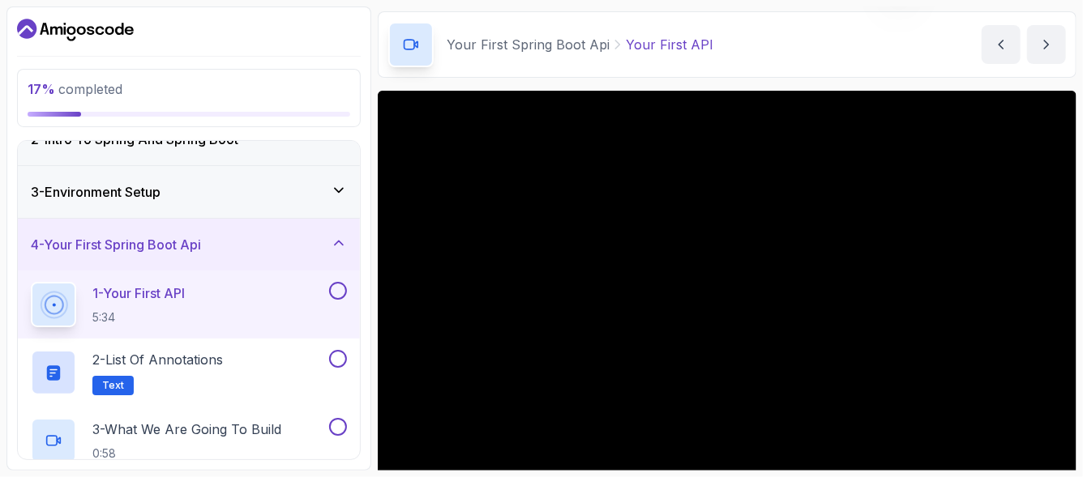
scroll to position [108, 0]
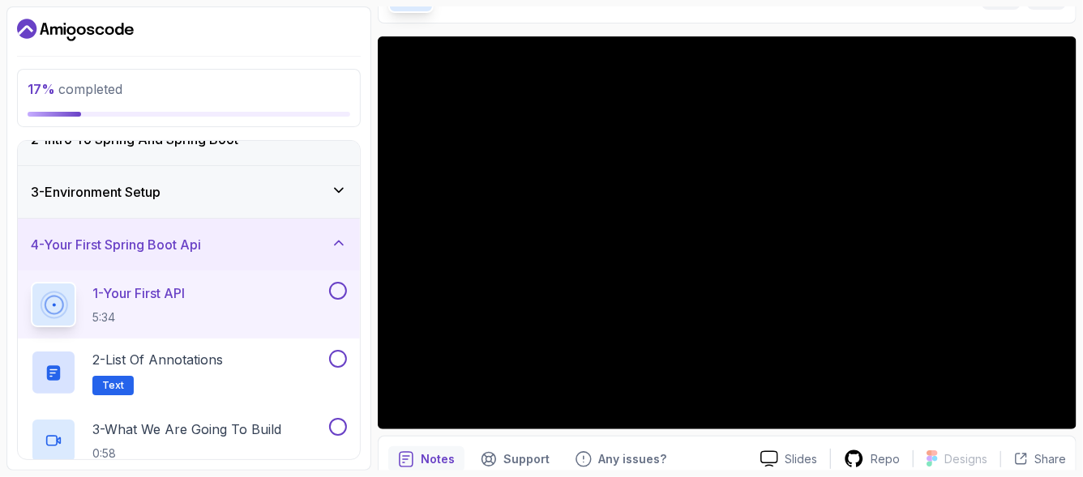
click at [75, 34] on icon "Dashboard" at bounding box center [75, 30] width 117 height 26
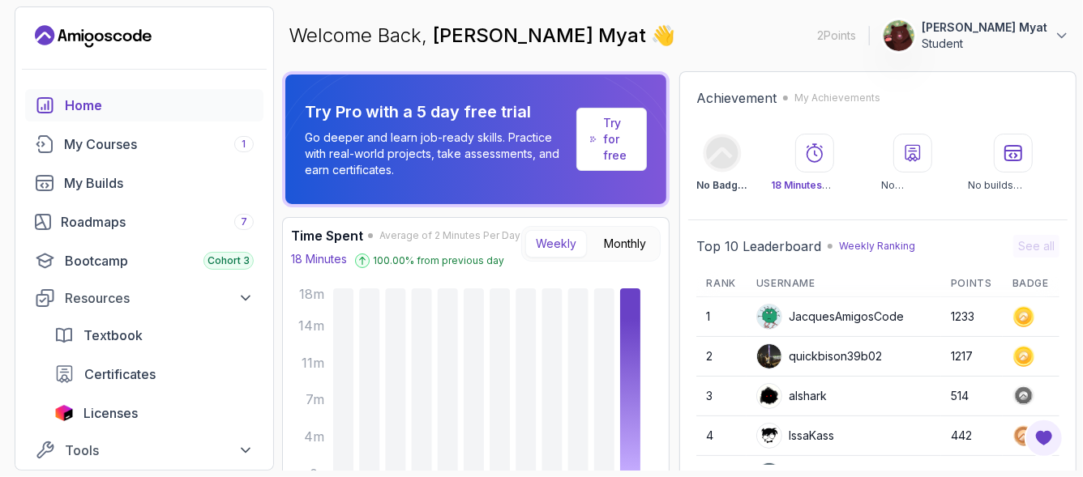
click at [767, 58] on div "Welcome Back, Arkar Myint Myat 👋 2 Points 1 Arkar Myint Myat Student" at bounding box center [679, 35] width 794 height 58
click at [171, 156] on link "My Courses 1" at bounding box center [144, 144] width 238 height 32
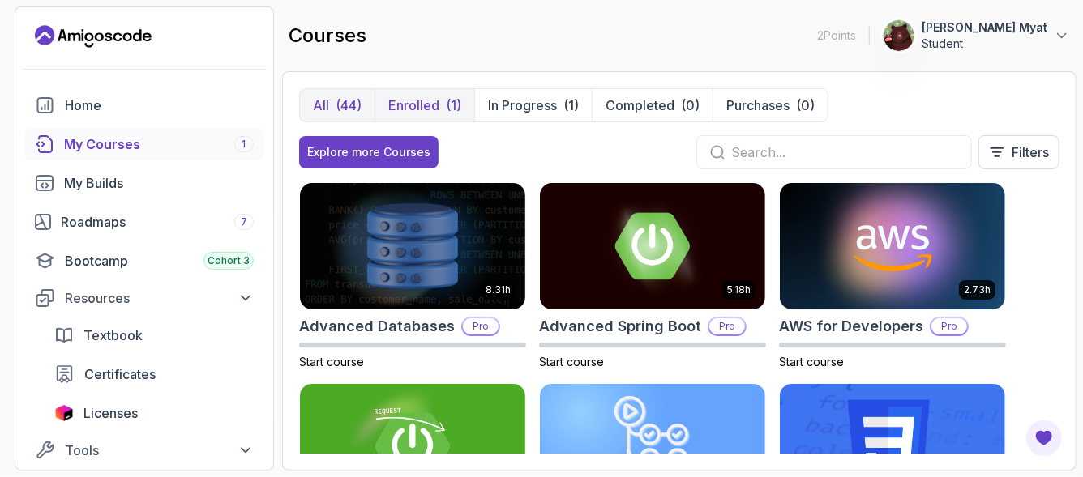
click at [430, 108] on p "Enrolled" at bounding box center [413, 105] width 51 height 19
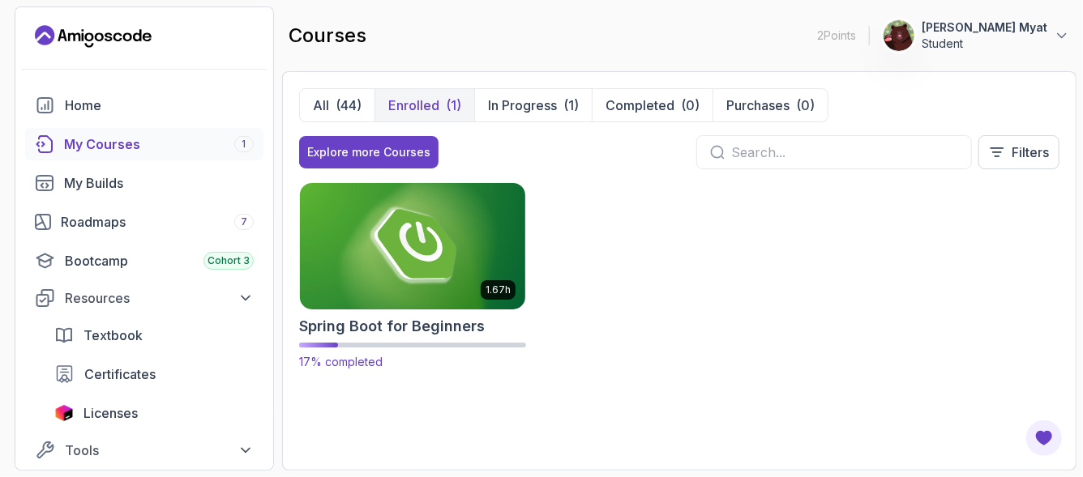
click at [424, 315] on h2 "Spring Boot for Beginners" at bounding box center [392, 326] width 186 height 23
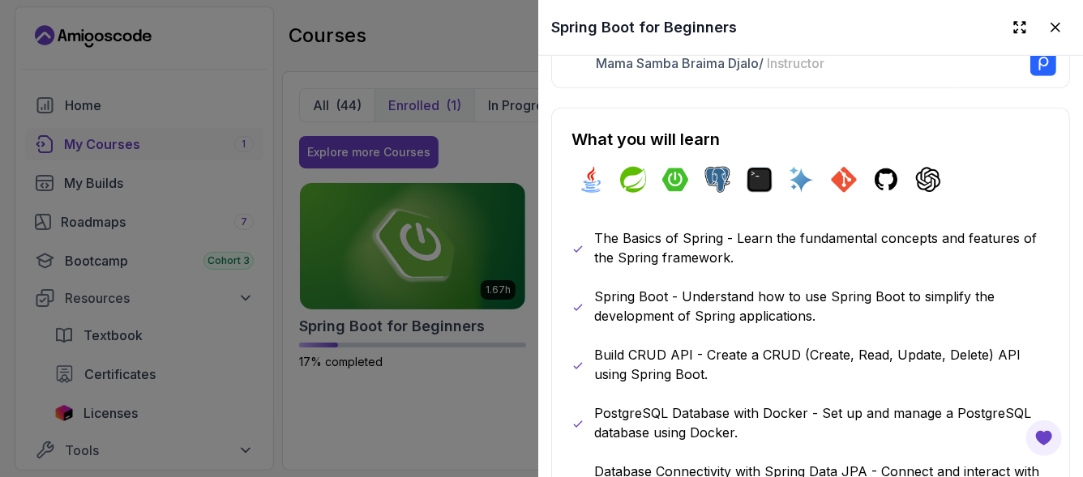
scroll to position [756, 0]
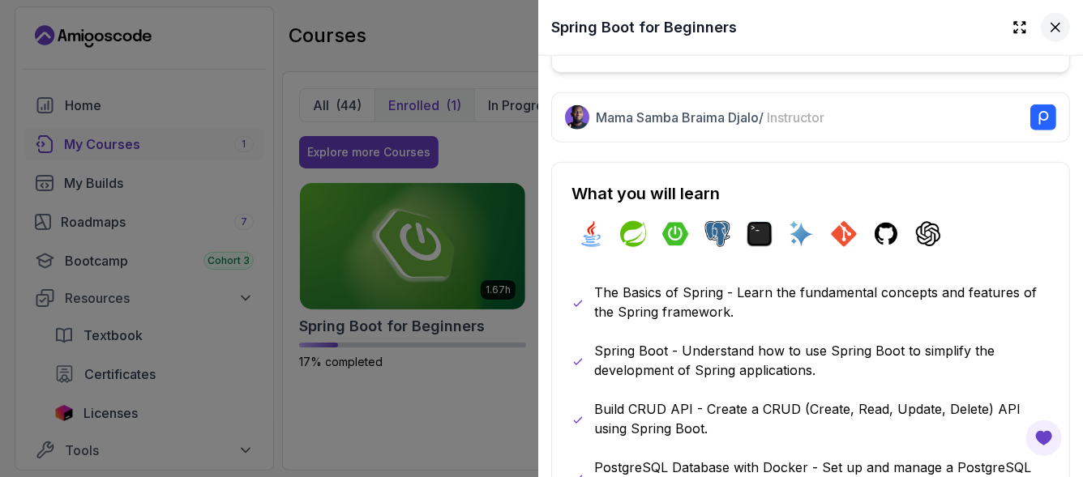
click at [1047, 21] on icon at bounding box center [1055, 27] width 16 height 16
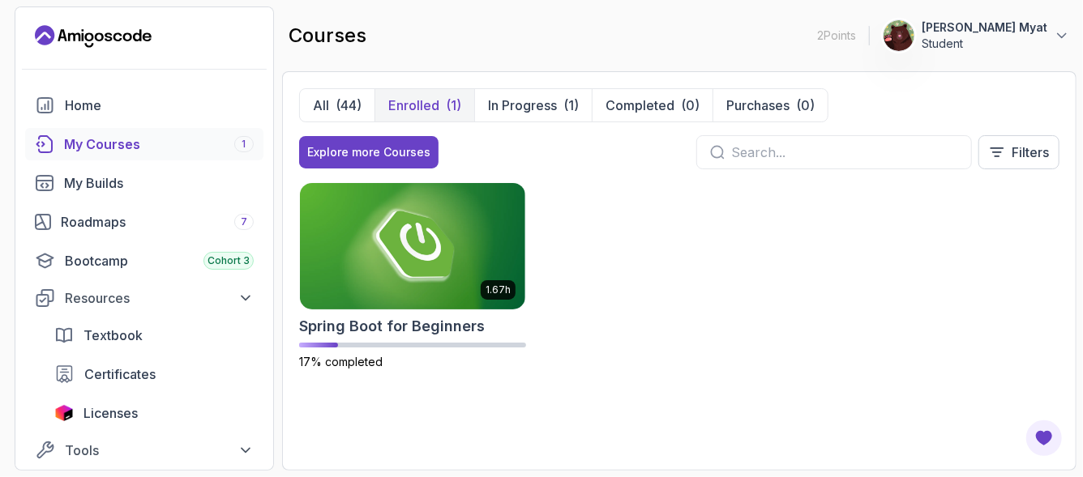
click at [862, 24] on div "2 Points 1 Arkar Myint Myat Student" at bounding box center [943, 35] width 253 height 32
click at [856, 28] on p "2 Points" at bounding box center [836, 36] width 39 height 16
click at [543, 105] on p "In Progress" at bounding box center [522, 105] width 69 height 19
click at [448, 113] on div "(1)" at bounding box center [453, 105] width 15 height 19
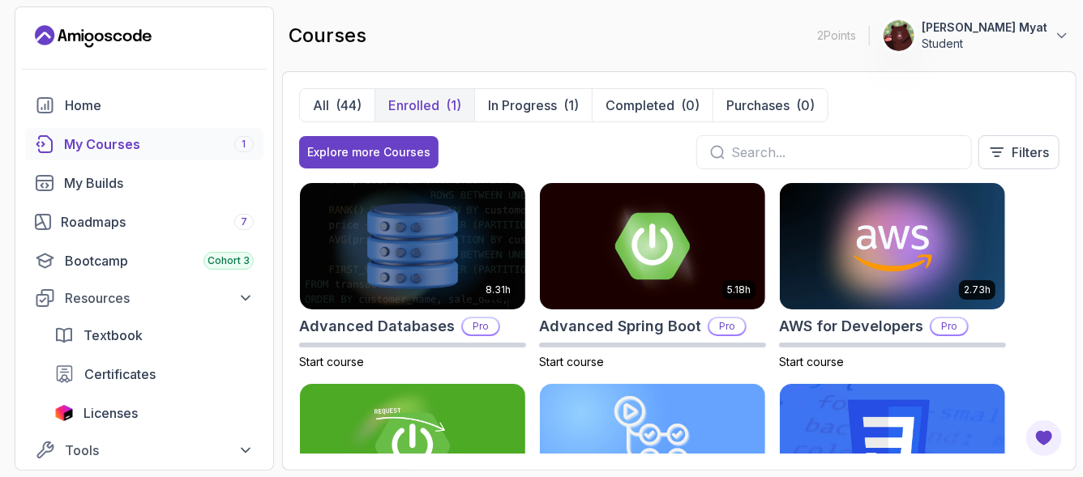
click at [446, 107] on div "(1)" at bounding box center [453, 105] width 15 height 19
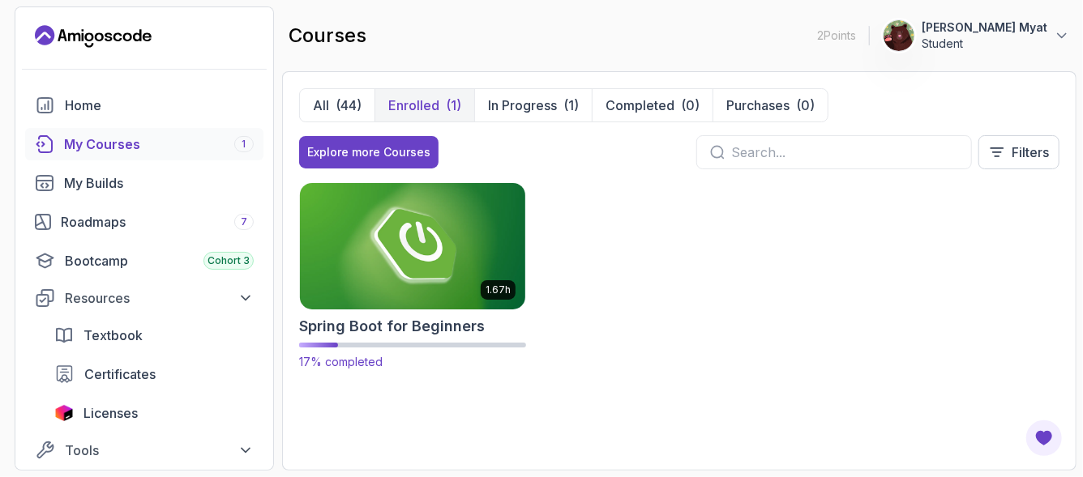
click at [447, 295] on img at bounding box center [412, 246] width 237 height 132
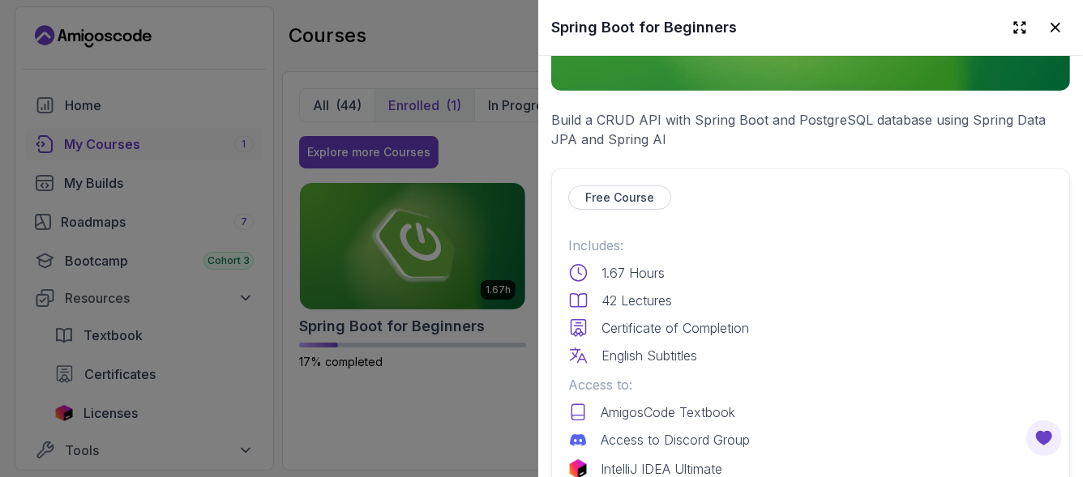
scroll to position [432, 0]
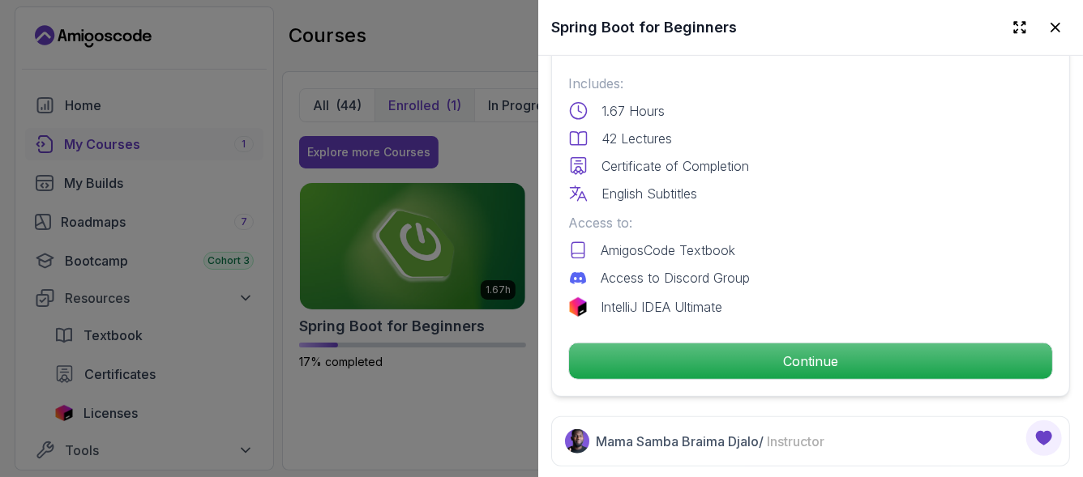
click at [379, 418] on div at bounding box center [541, 238] width 1083 height 477
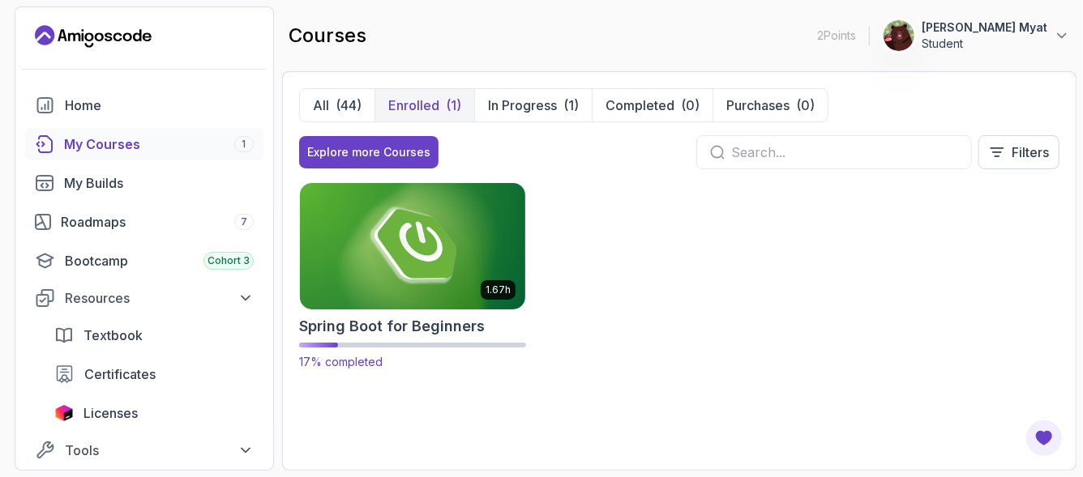
click at [404, 311] on div "1.67h Spring Boot for Beginners 17% completed" at bounding box center [412, 276] width 227 height 188
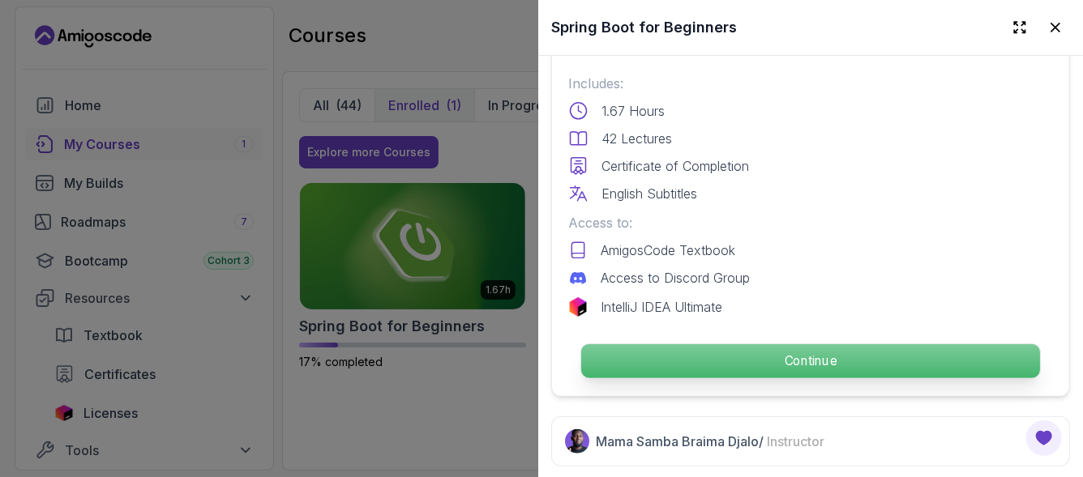
click at [653, 344] on p "Continue" at bounding box center [810, 361] width 459 height 34
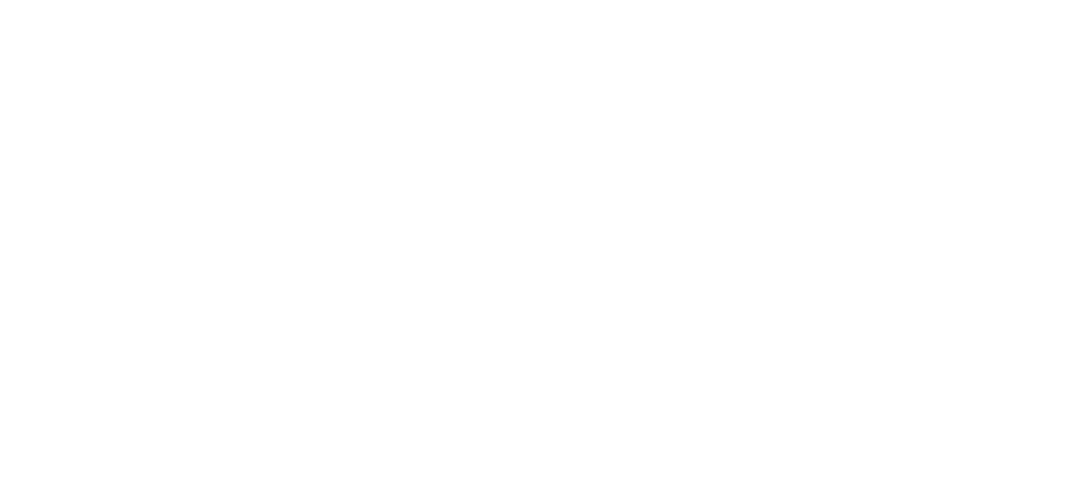
click at [758, 0] on html "0s" at bounding box center [541, 0] width 1083 height 0
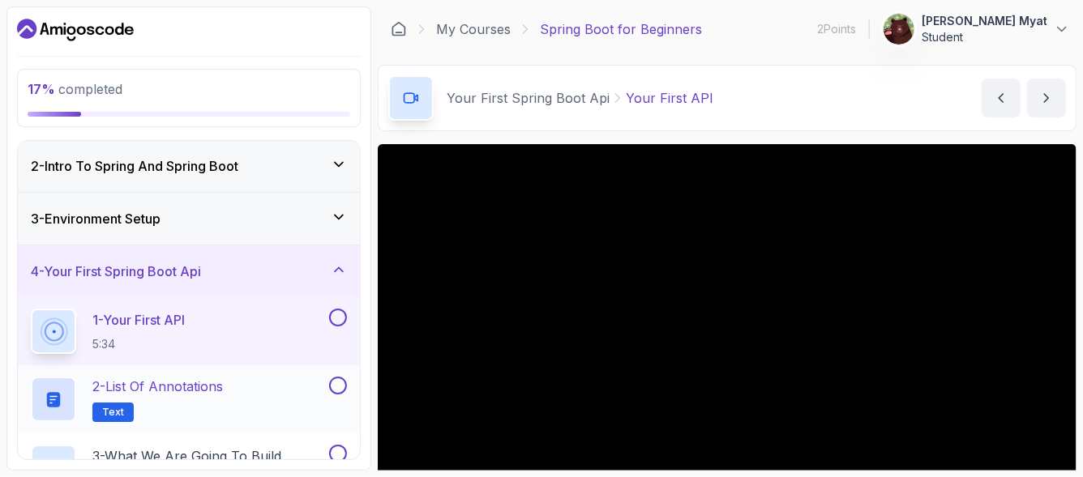
scroll to position [108, 0]
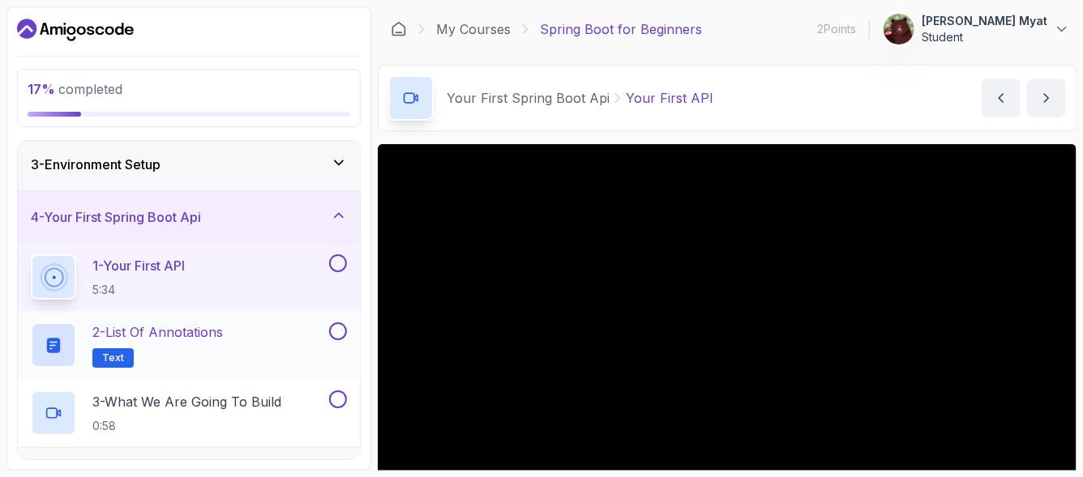
click at [207, 350] on h2 "2 - List of Annotations Text" at bounding box center [157, 345] width 130 height 45
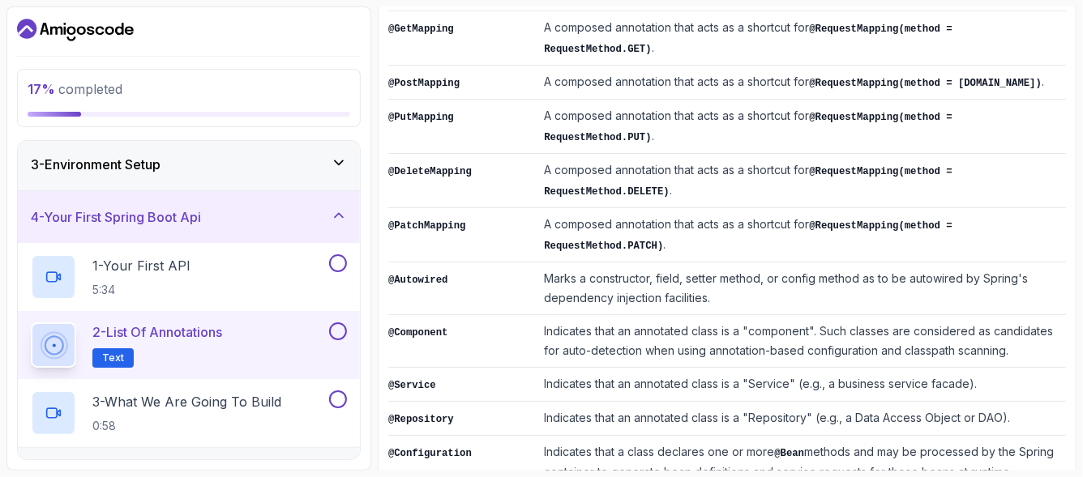
scroll to position [570, 0]
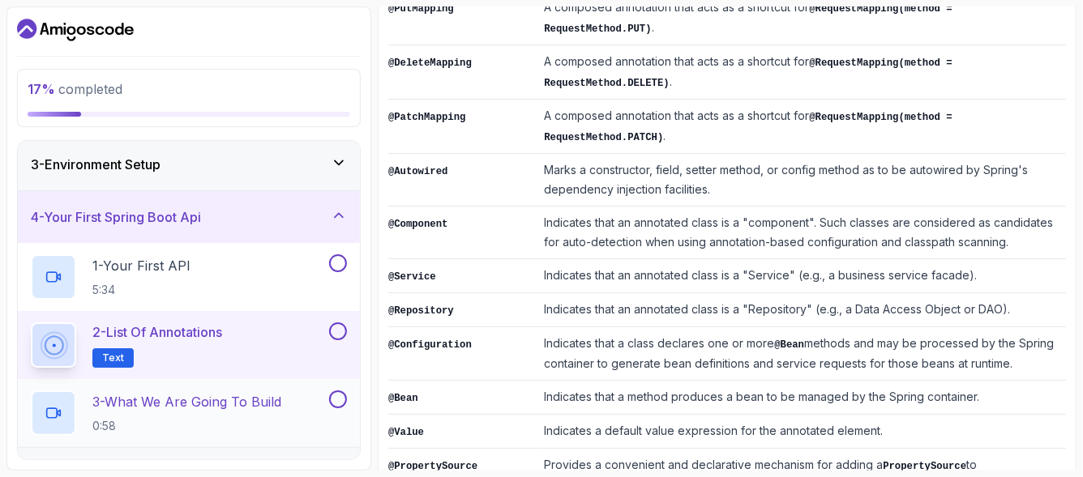
click at [276, 410] on h2 "3 - What We Are Going To Build 0:58" at bounding box center [186, 413] width 189 height 42
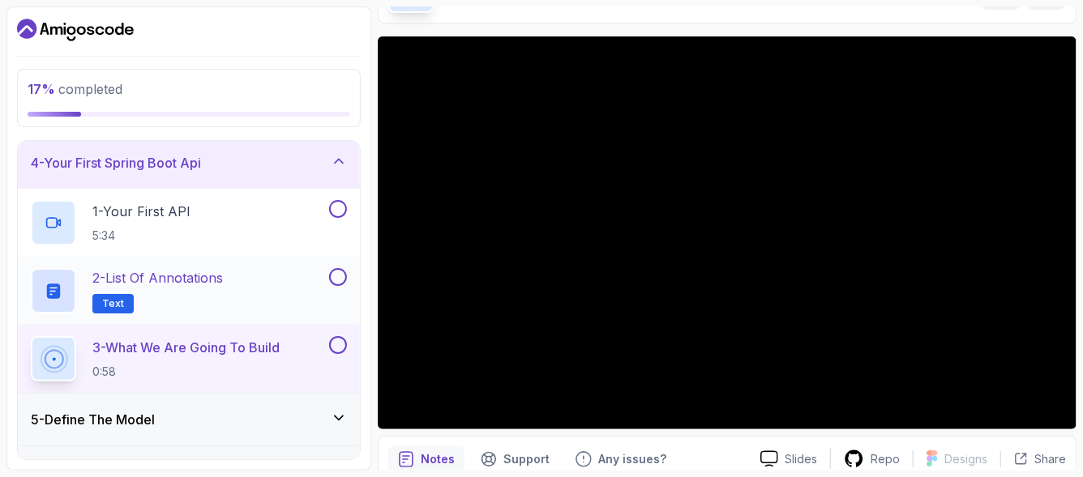
scroll to position [108, 0]
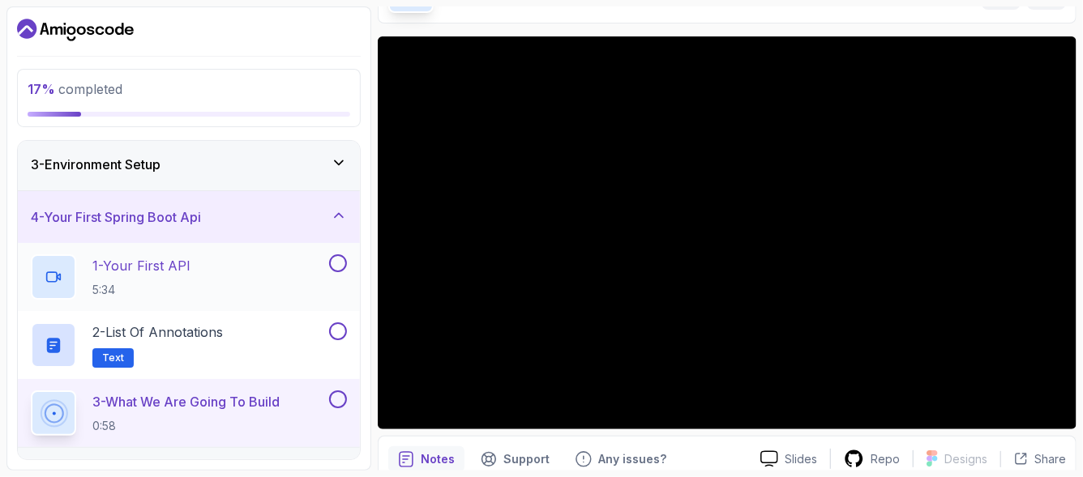
click at [188, 268] on p "1 - Your First API" at bounding box center [141, 265] width 98 height 19
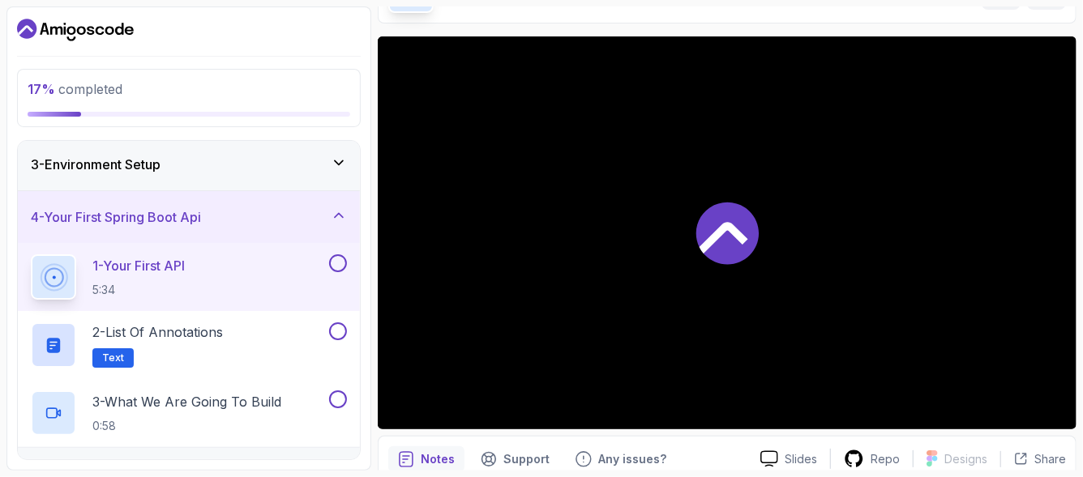
click at [185, 268] on p "1 - Your First API" at bounding box center [138, 265] width 92 height 19
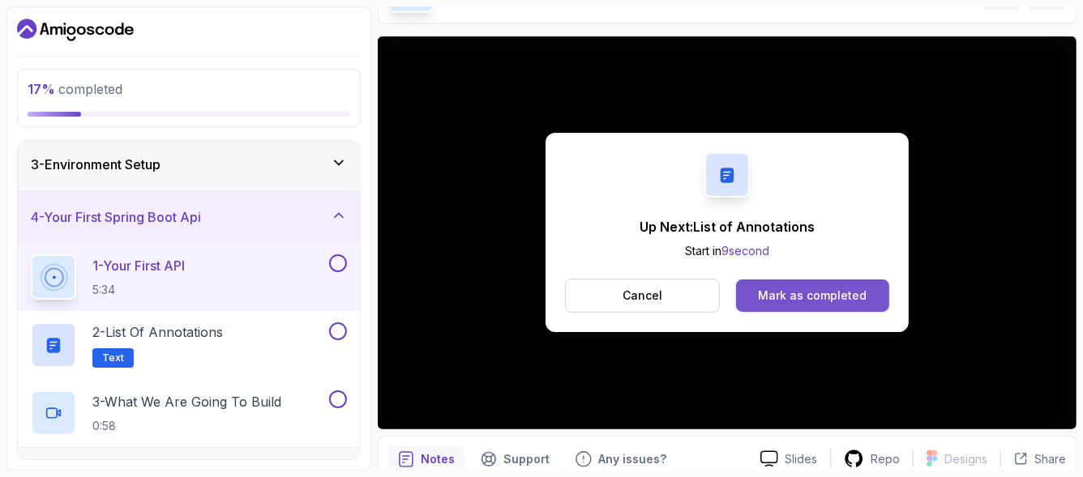
click at [794, 294] on div "Mark as completed" at bounding box center [812, 296] width 109 height 16
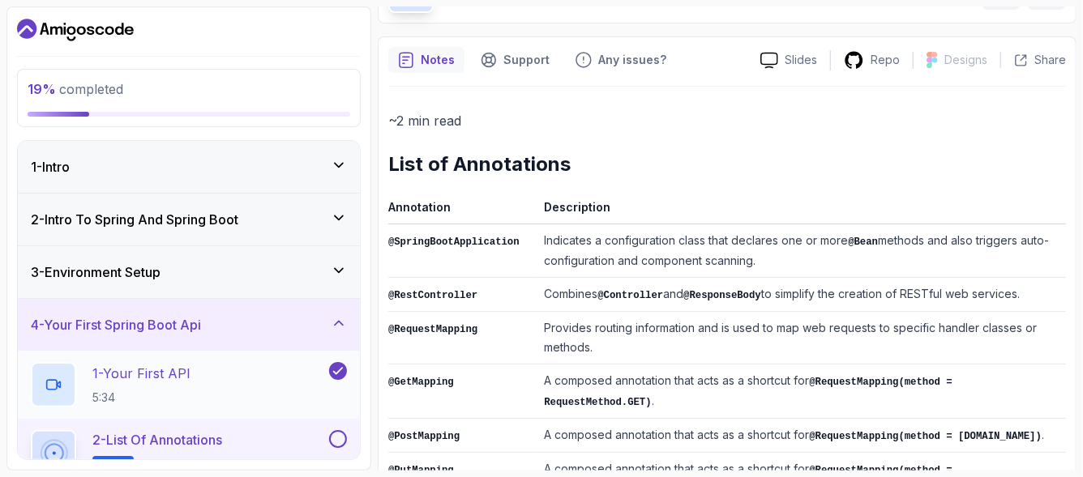
scroll to position [162, 0]
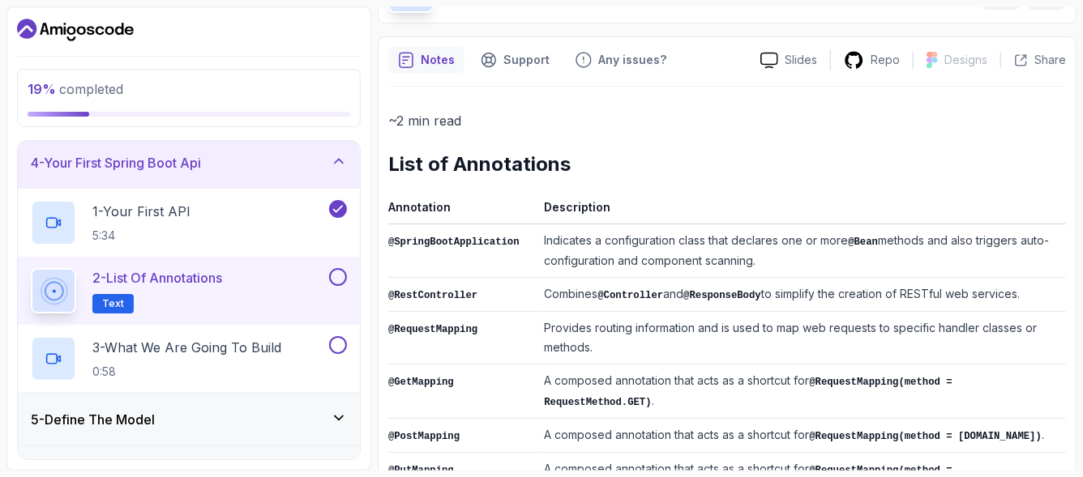
click at [335, 274] on button at bounding box center [338, 277] width 18 height 18
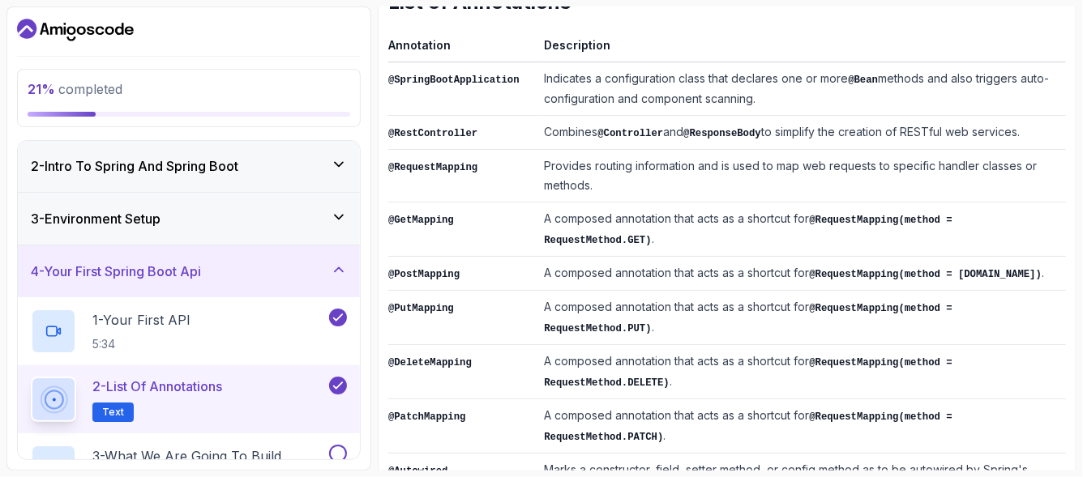
scroll to position [0, 0]
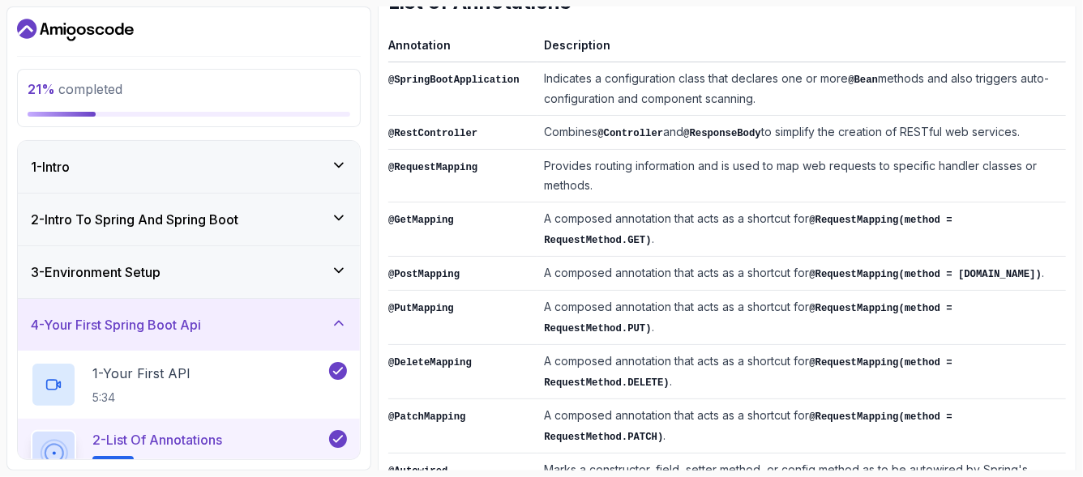
click at [347, 321] on div "4 - Your First Spring Boot Api" at bounding box center [189, 324] width 316 height 19
